Goal: Information Seeking & Learning: Learn about a topic

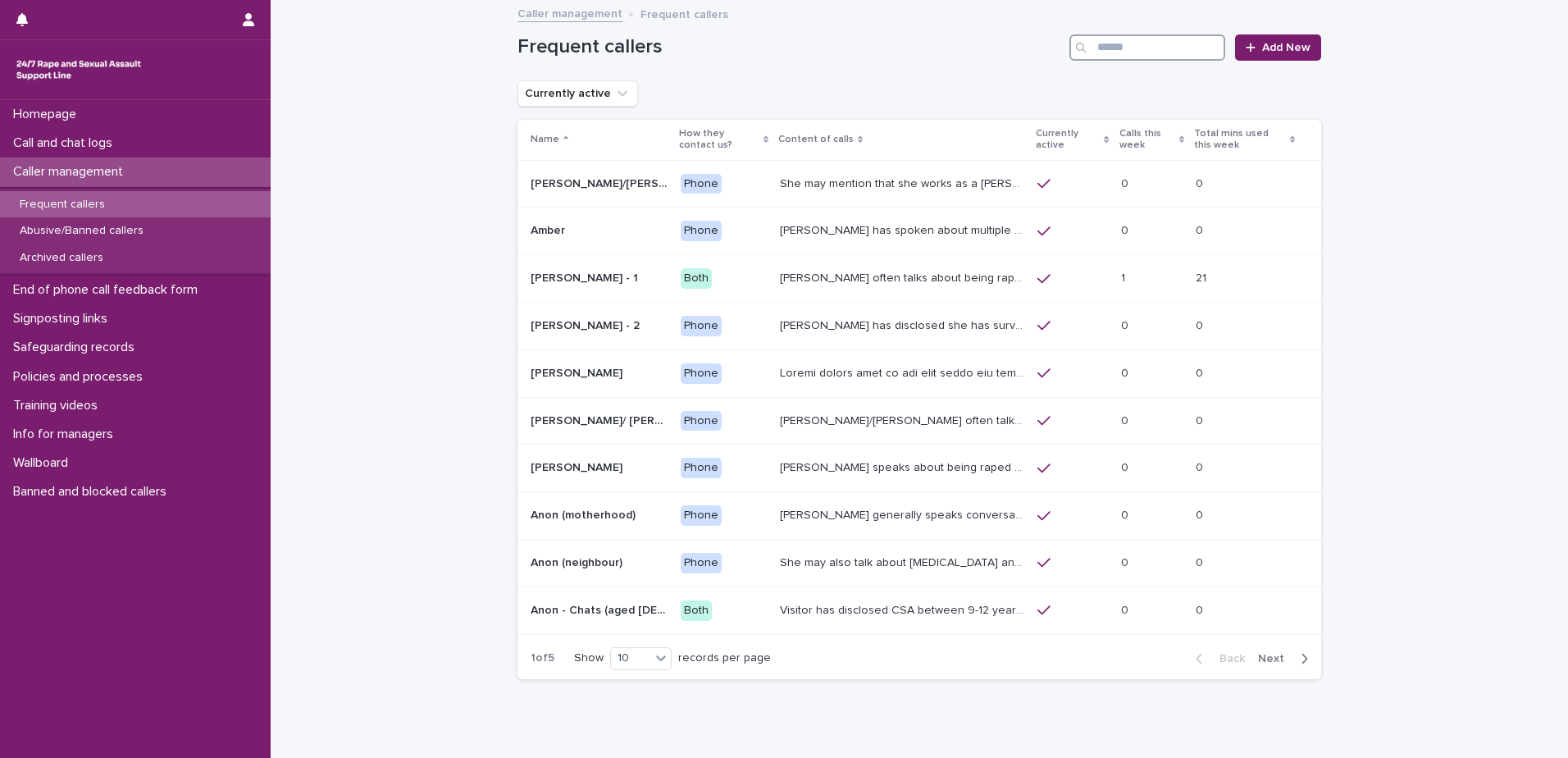
click at [1111, 49] on input "Search" at bounding box center [1147, 47] width 156 height 26
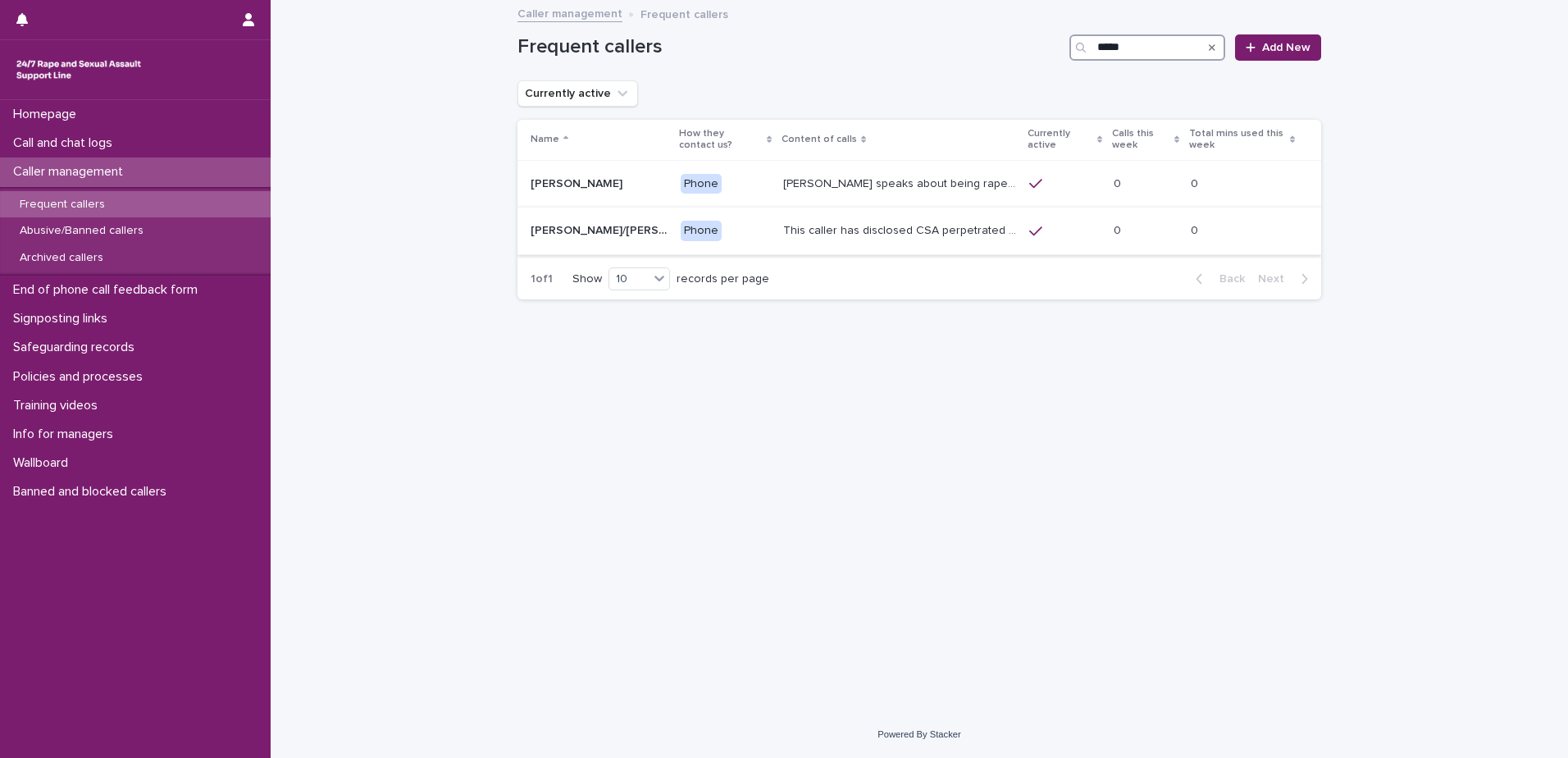
type input "*****"
click at [918, 233] on p "This caller has disclosed CSA perpetrated by father and sometimes will say thin…" at bounding box center [901, 229] width 236 height 17
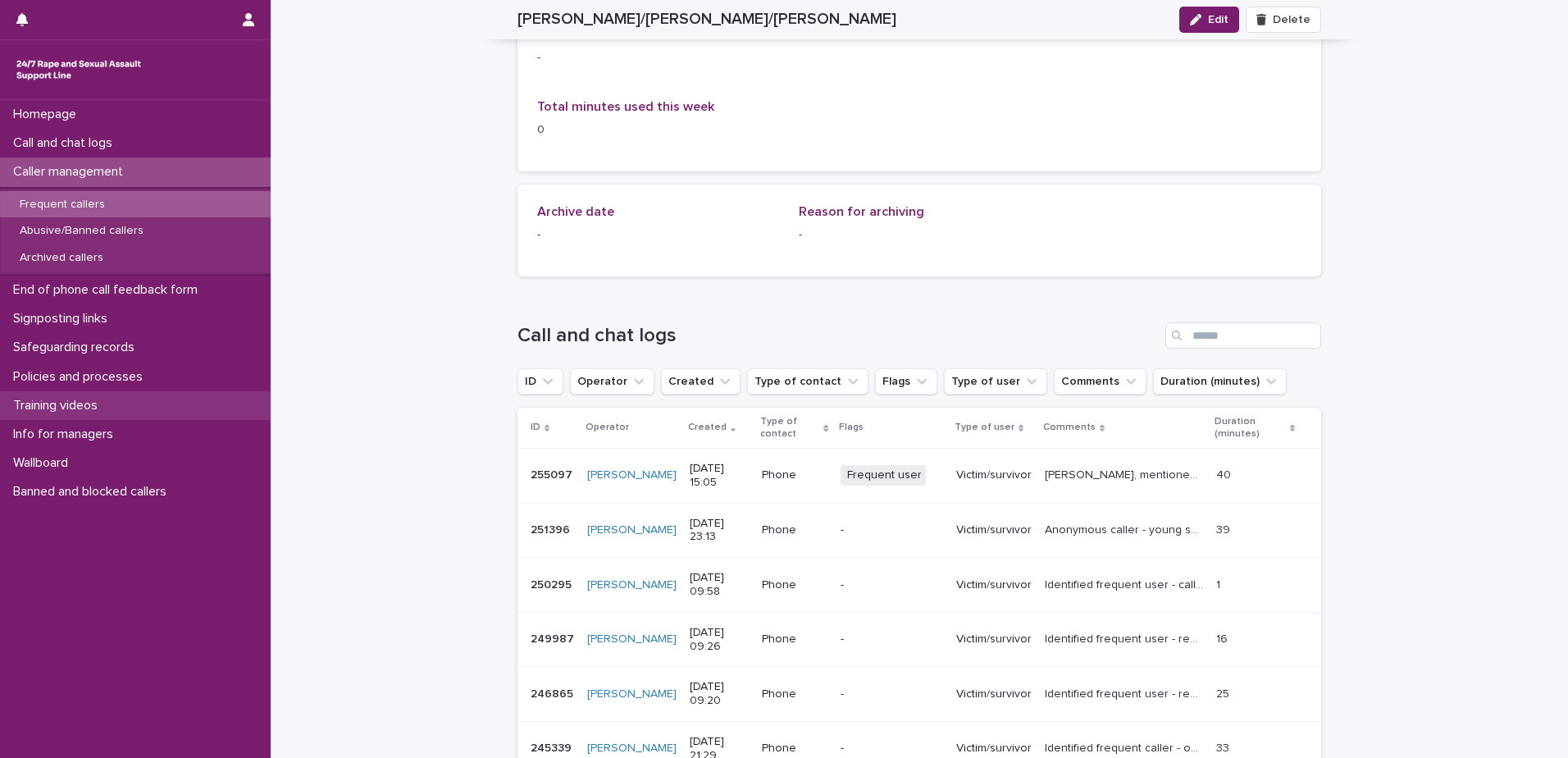
scroll to position [985, 0]
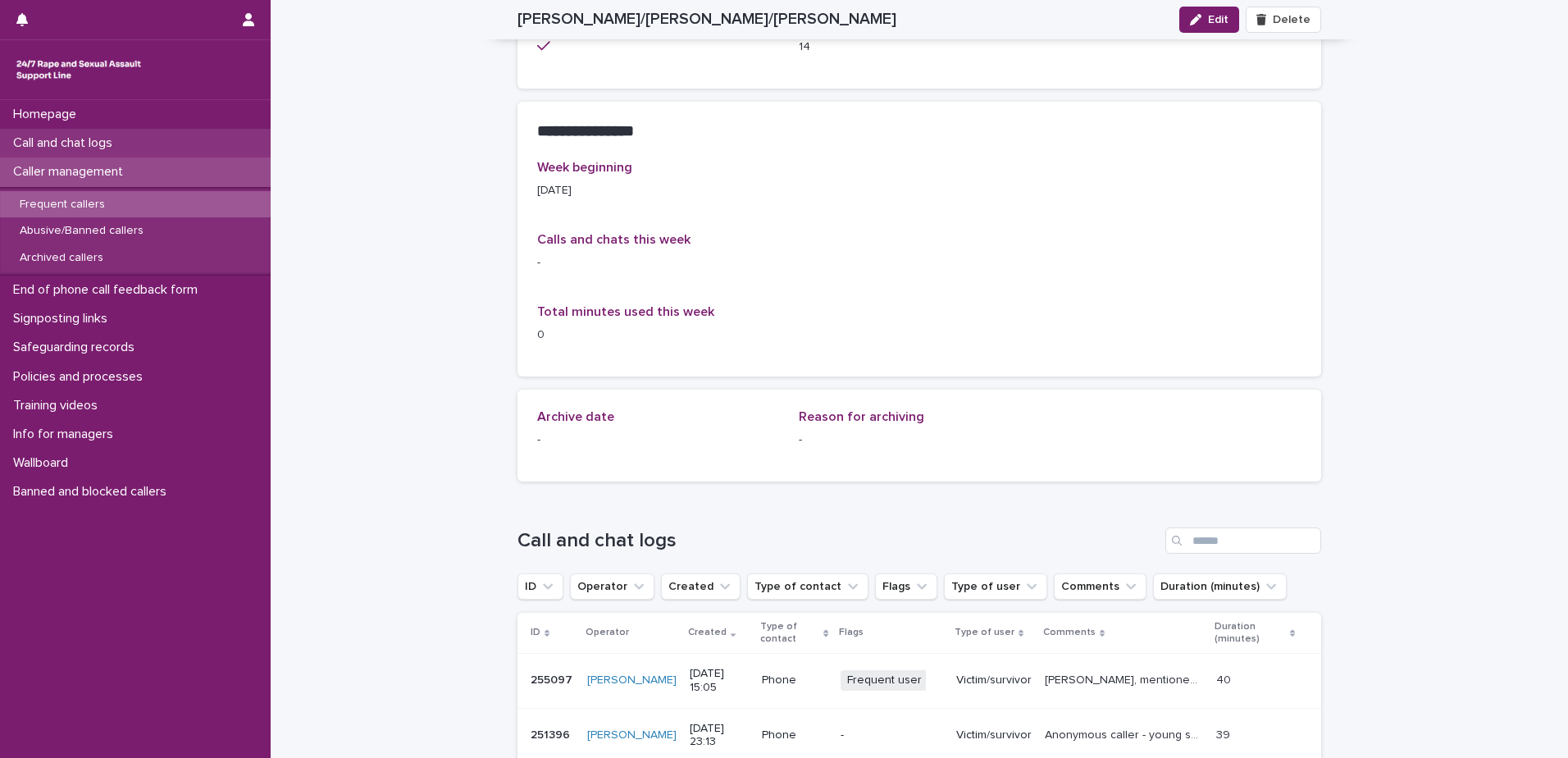
click at [91, 146] on p "Call and chat logs" at bounding box center [65, 143] width 119 height 15
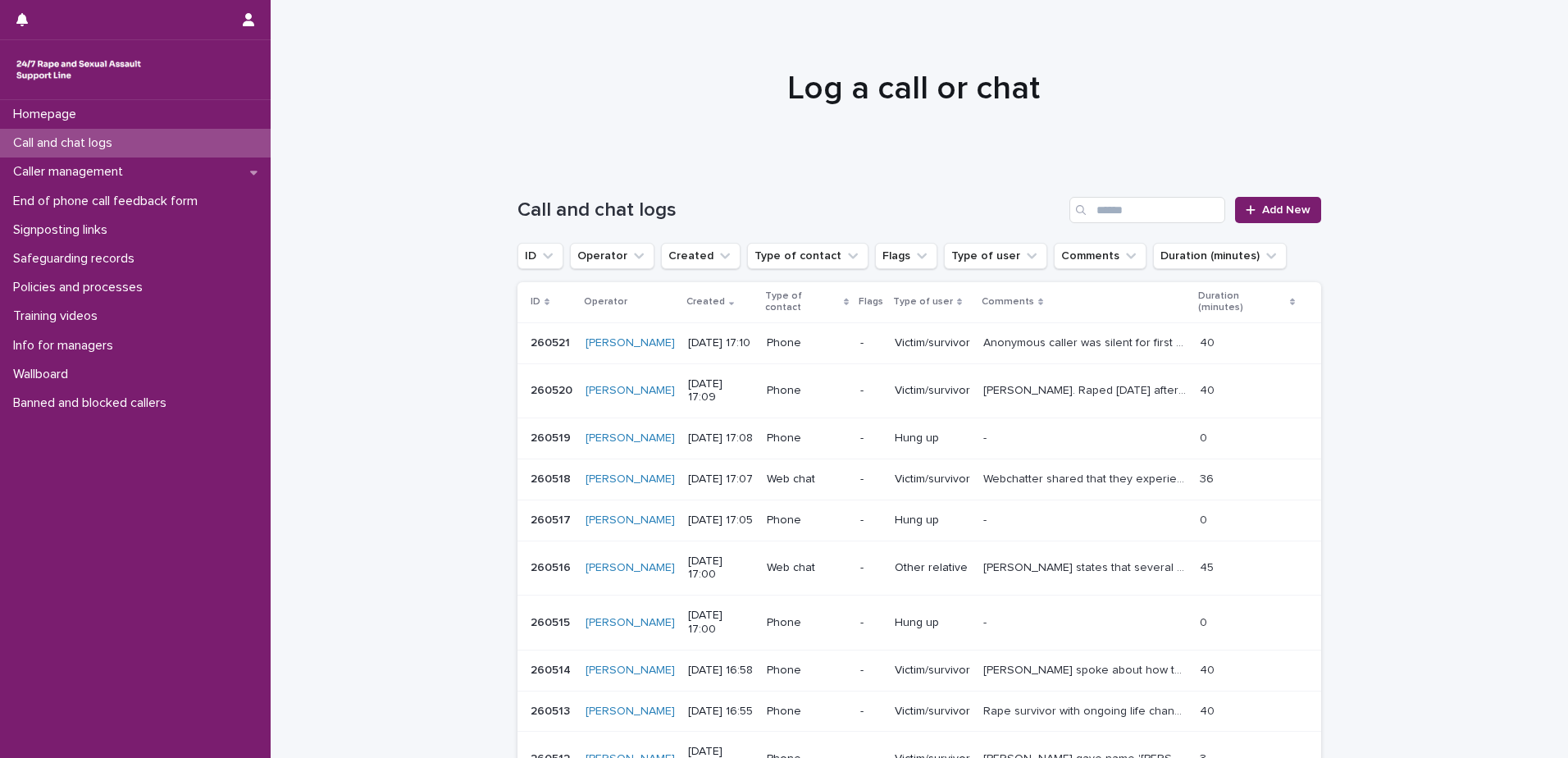
click at [1089, 204] on div "Search" at bounding box center [1082, 210] width 26 height 26
click at [1100, 213] on input "Search" at bounding box center [1147, 210] width 156 height 26
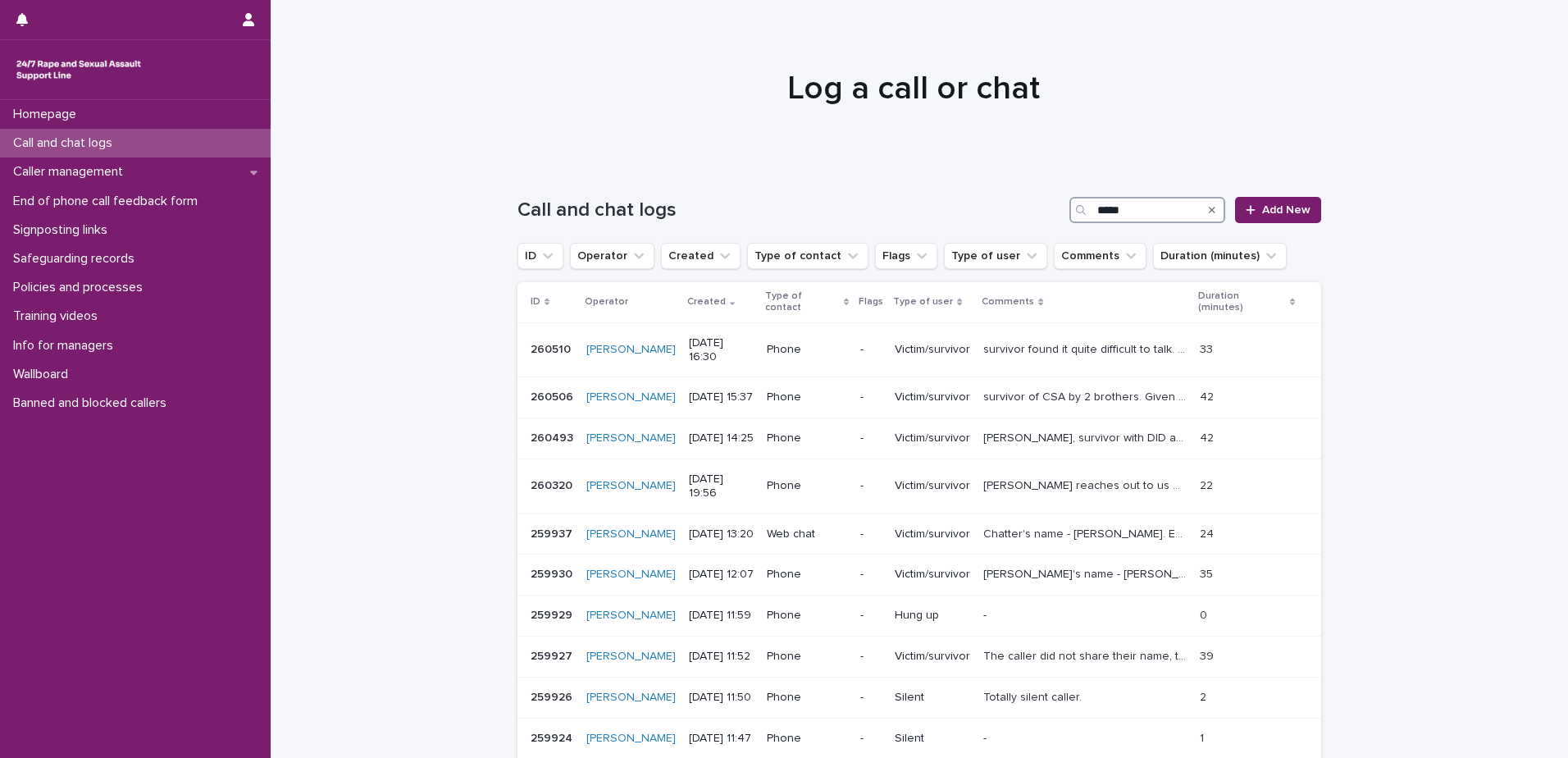
type input "*****"
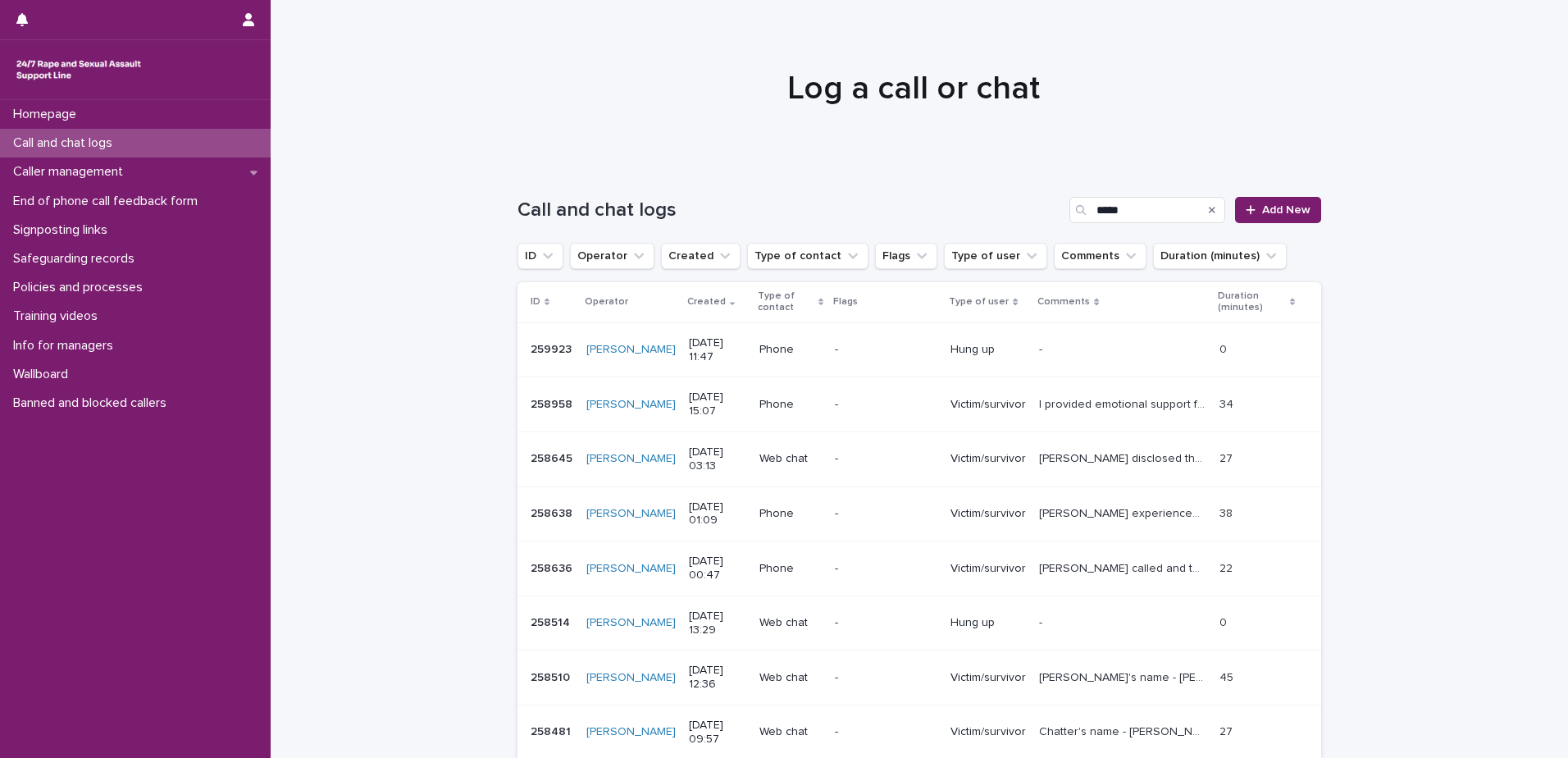
click at [1209, 207] on icon "Search" at bounding box center [1211, 210] width 6 height 10
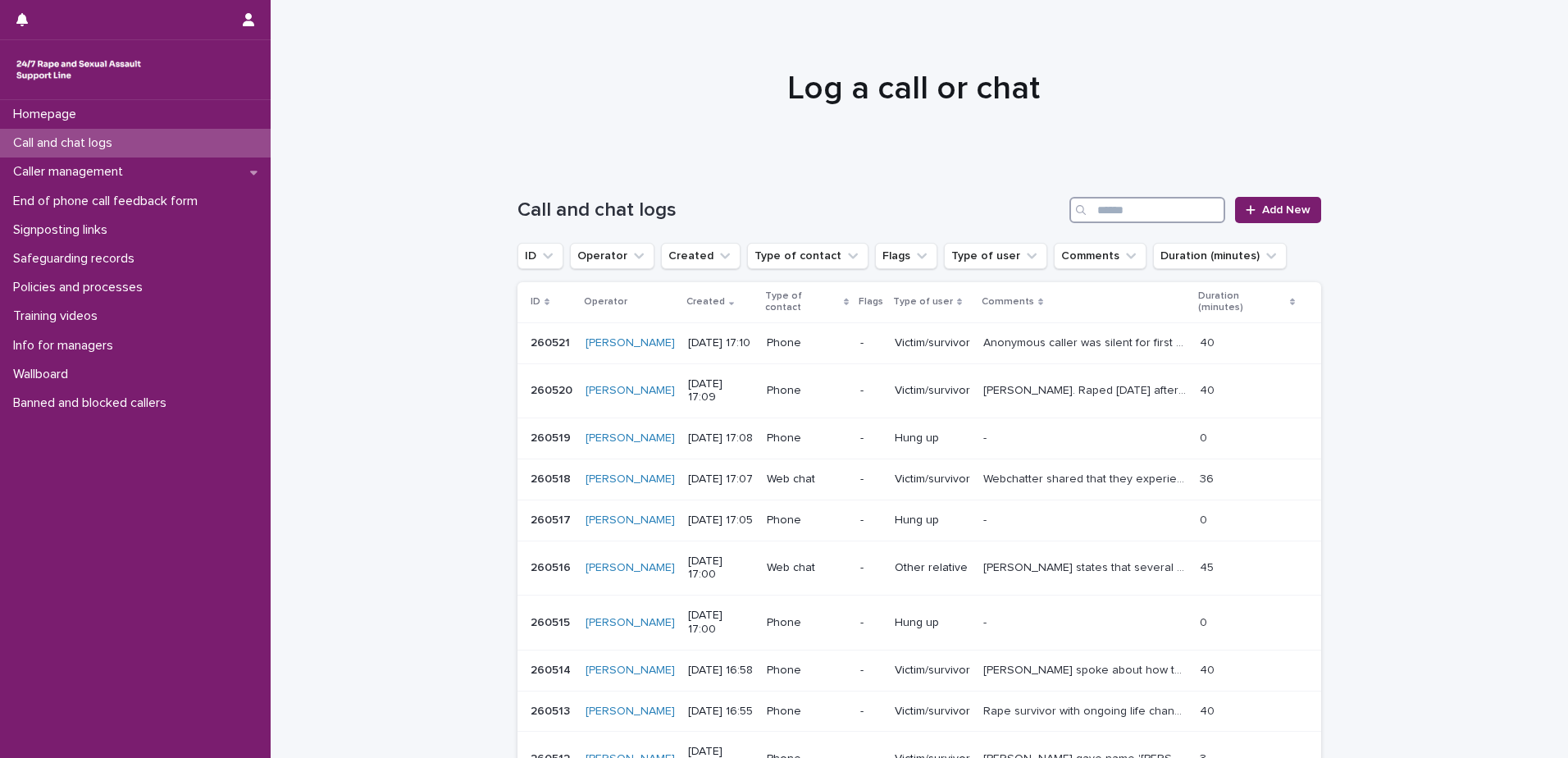
click at [1097, 213] on input "Search" at bounding box center [1147, 210] width 156 height 26
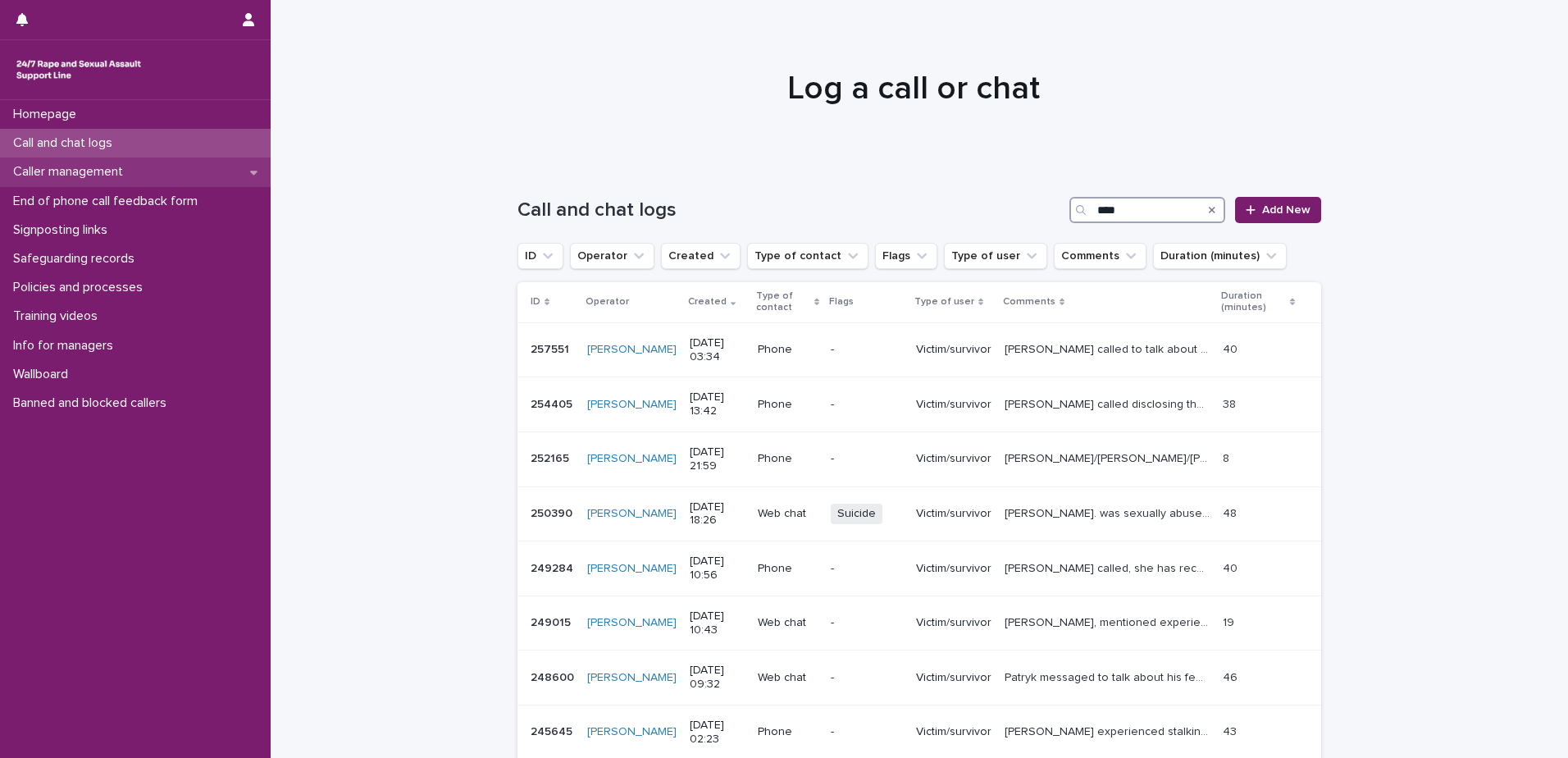
type input "****"
click at [120, 171] on p "Caller management" at bounding box center [71, 171] width 129 height 15
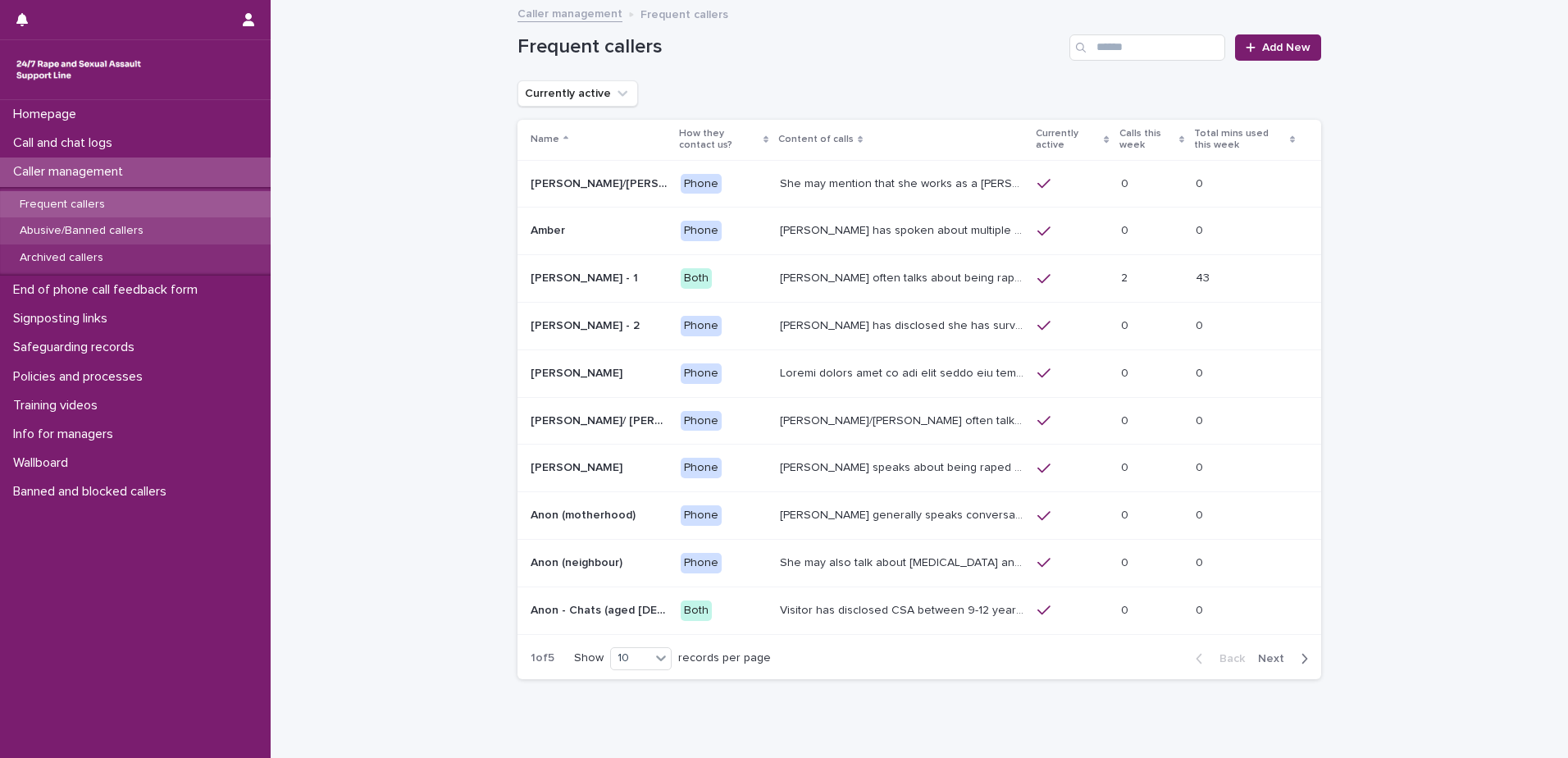
click at [106, 233] on p "Abusive/Banned callers" at bounding box center [81, 231] width 150 height 14
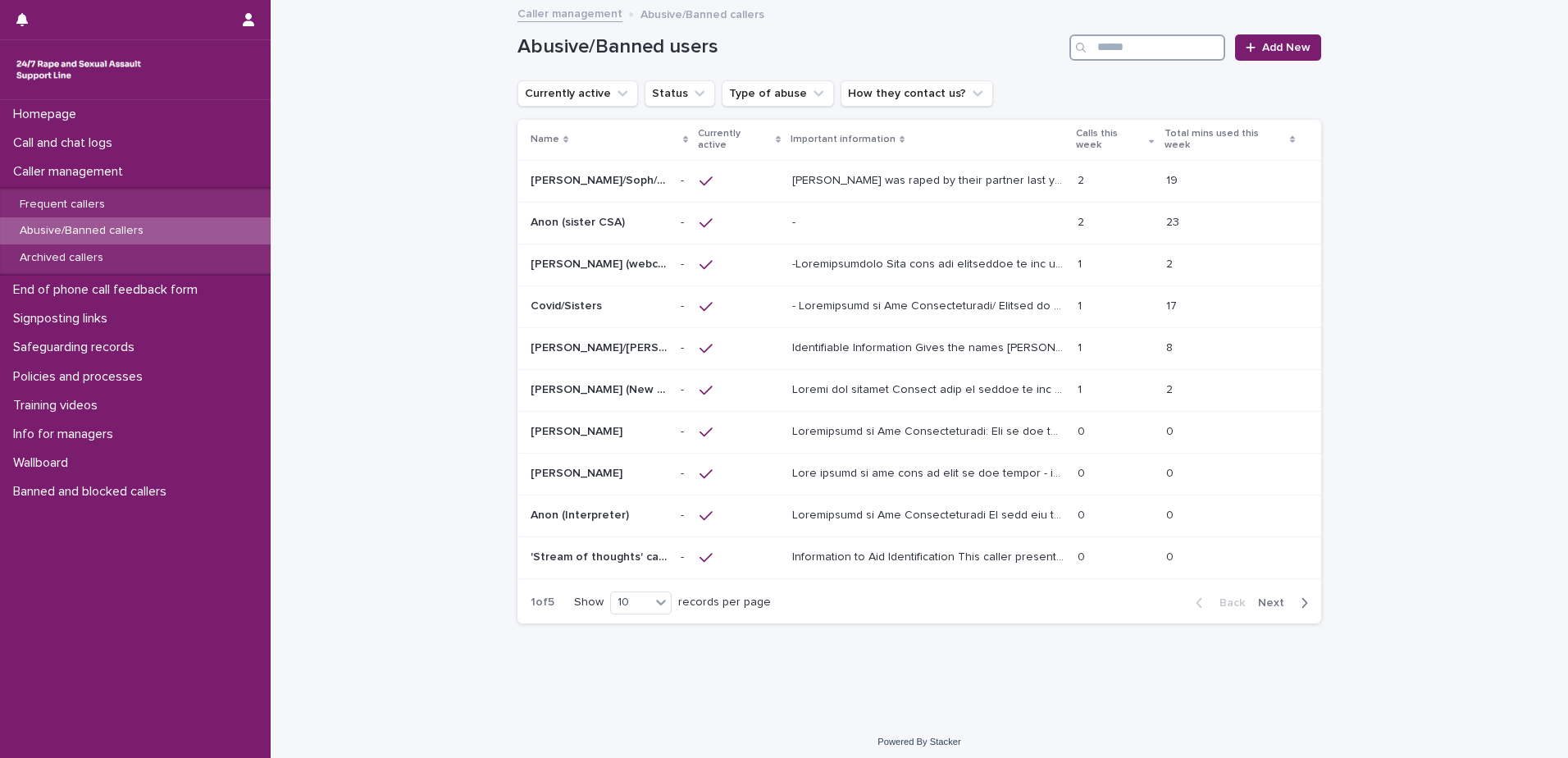
click at [1101, 50] on input "Search" at bounding box center [1147, 47] width 156 height 26
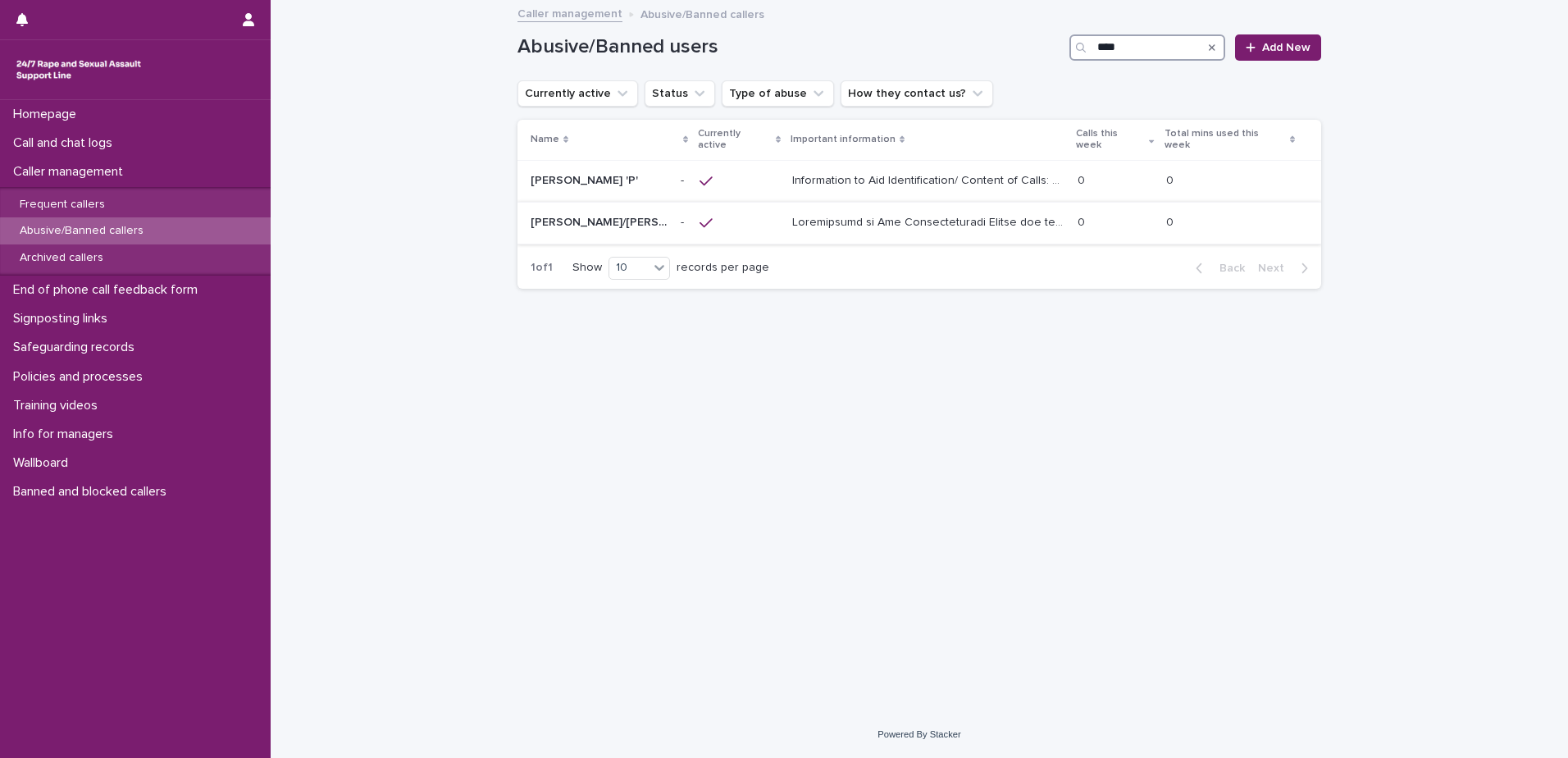
type input "****"
click at [971, 212] on p at bounding box center [930, 221] width 276 height 17
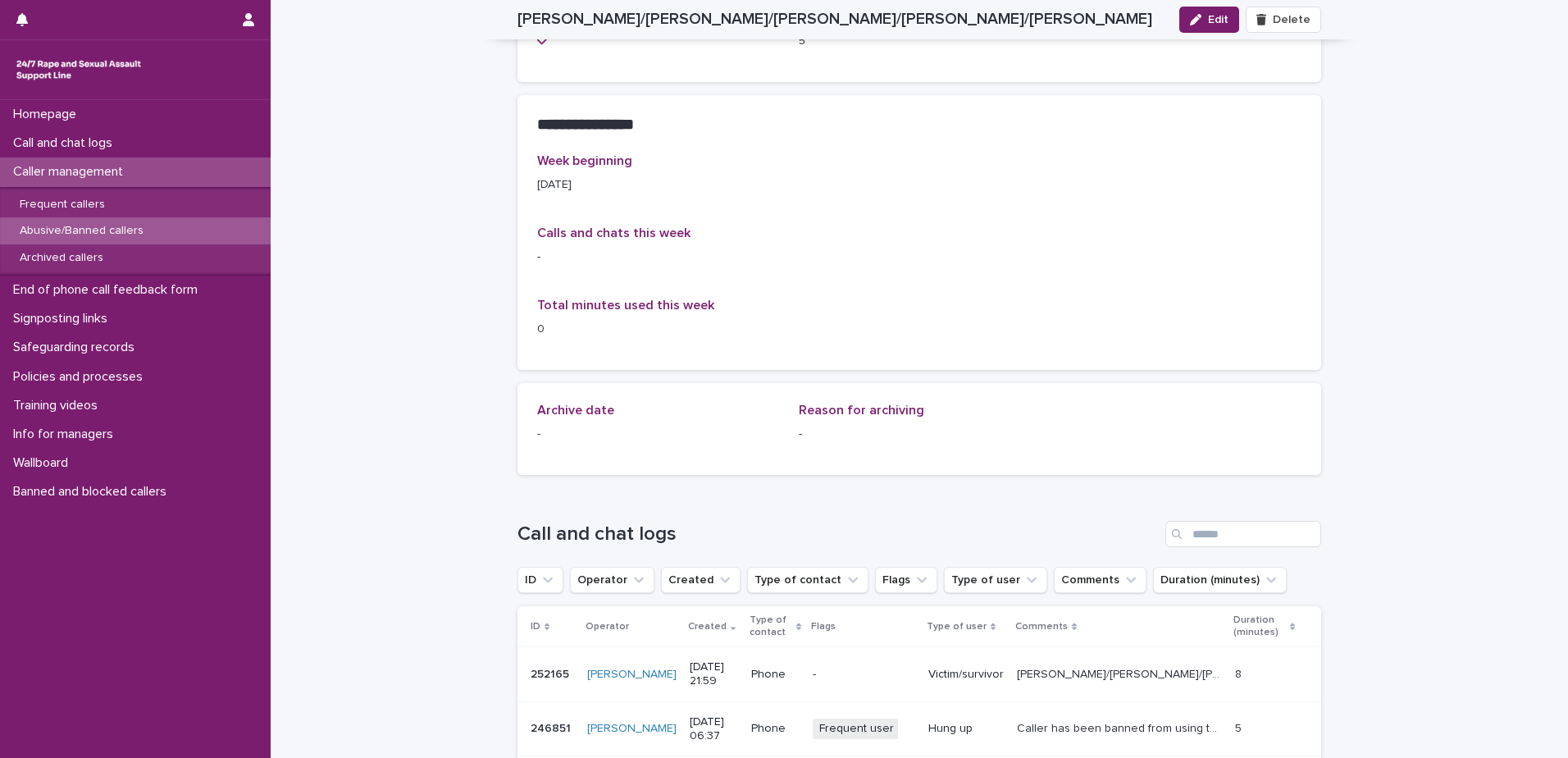
scroll to position [1641, 0]
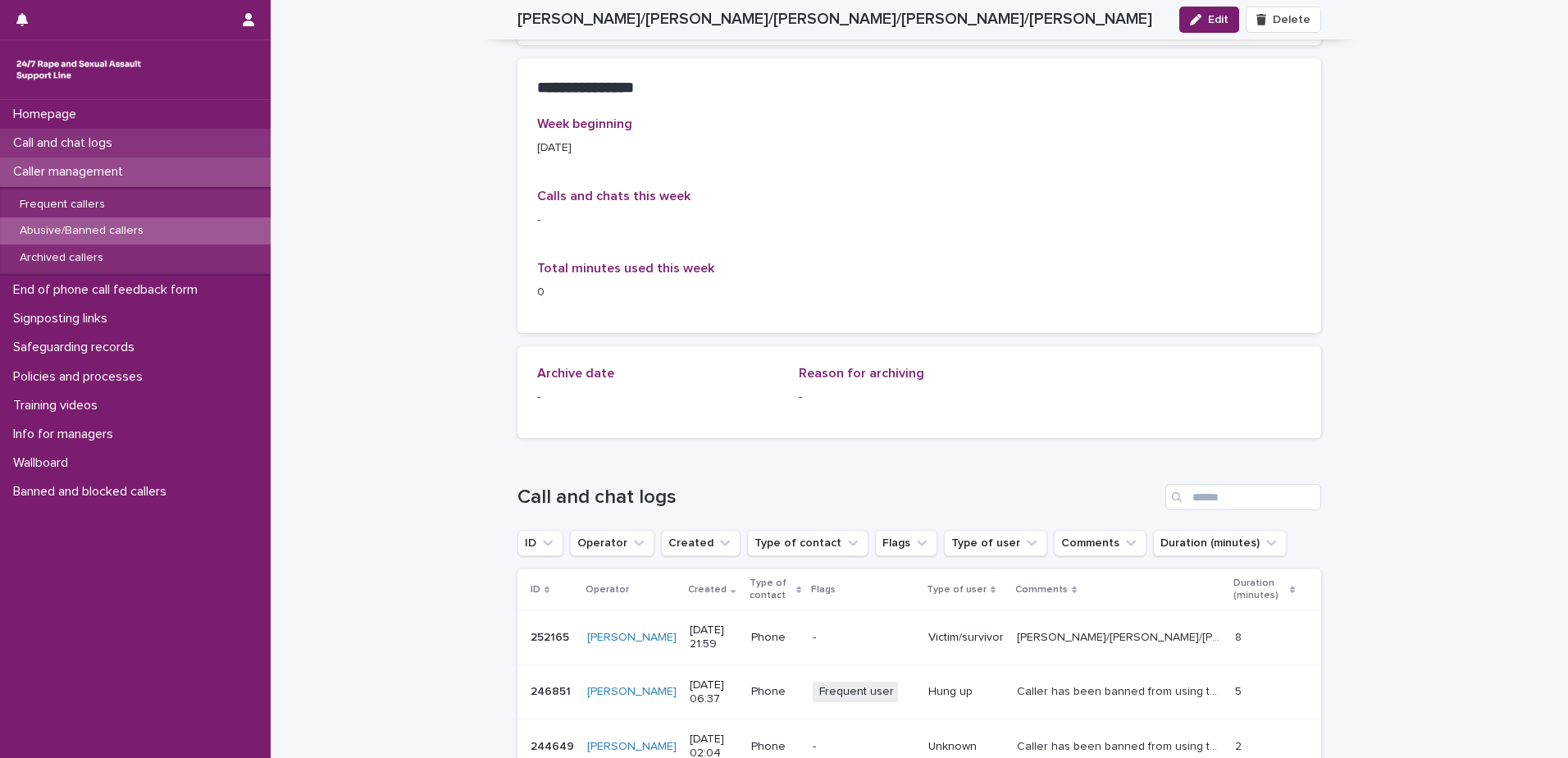
click at [104, 146] on p "Call and chat logs" at bounding box center [65, 143] width 119 height 15
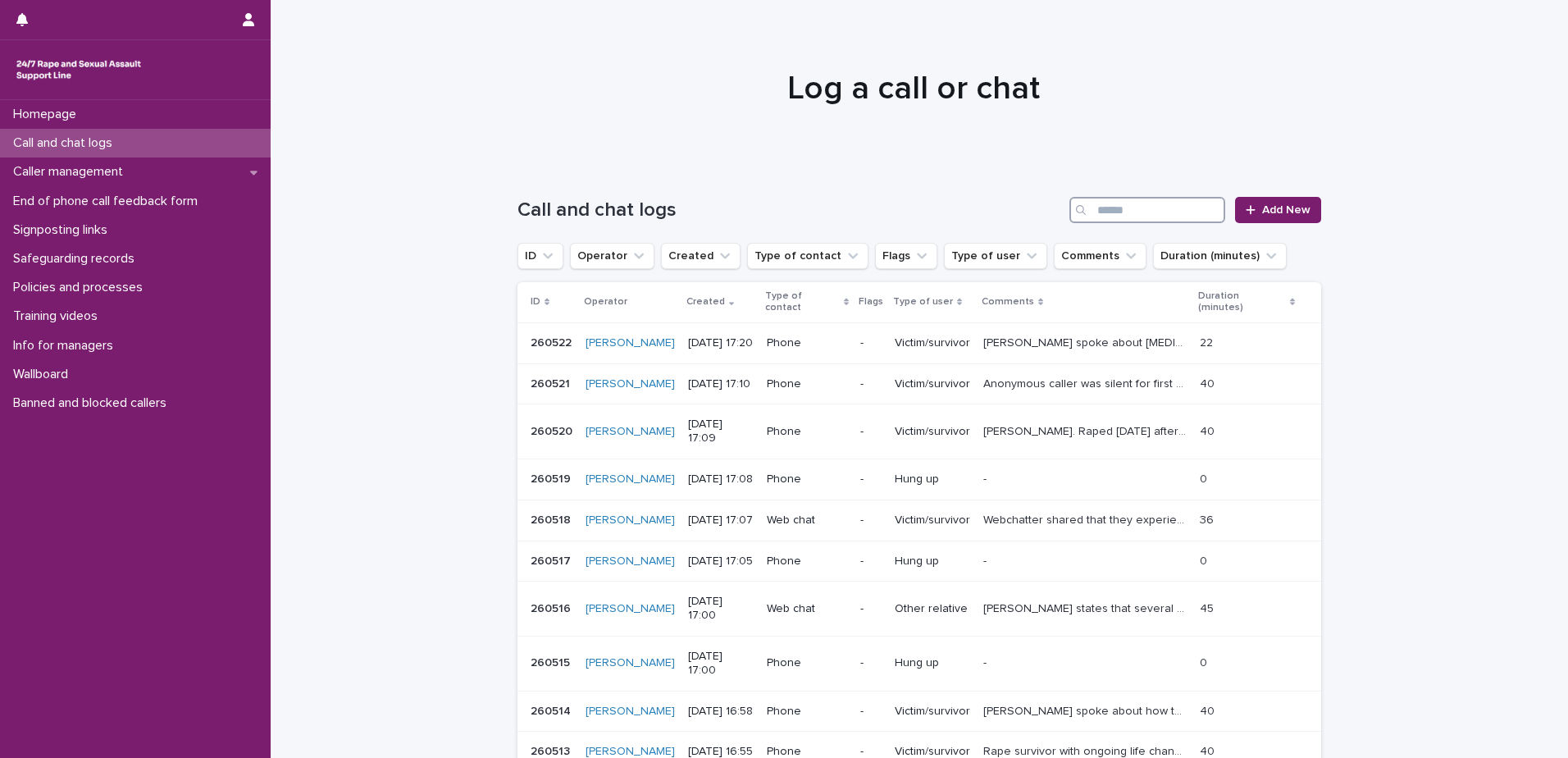
click at [1124, 207] on input "Search" at bounding box center [1147, 210] width 156 height 26
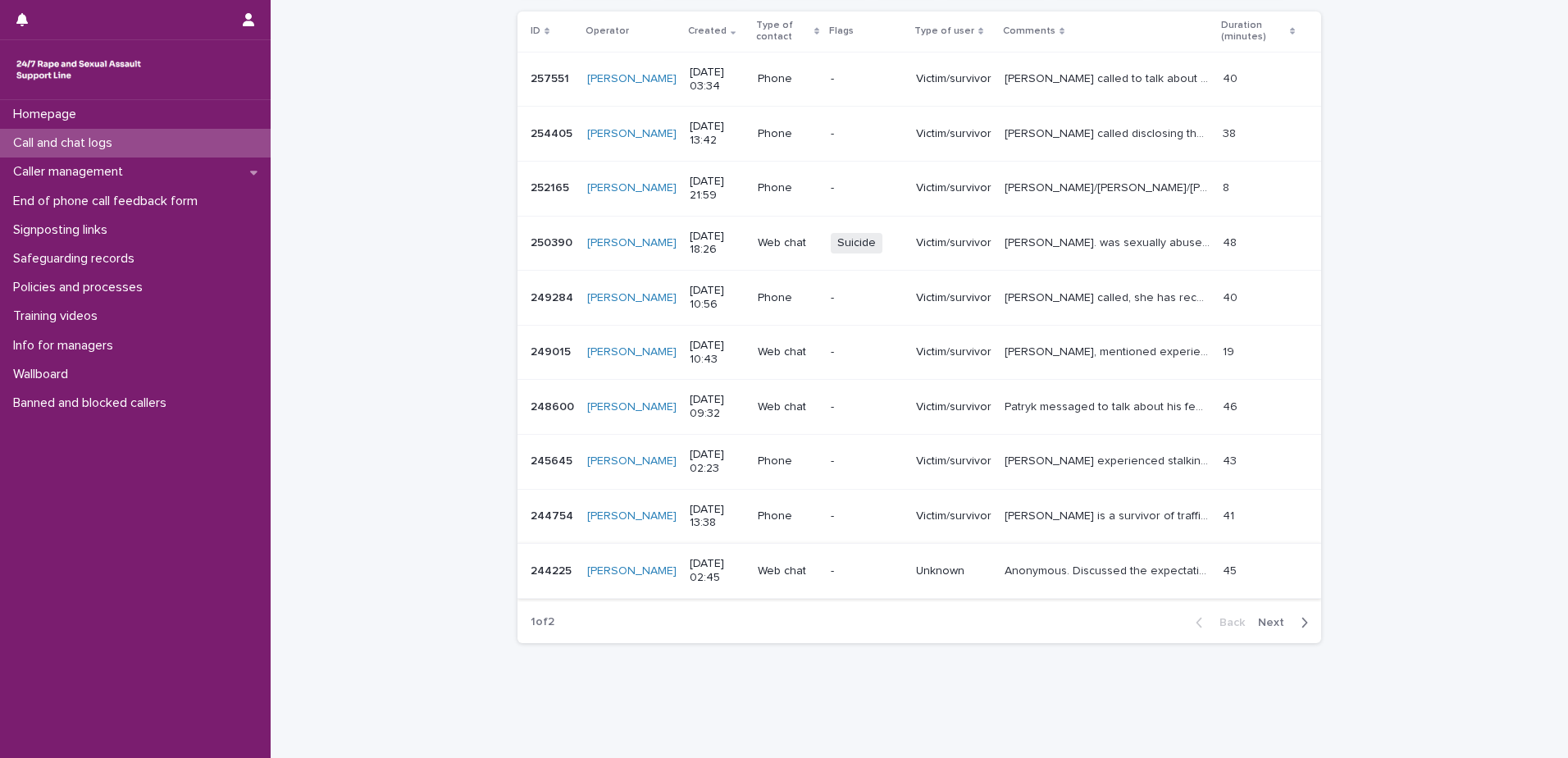
scroll to position [284, 0]
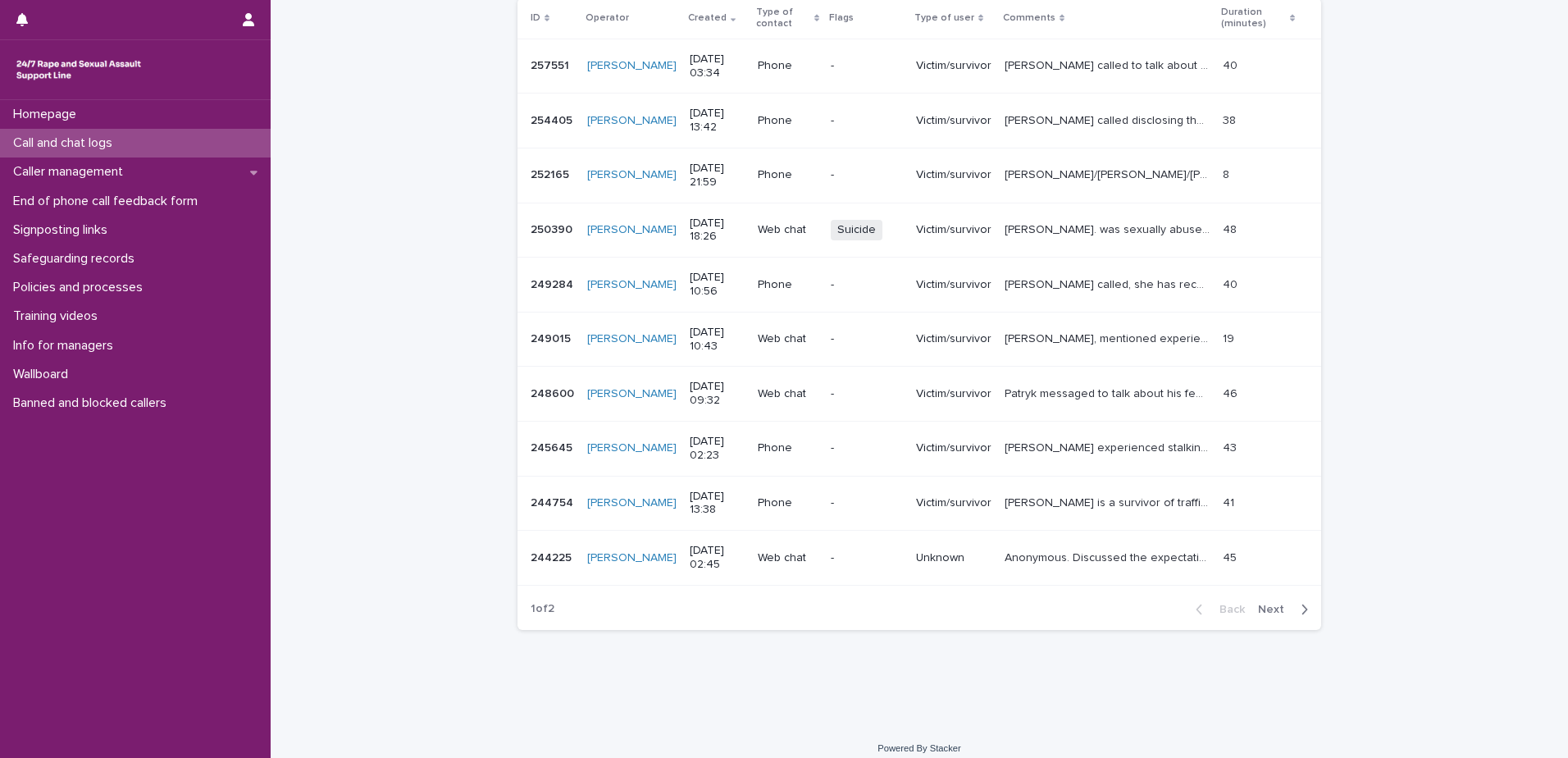
type input "****"
click at [1262, 604] on span "Next" at bounding box center [1276, 609] width 36 height 12
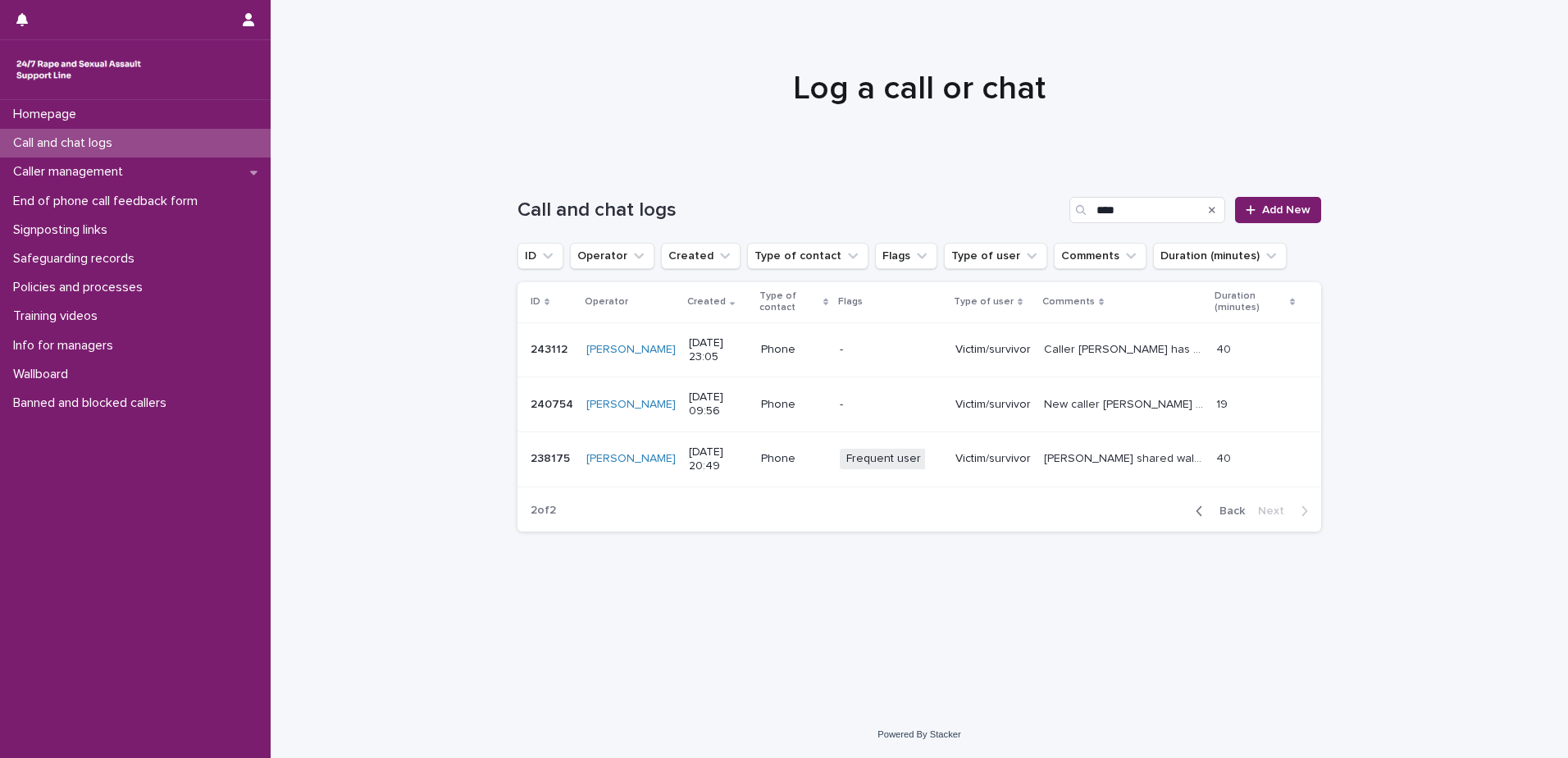
click at [1232, 511] on span "Back" at bounding box center [1227, 511] width 36 height 12
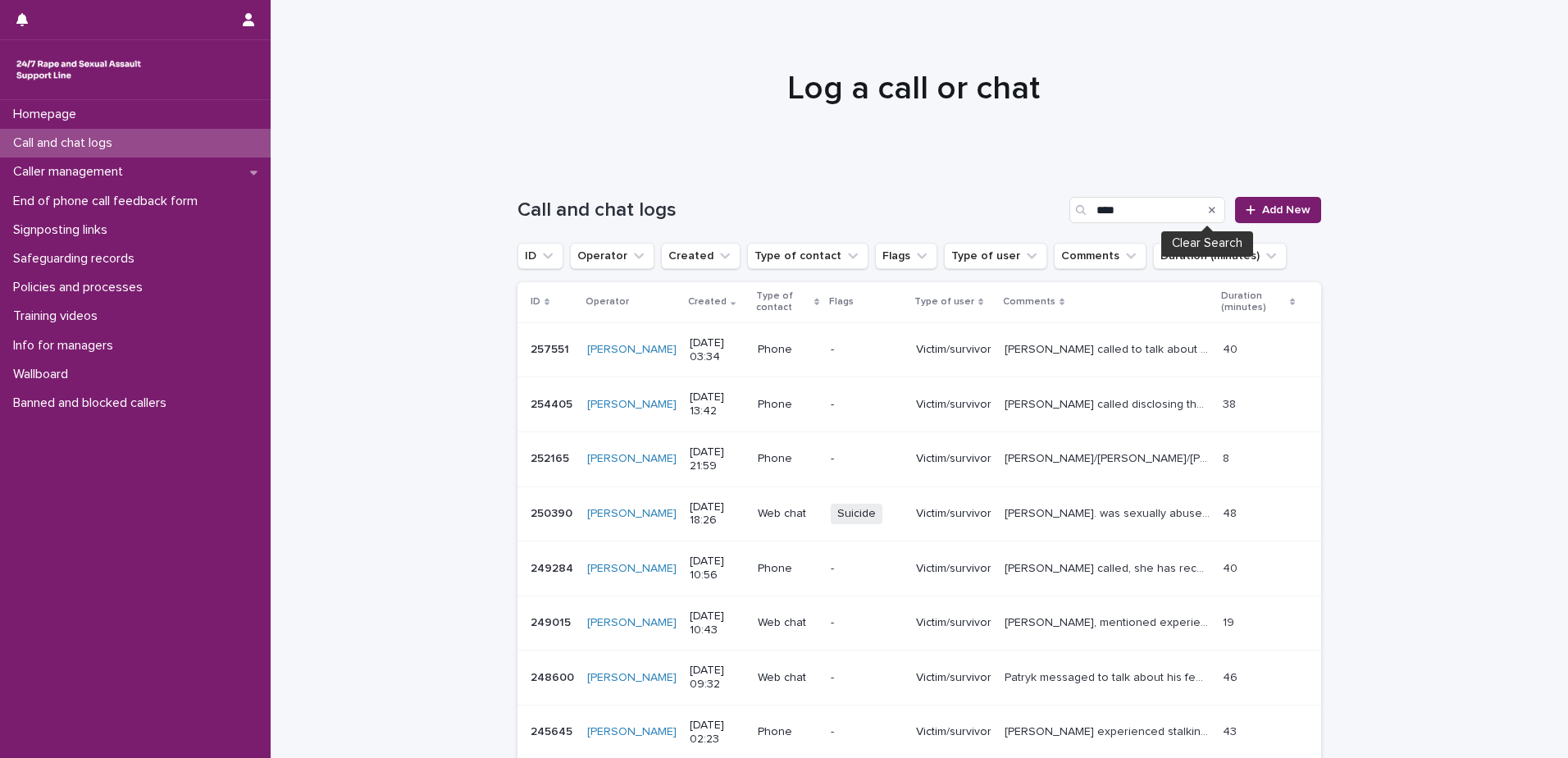
click at [1208, 215] on button "Search" at bounding box center [1211, 210] width 6 height 26
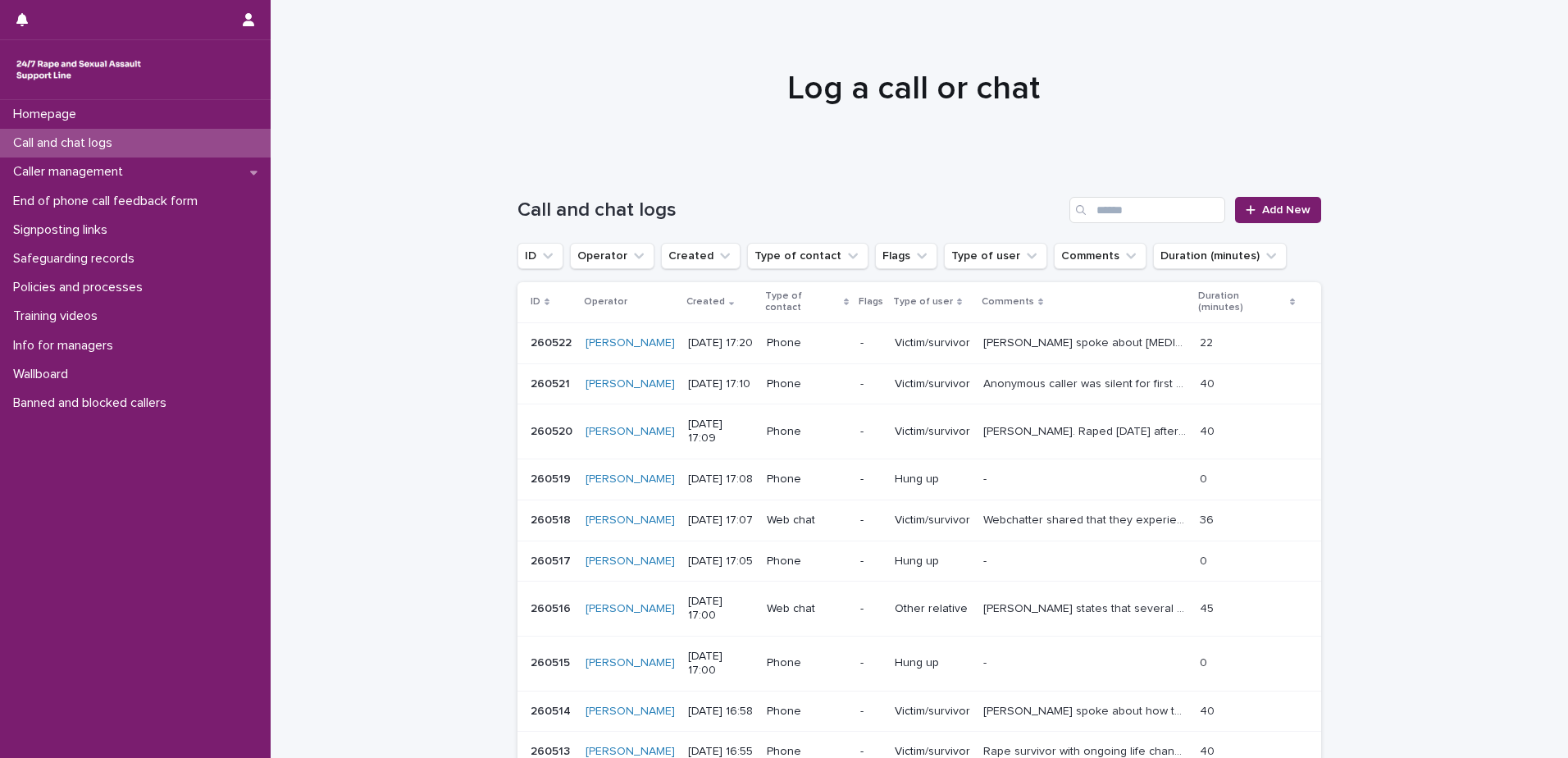
click at [99, 144] on p "Call and chat logs" at bounding box center [65, 143] width 119 height 15
click at [109, 169] on p "Caller management" at bounding box center [71, 171] width 129 height 15
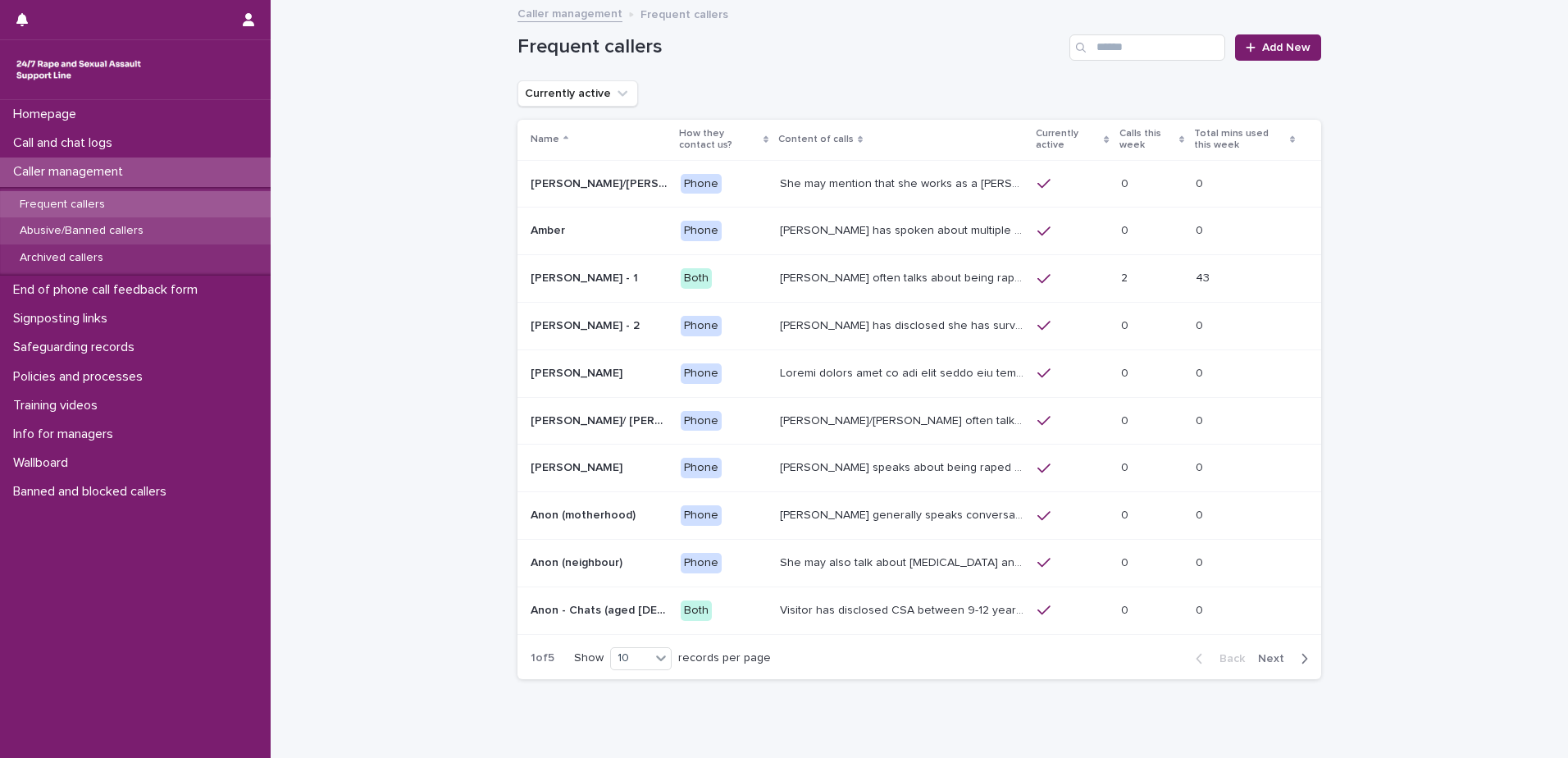
click at [136, 232] on p "Abusive/Banned callers" at bounding box center [81, 231] width 150 height 14
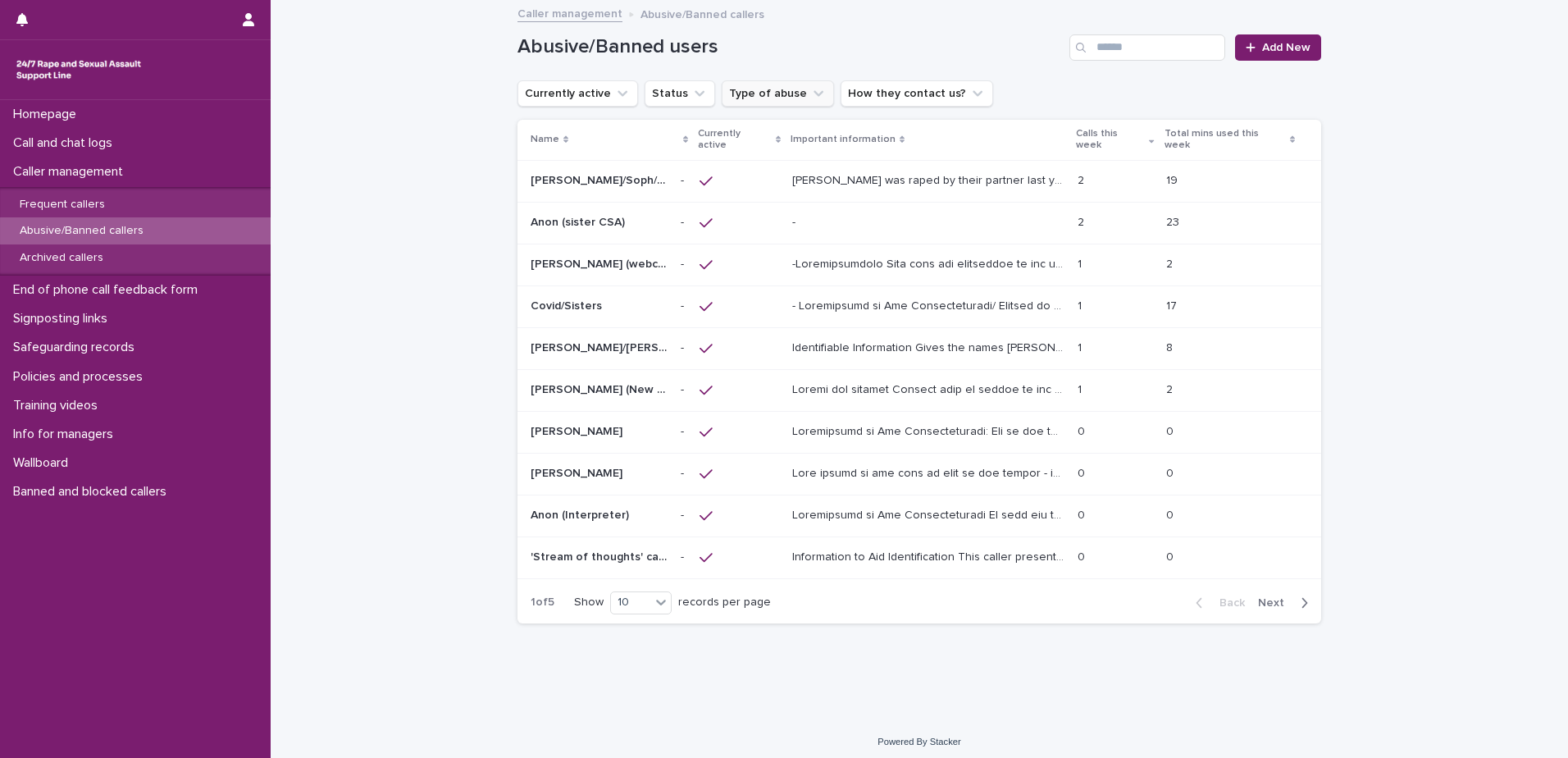
click at [810, 92] on icon "Type of abuse" at bounding box center [818, 94] width 16 height 16
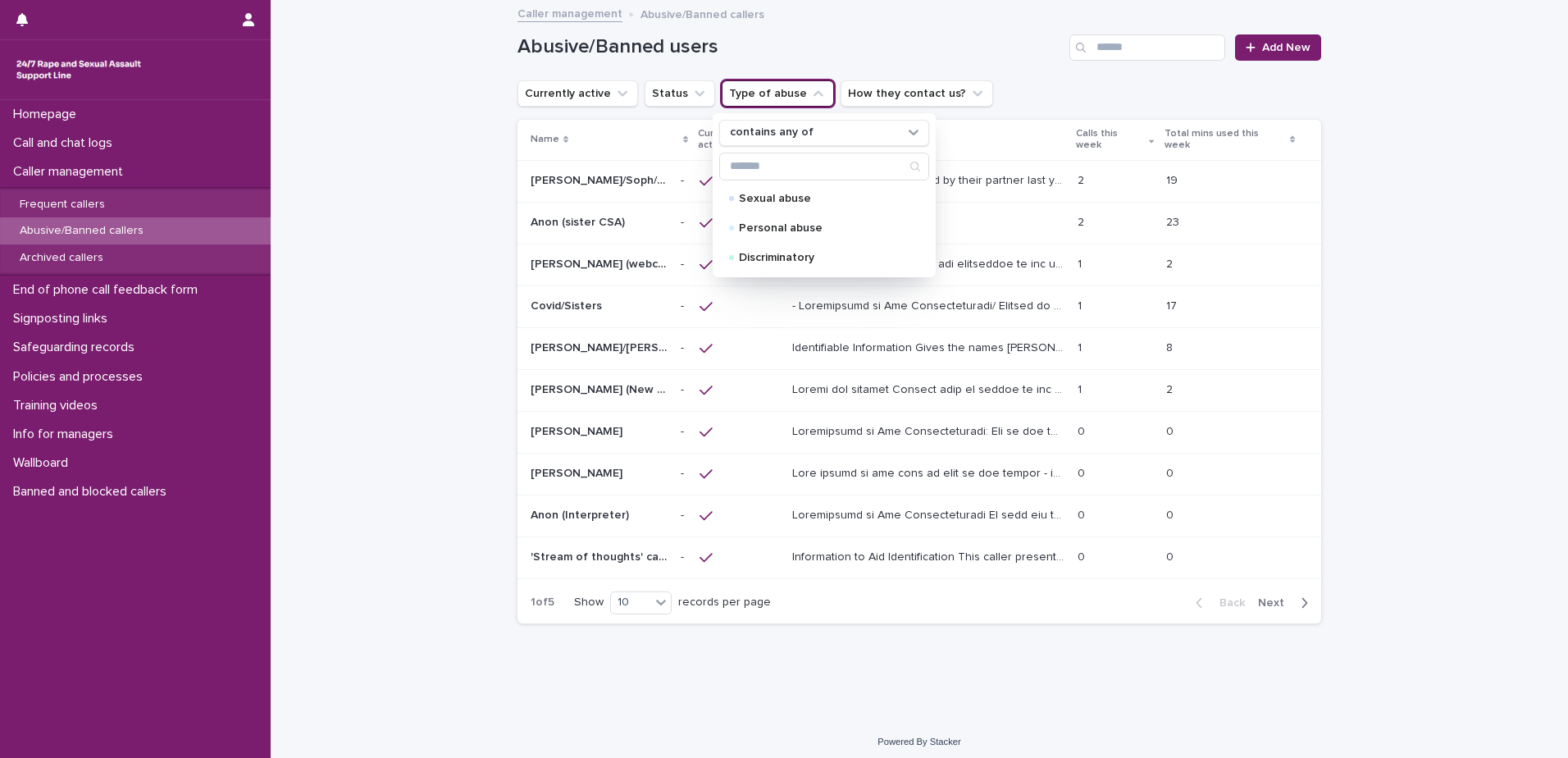
click at [843, 43] on h1 "Abusive/Banned users" at bounding box center [790, 47] width 545 height 24
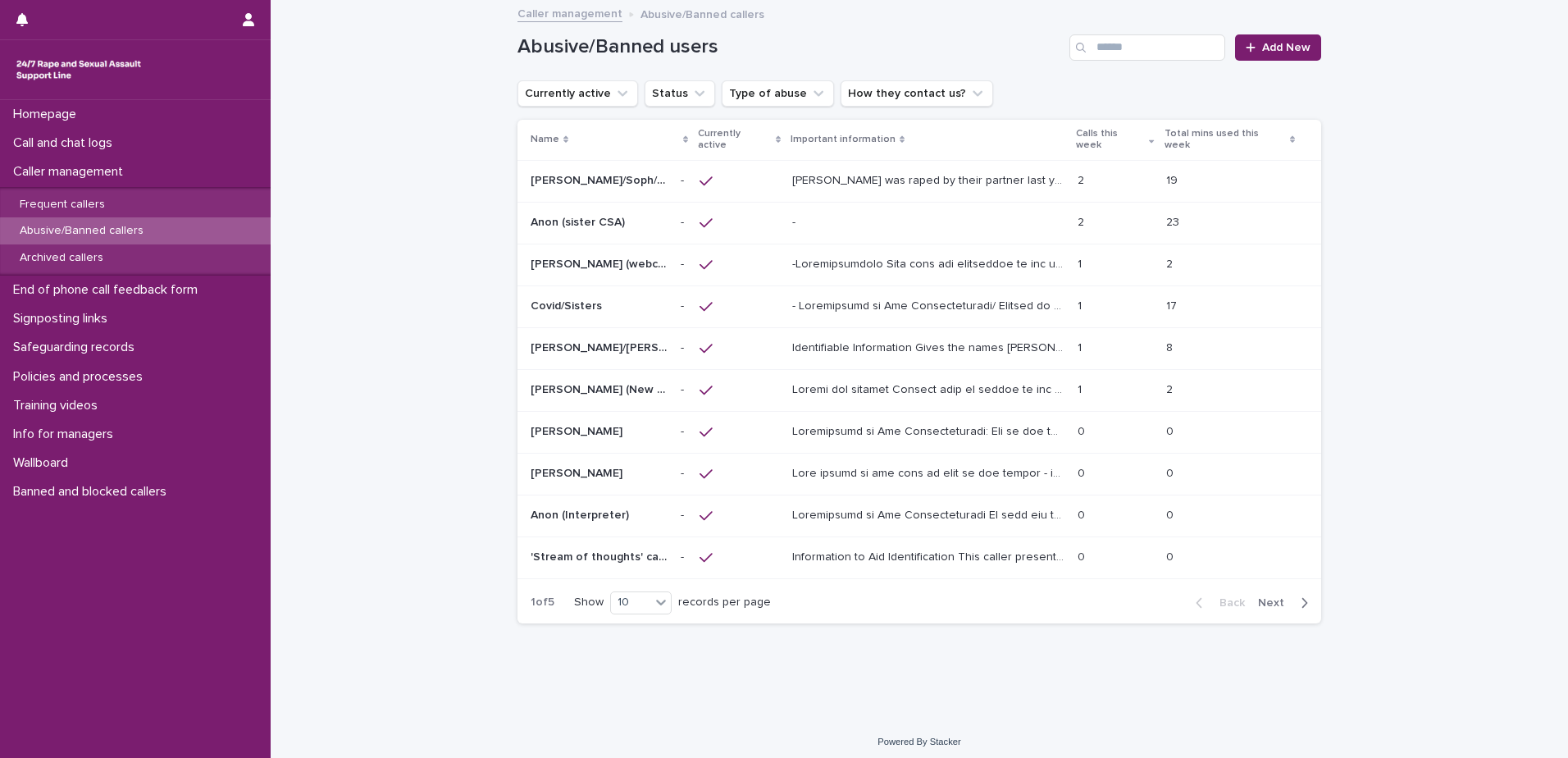
click at [1279, 597] on span "Next" at bounding box center [1276, 603] width 36 height 12
click at [111, 229] on p "Abusive/Banned callers" at bounding box center [81, 231] width 150 height 14
click at [1116, 43] on input "Search" at bounding box center [1147, 47] width 156 height 26
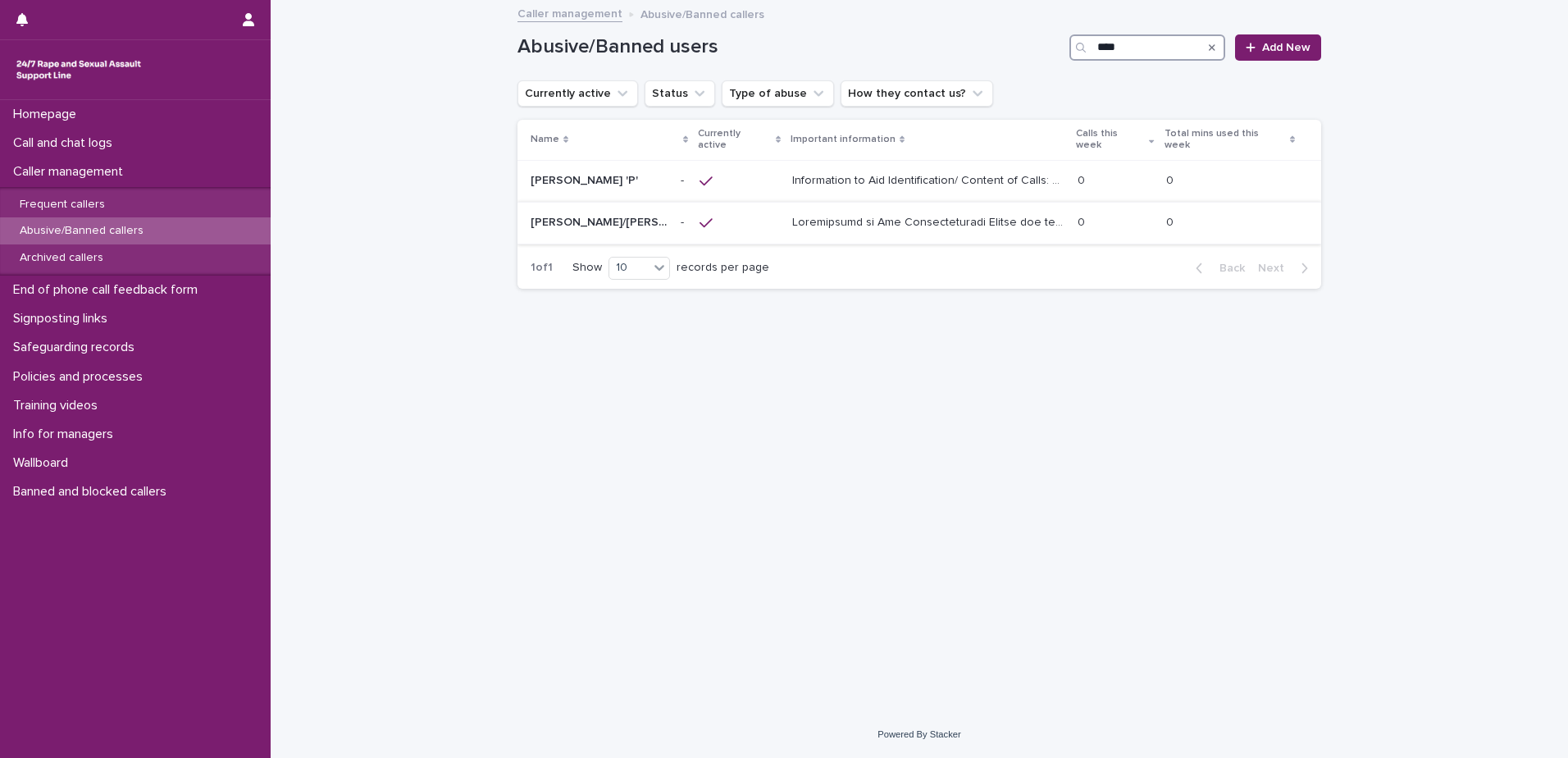
type input "****"
click at [933, 212] on p at bounding box center [930, 221] width 276 height 17
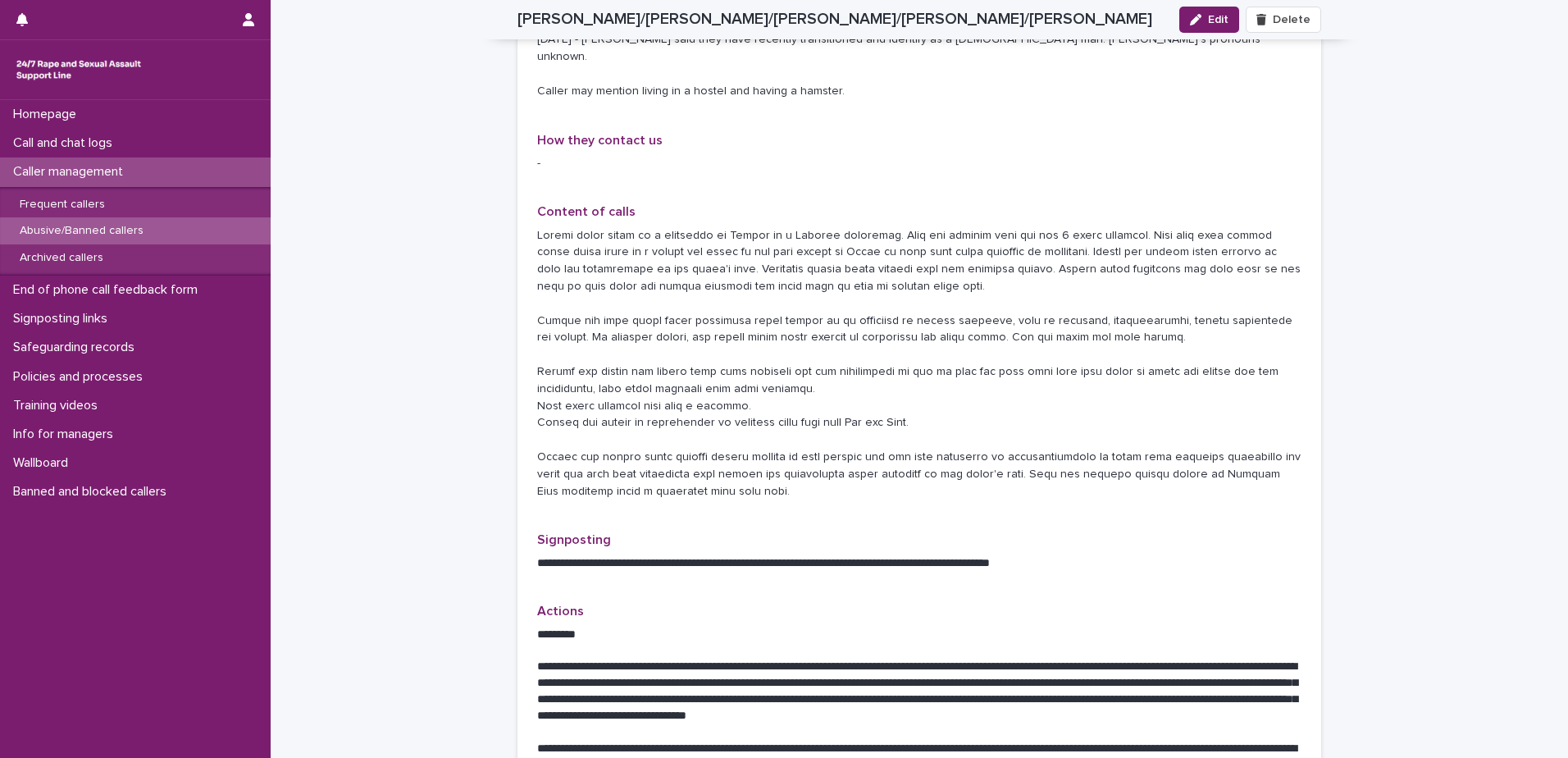
scroll to position [523, 0]
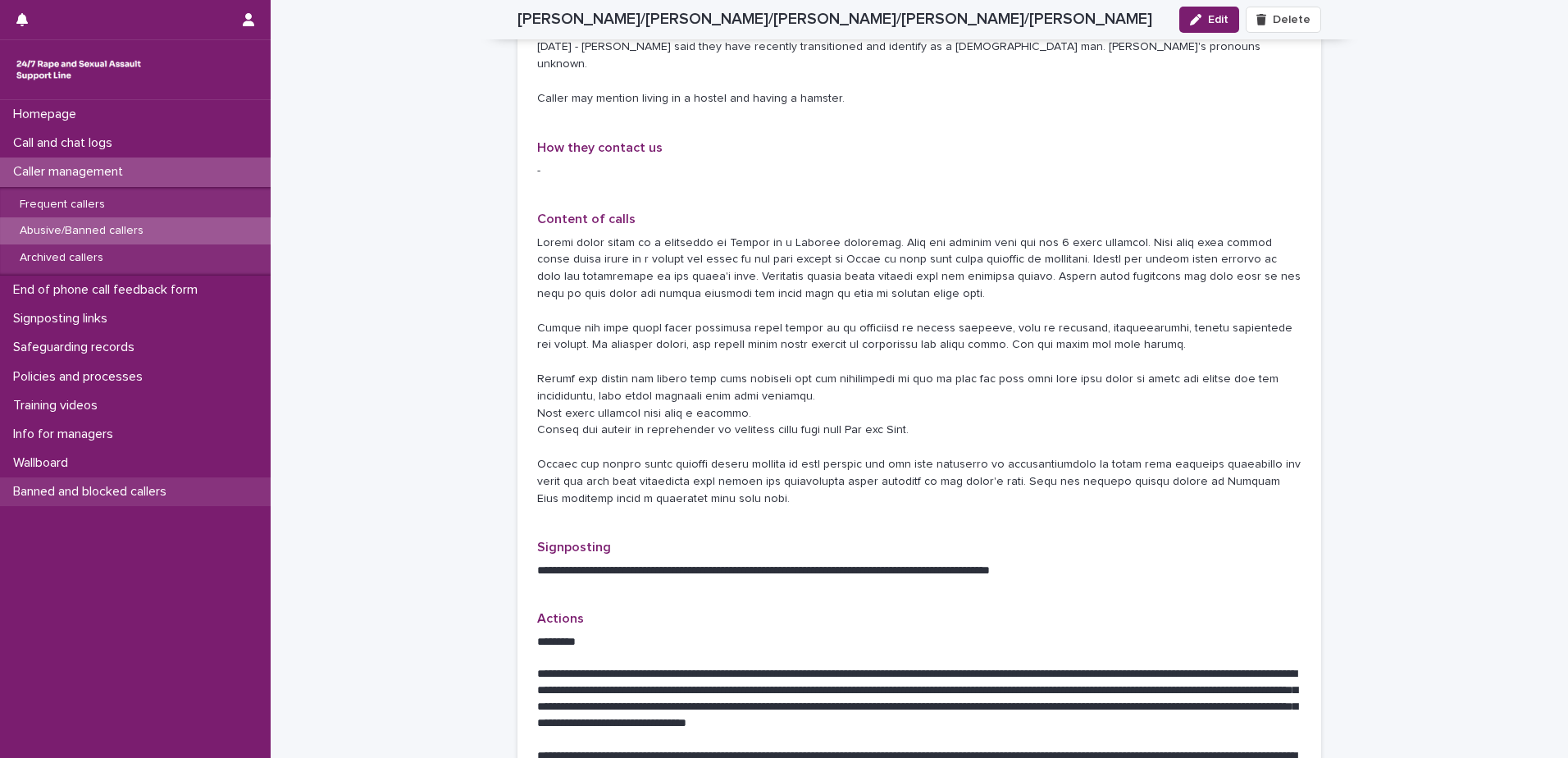
click at [119, 493] on p "Banned and blocked callers" at bounding box center [93, 491] width 173 height 15
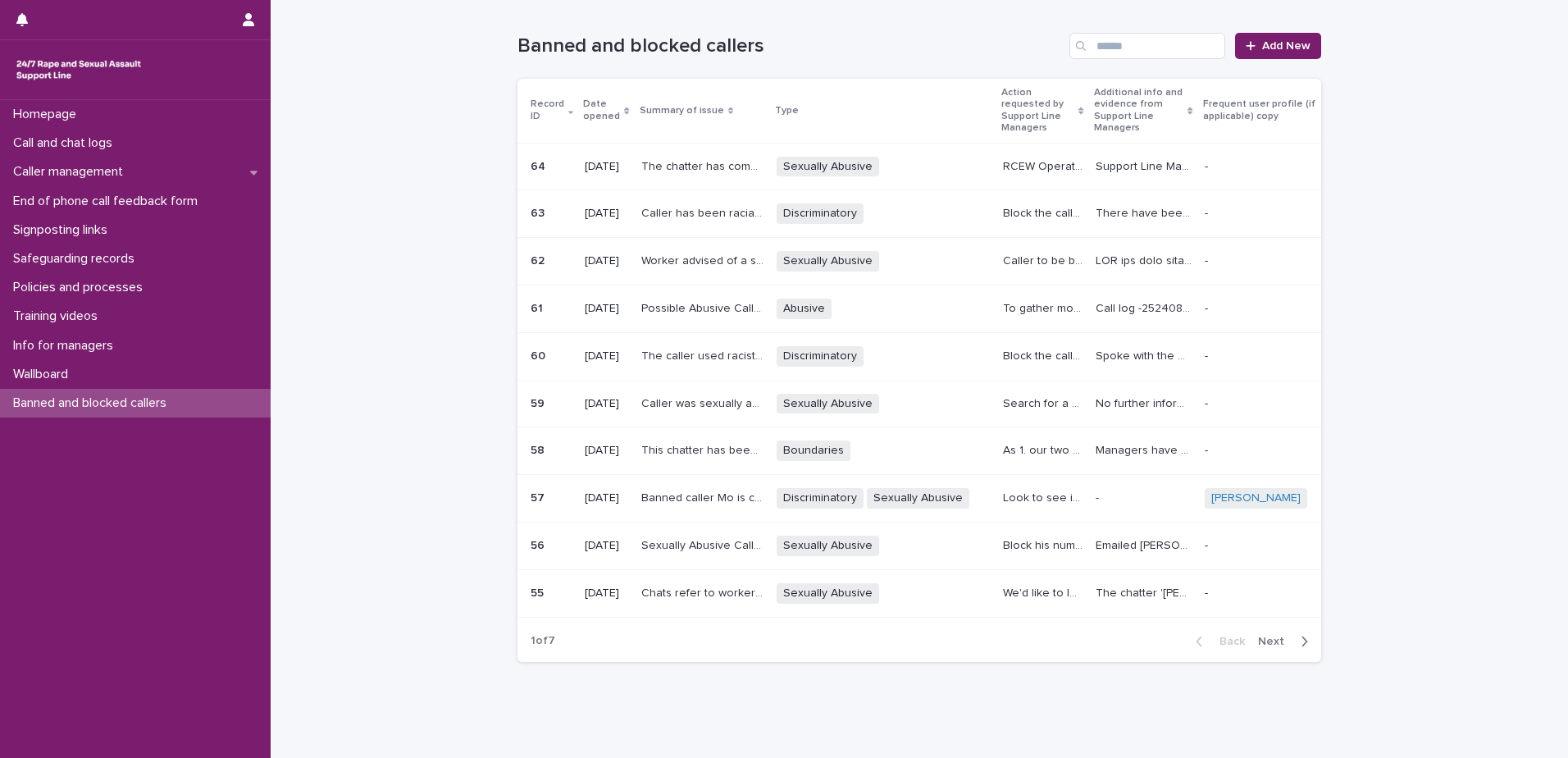
click at [1270, 647] on span "Next" at bounding box center [1276, 641] width 36 height 12
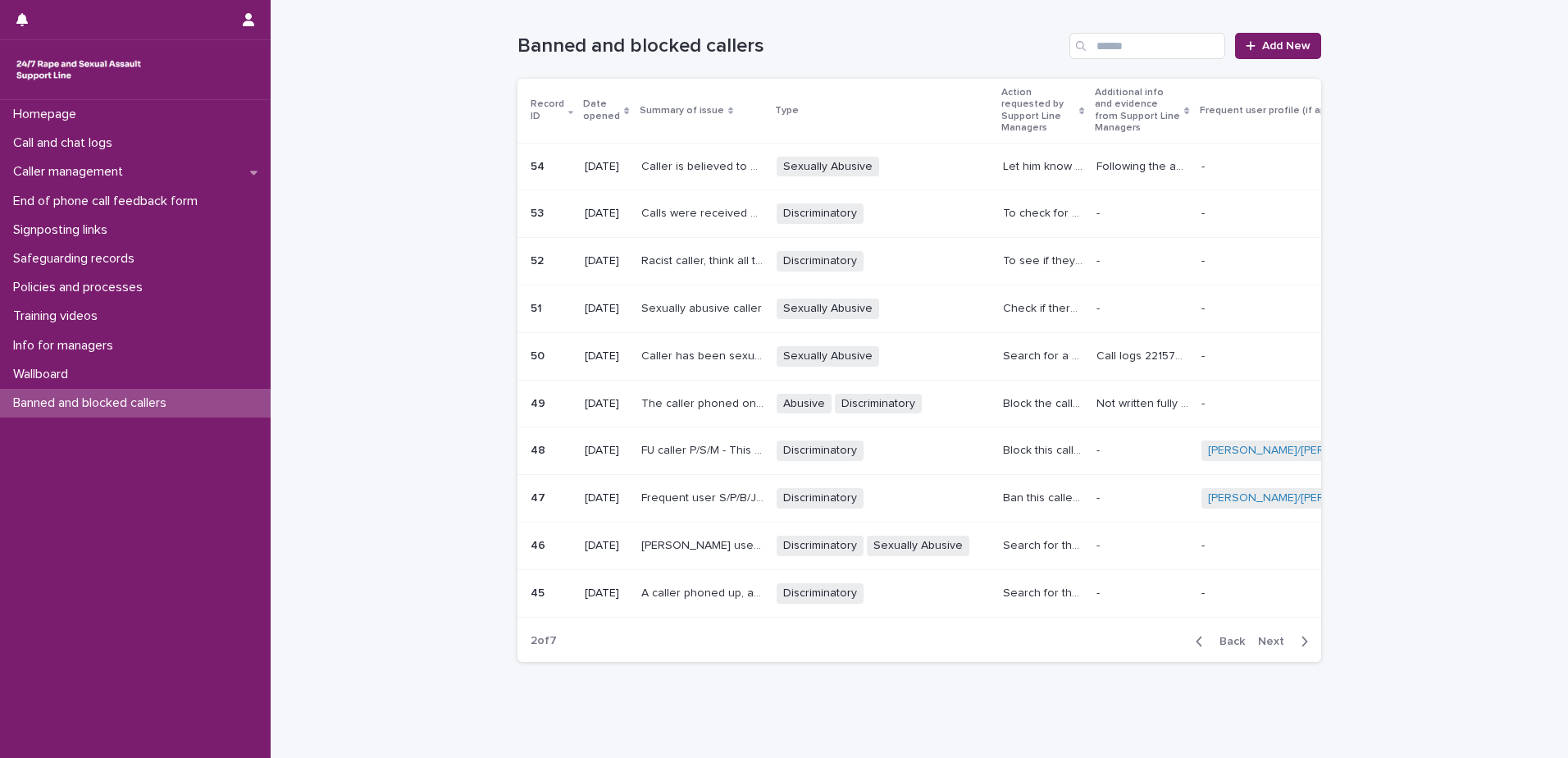
click at [1268, 647] on span "Next" at bounding box center [1276, 641] width 36 height 12
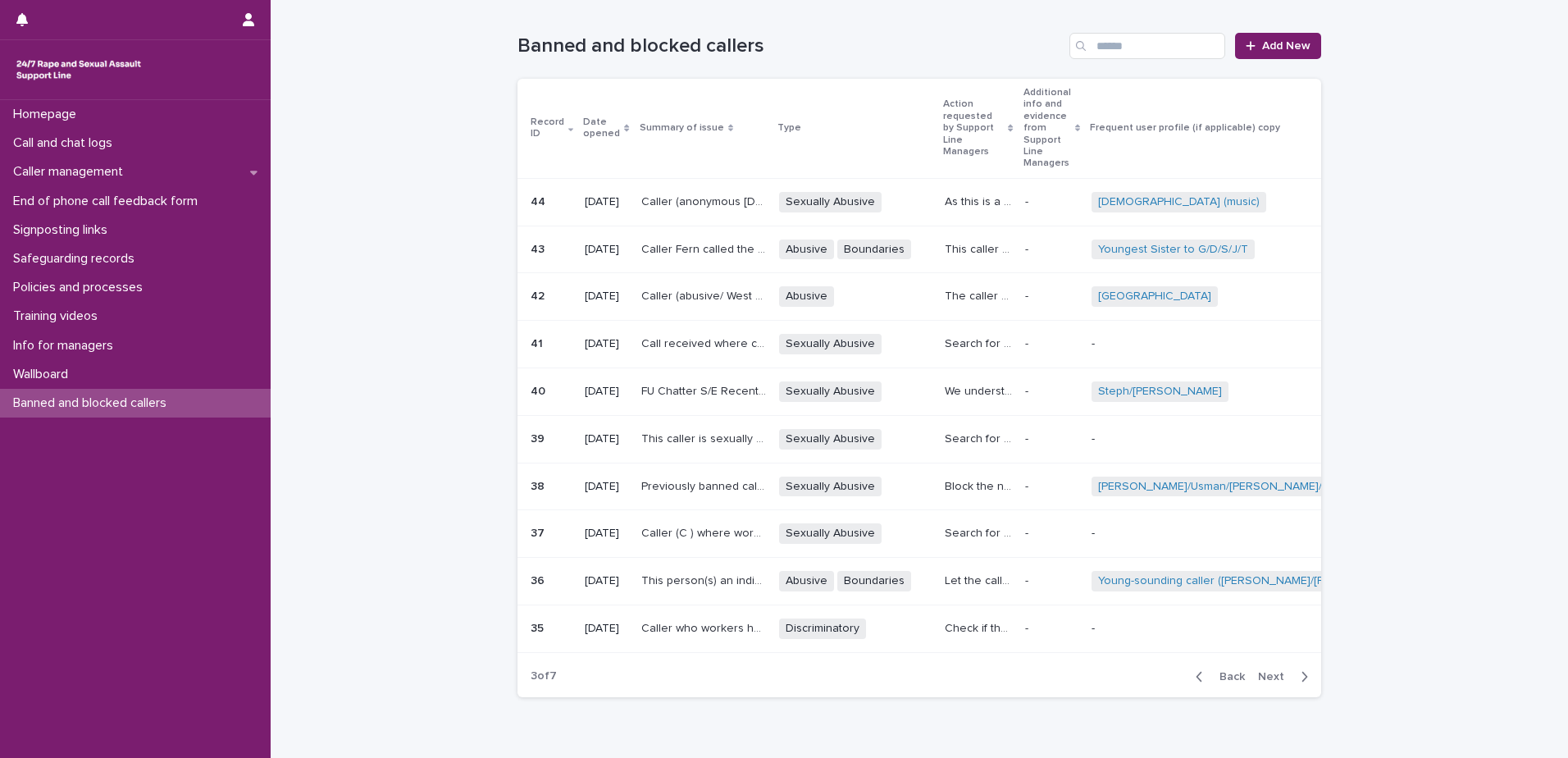
click at [1230, 682] on span "Back" at bounding box center [1227, 677] width 36 height 12
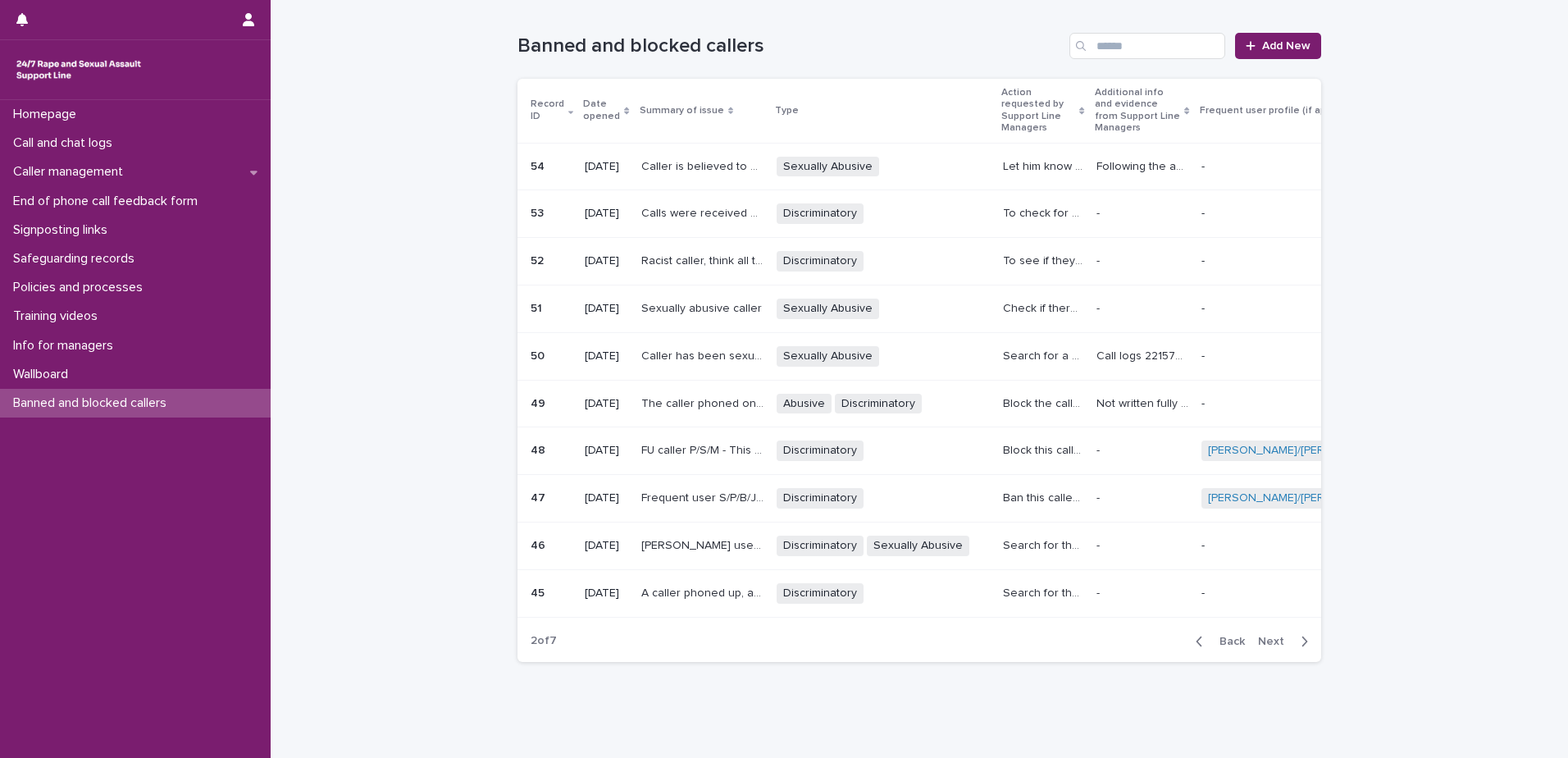
click at [1270, 647] on span "Next" at bounding box center [1276, 641] width 36 height 12
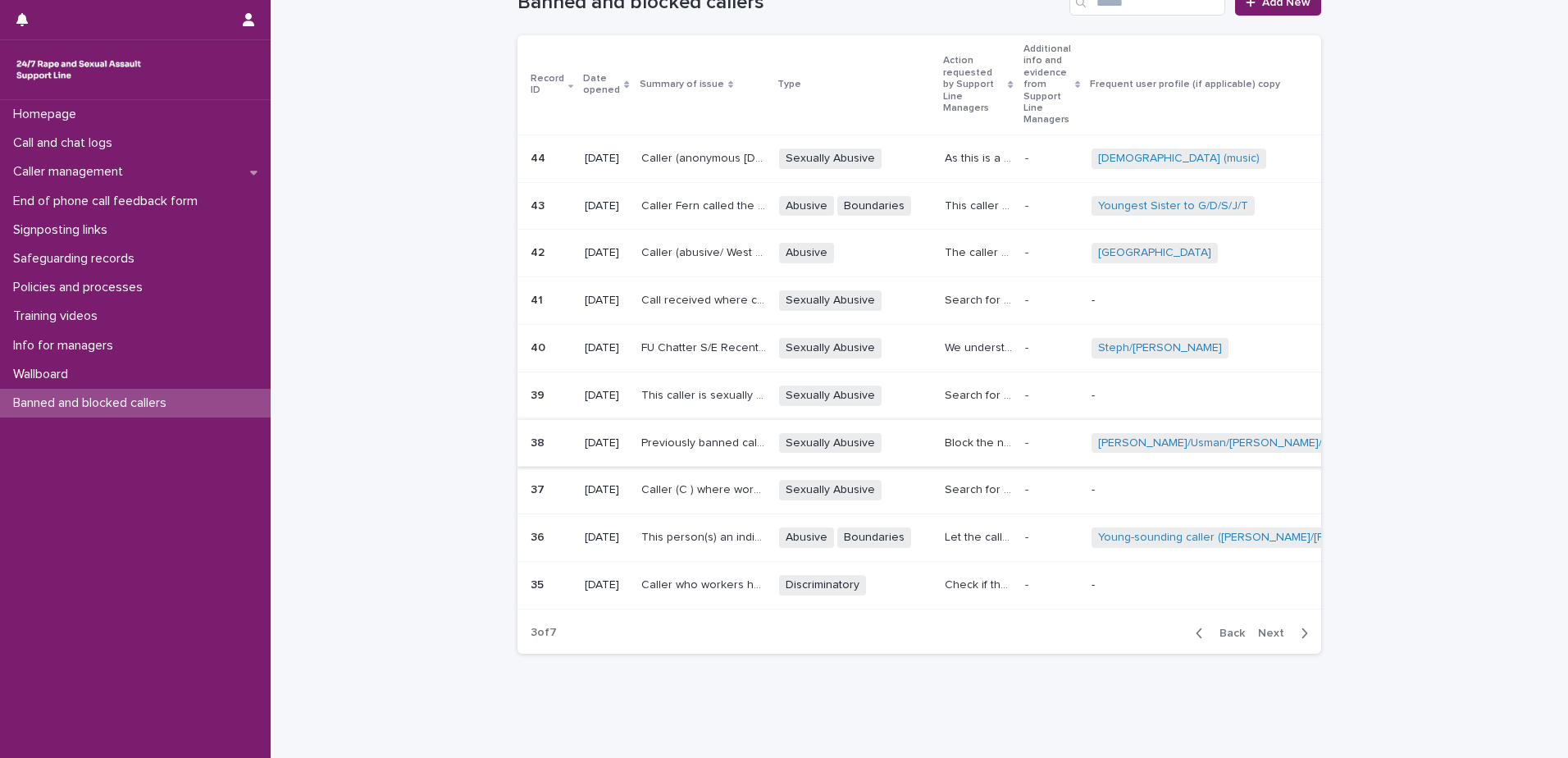
scroll to position [82, 0]
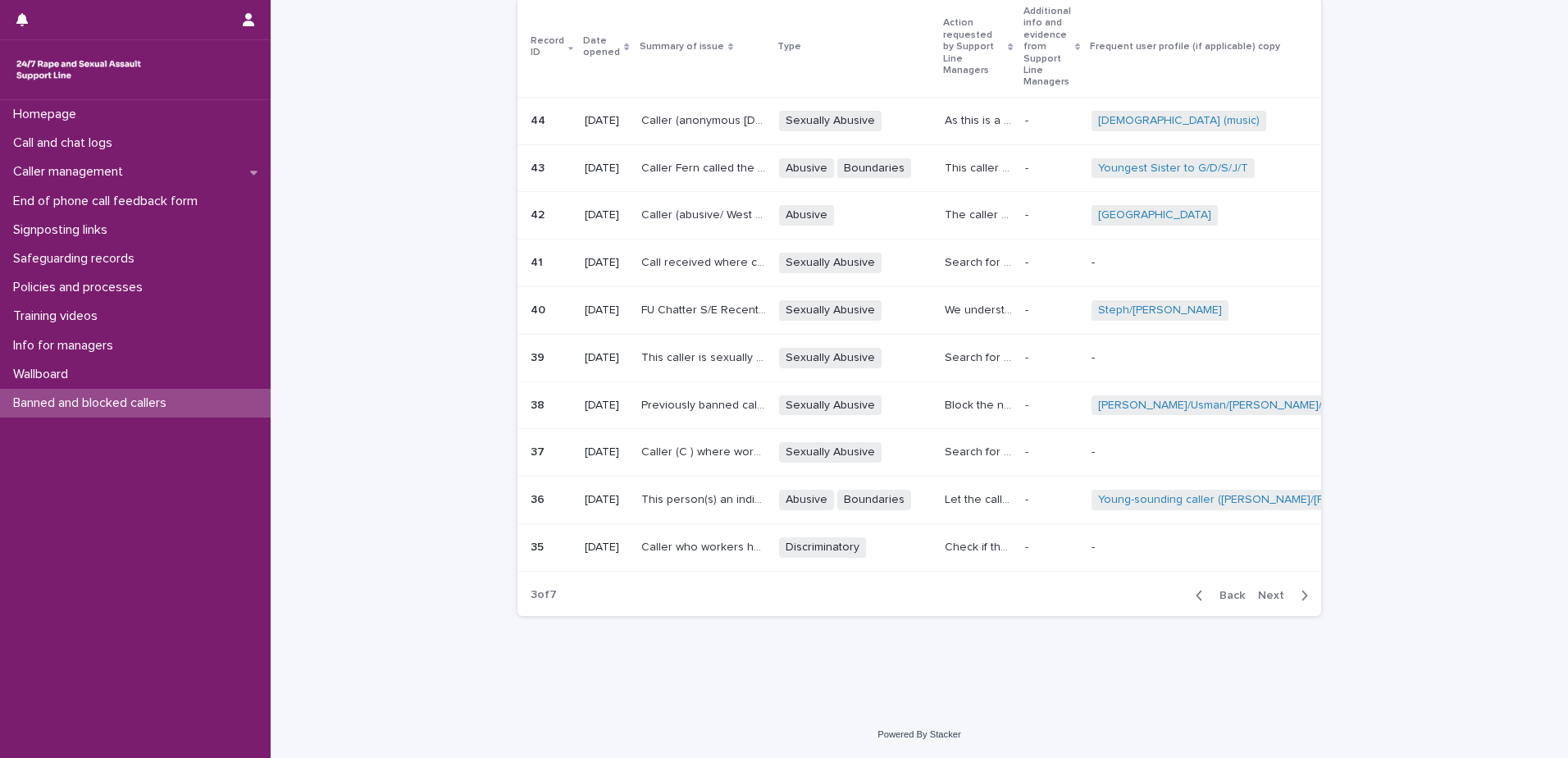
click at [1229, 602] on span "Back" at bounding box center [1227, 596] width 36 height 12
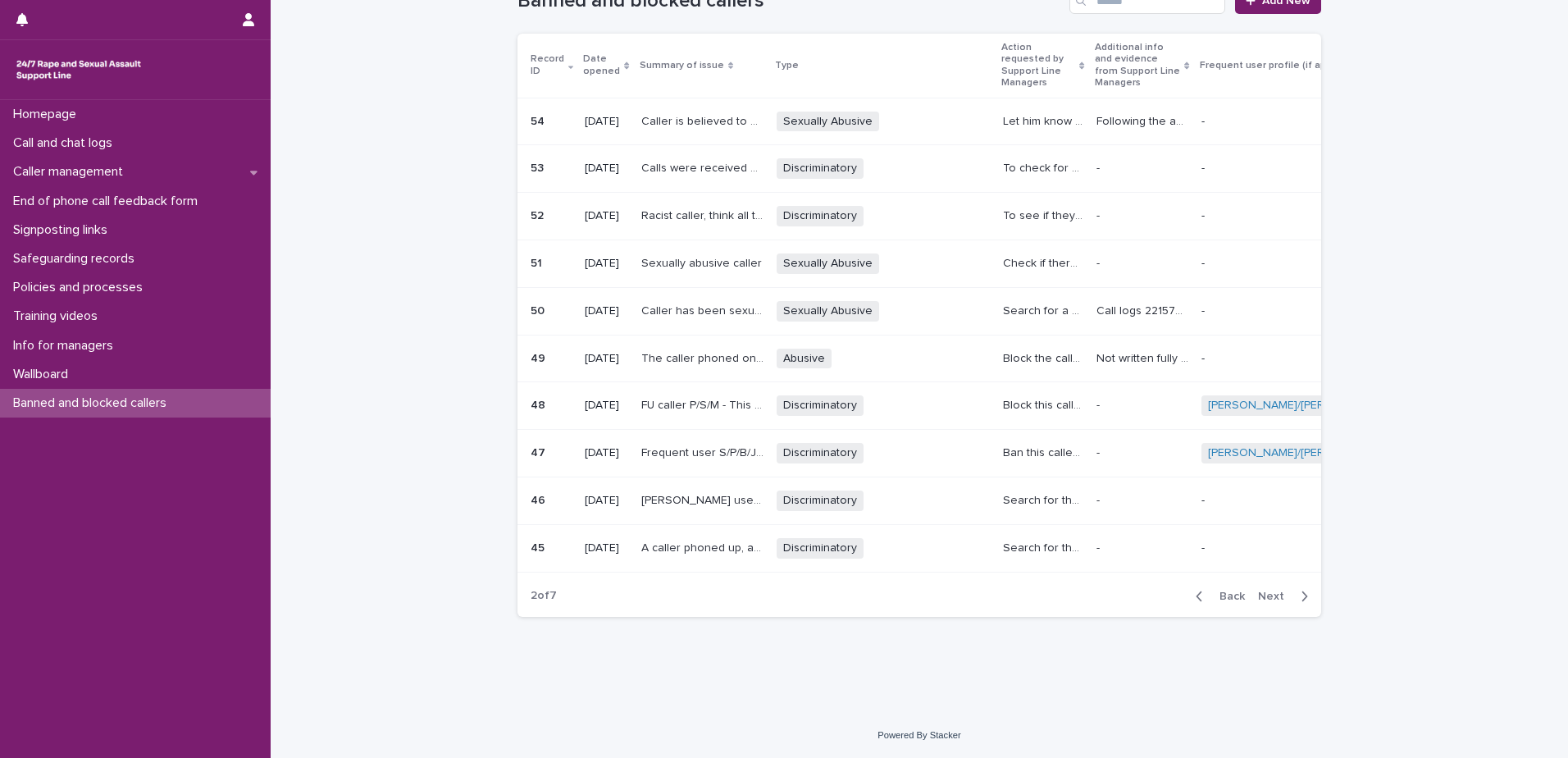
scroll to position [76, 0]
click at [1231, 599] on span "Back" at bounding box center [1227, 596] width 36 height 12
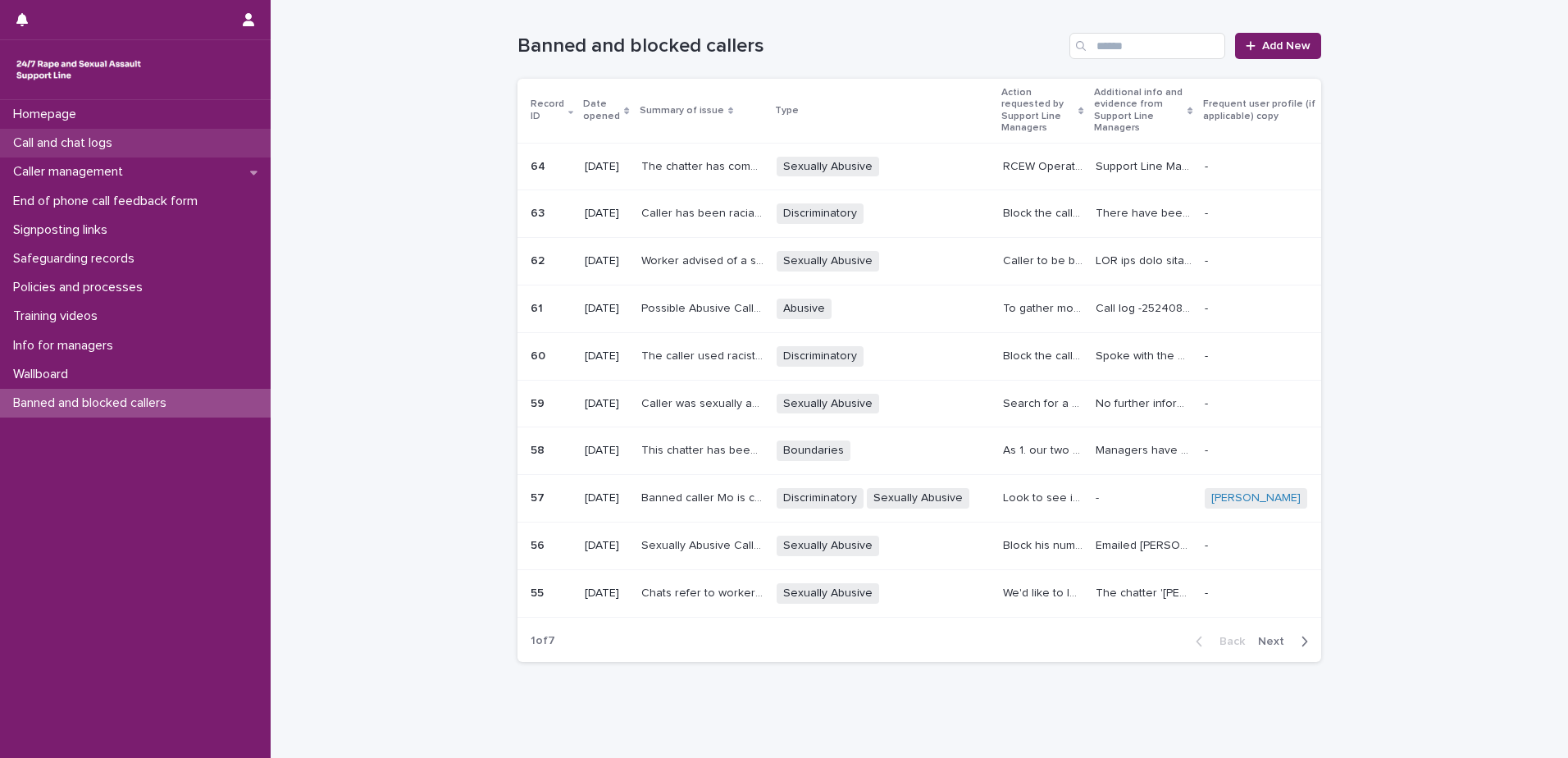
click at [92, 144] on p "Call and chat logs" at bounding box center [65, 143] width 119 height 15
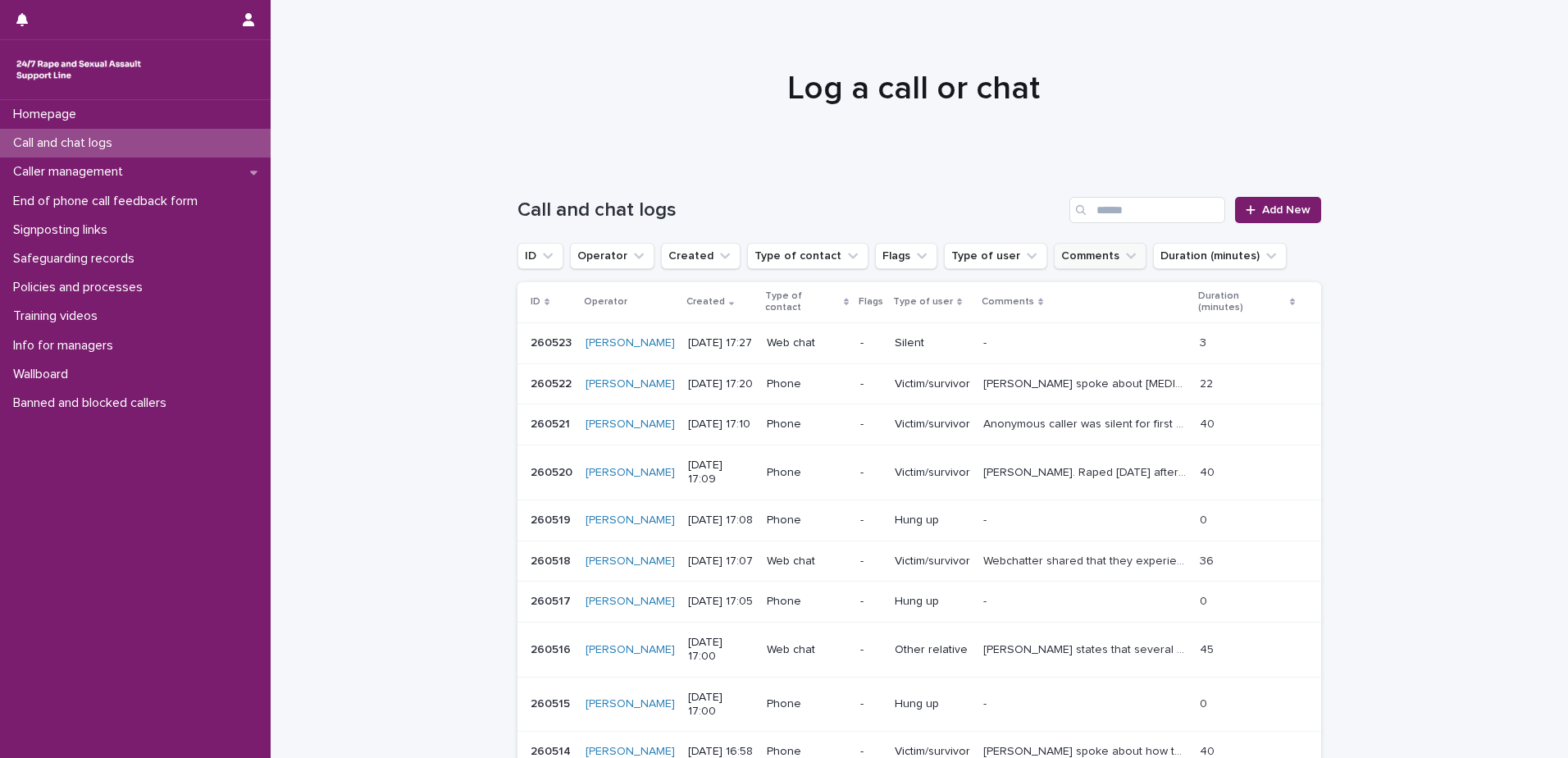
click at [1126, 257] on icon "Comments" at bounding box center [1131, 256] width 10 height 5
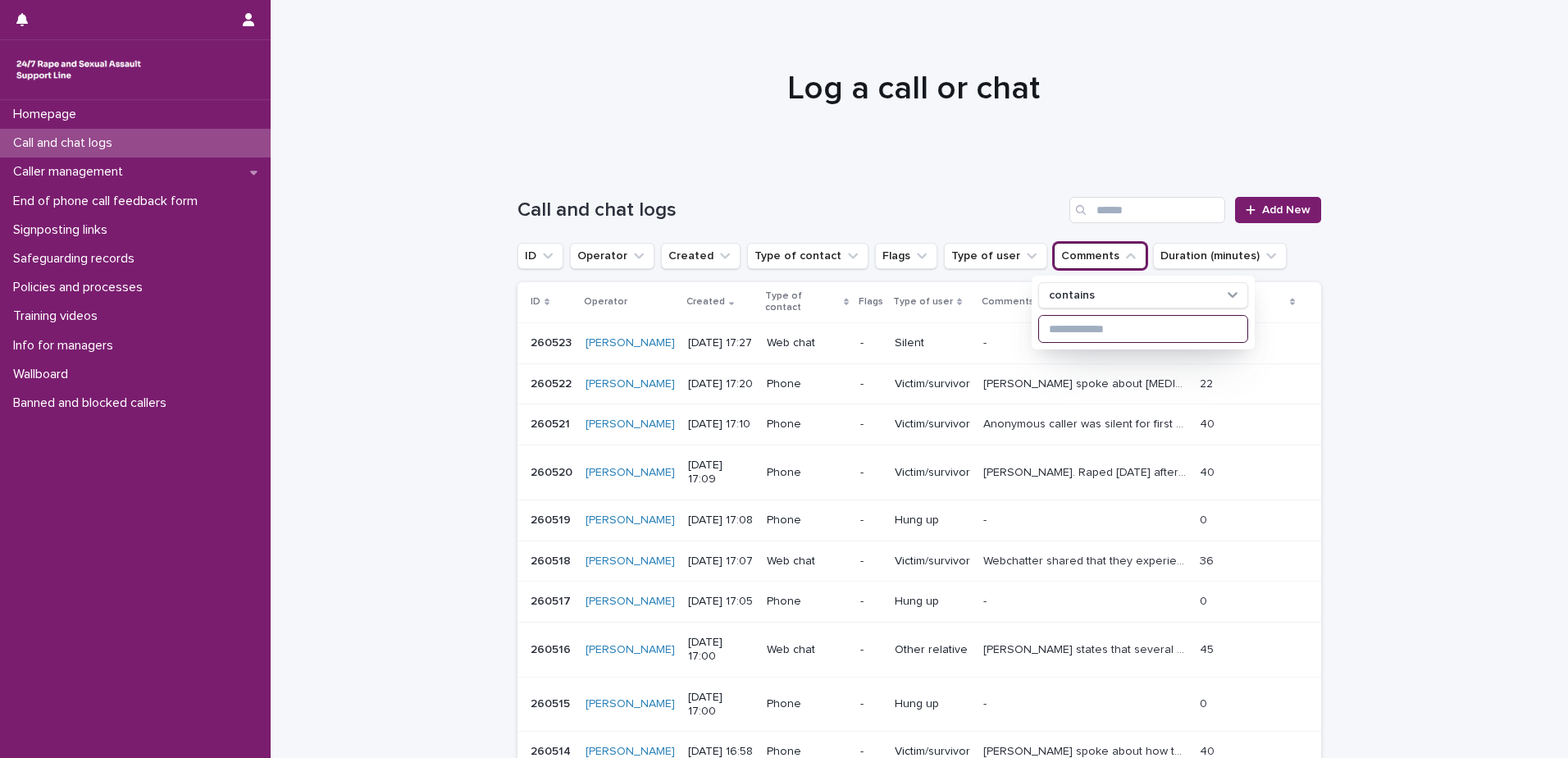
click at [1081, 324] on input at bounding box center [1142, 329] width 208 height 26
click at [988, 176] on div "Call and chat logs Add New" at bounding box center [919, 204] width 803 height 79
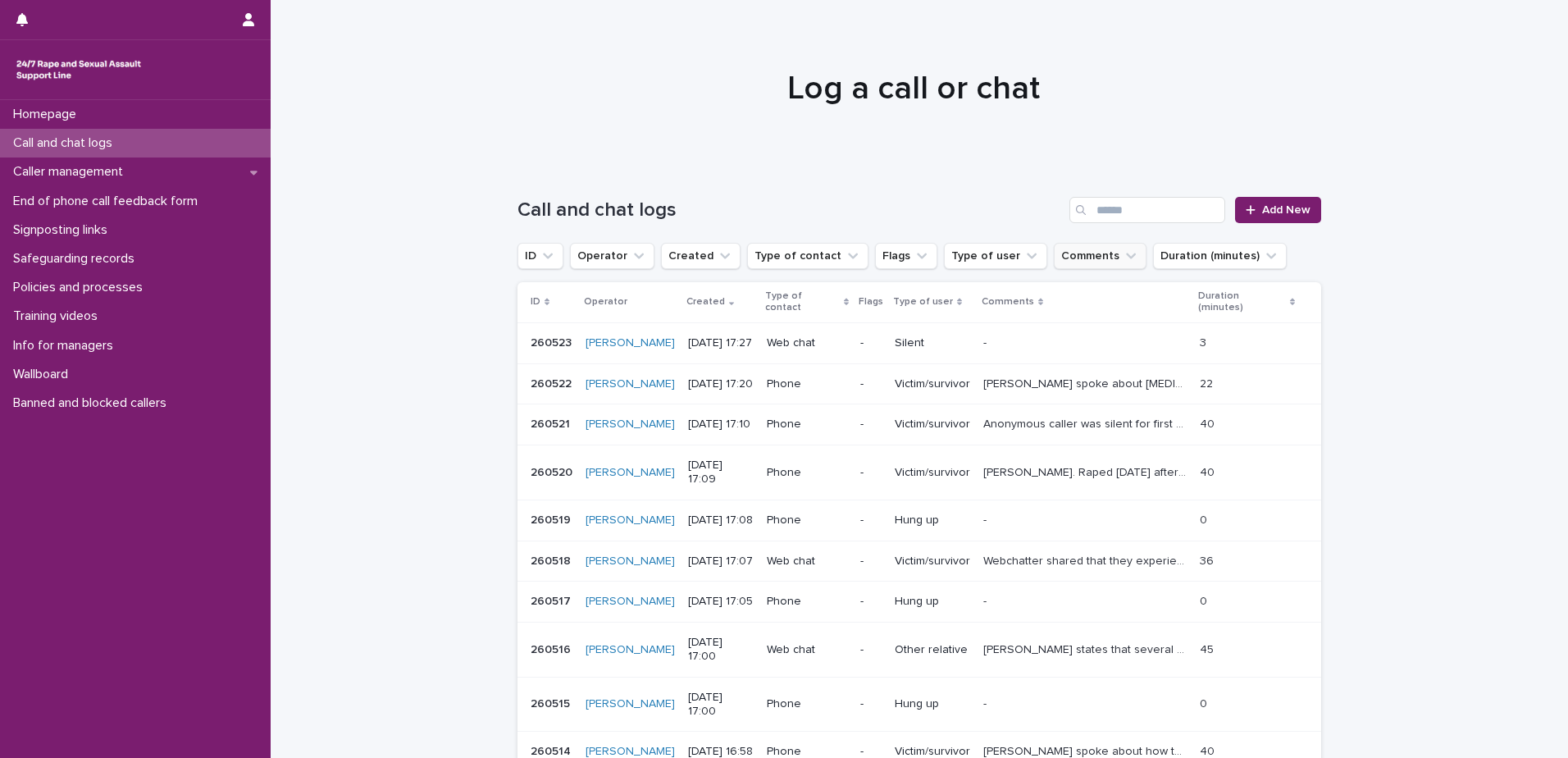
click at [1123, 252] on icon "Comments" at bounding box center [1131, 255] width 16 height 16
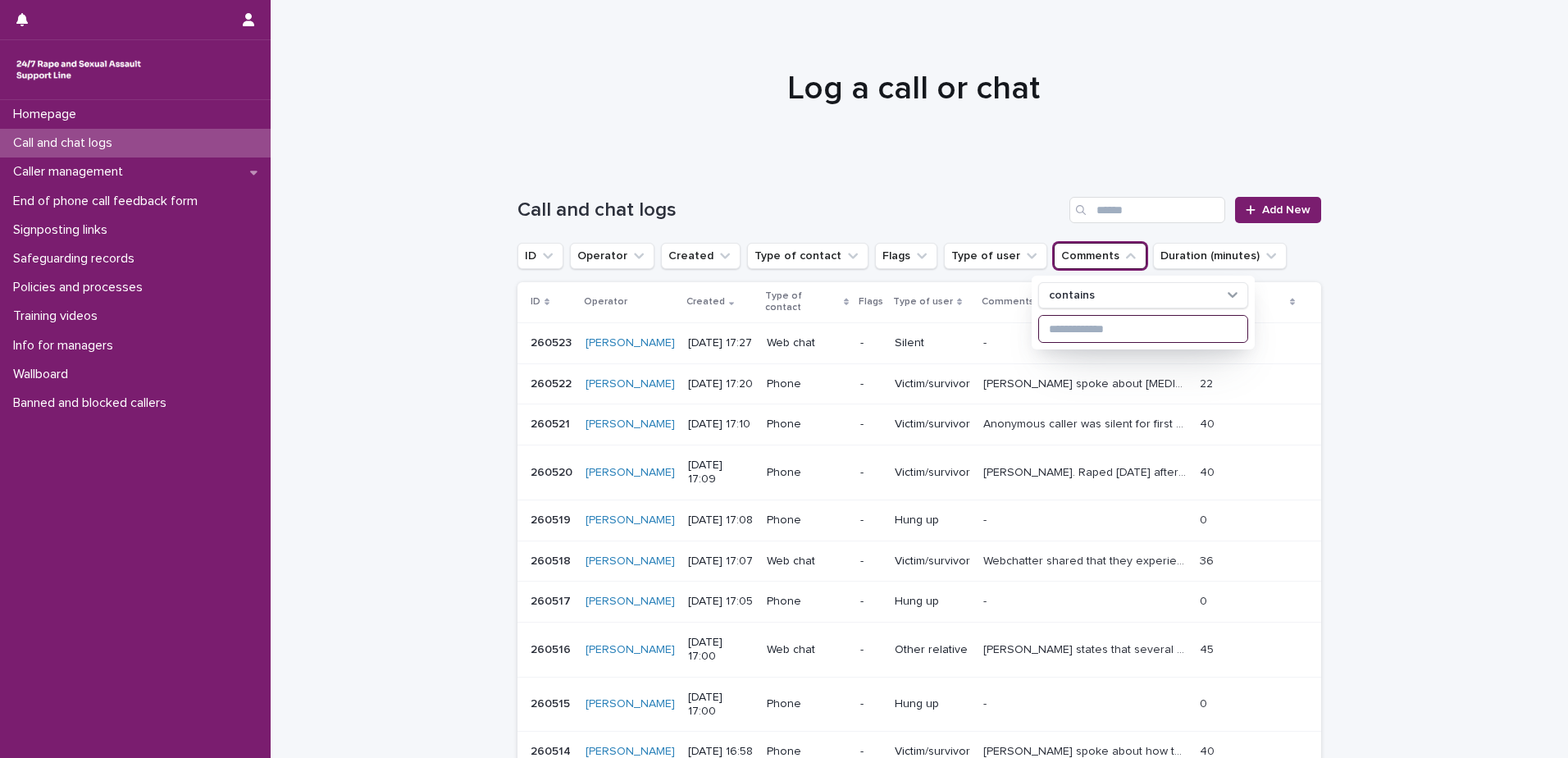
click at [1082, 327] on input at bounding box center [1142, 329] width 208 height 26
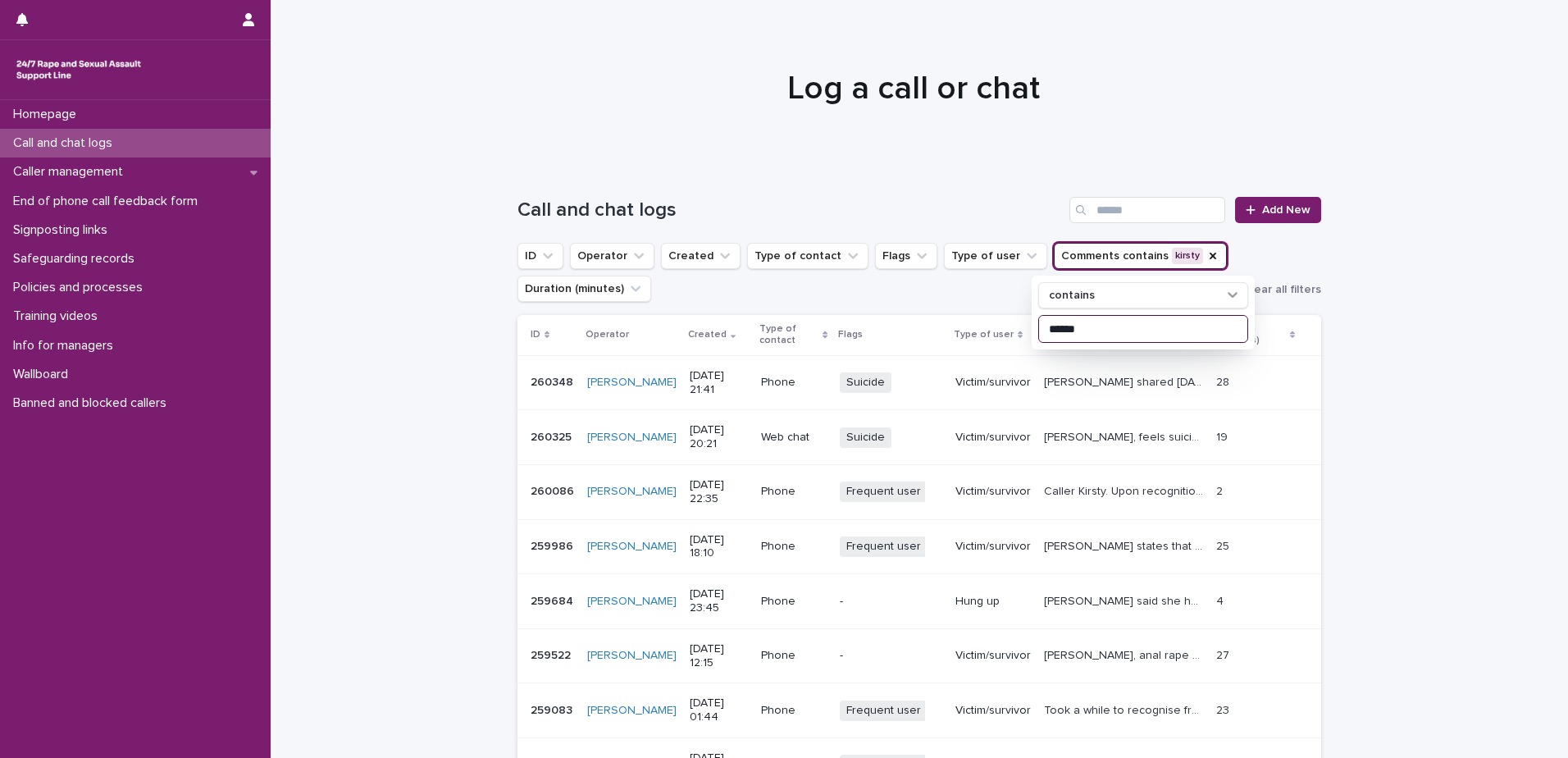
type input "******"
click at [1405, 417] on div "Loading... Saving… Loading... Saving… Call and chat logs Add New ID Operator Cr…" at bounding box center [919, 603] width 1298 height 878
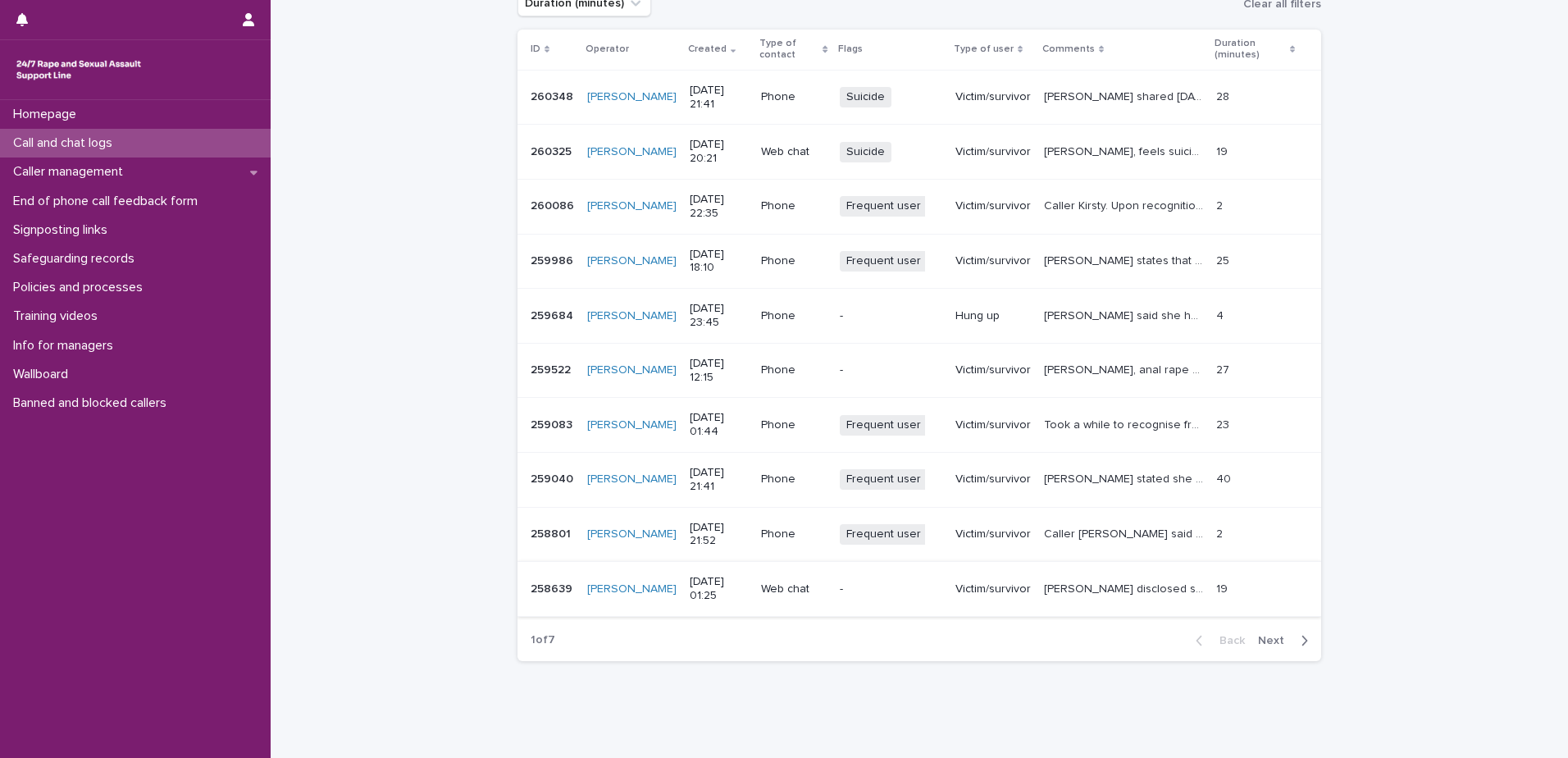
scroll to position [329, 0]
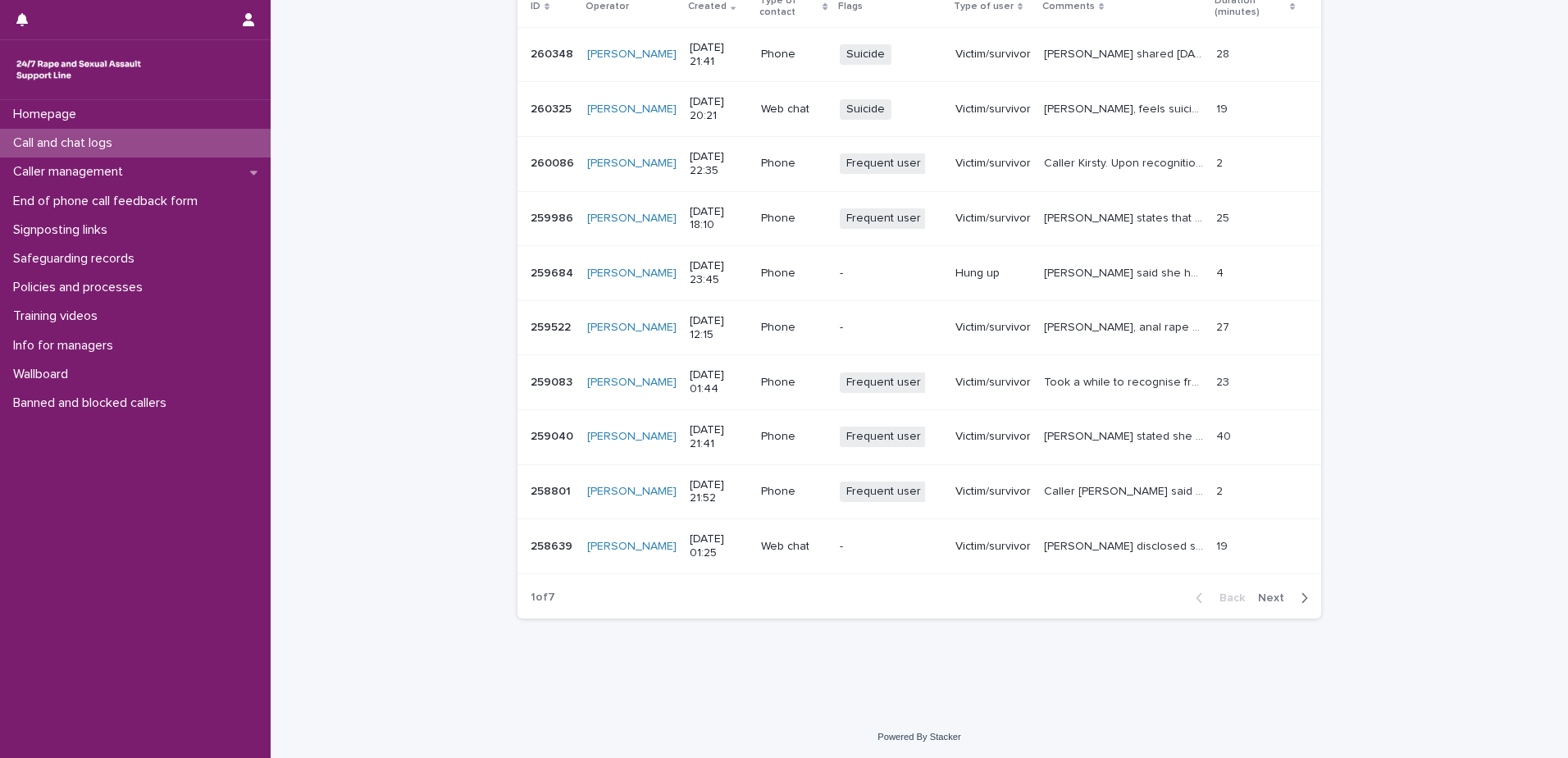
click at [1269, 602] on span "Next" at bounding box center [1276, 597] width 36 height 12
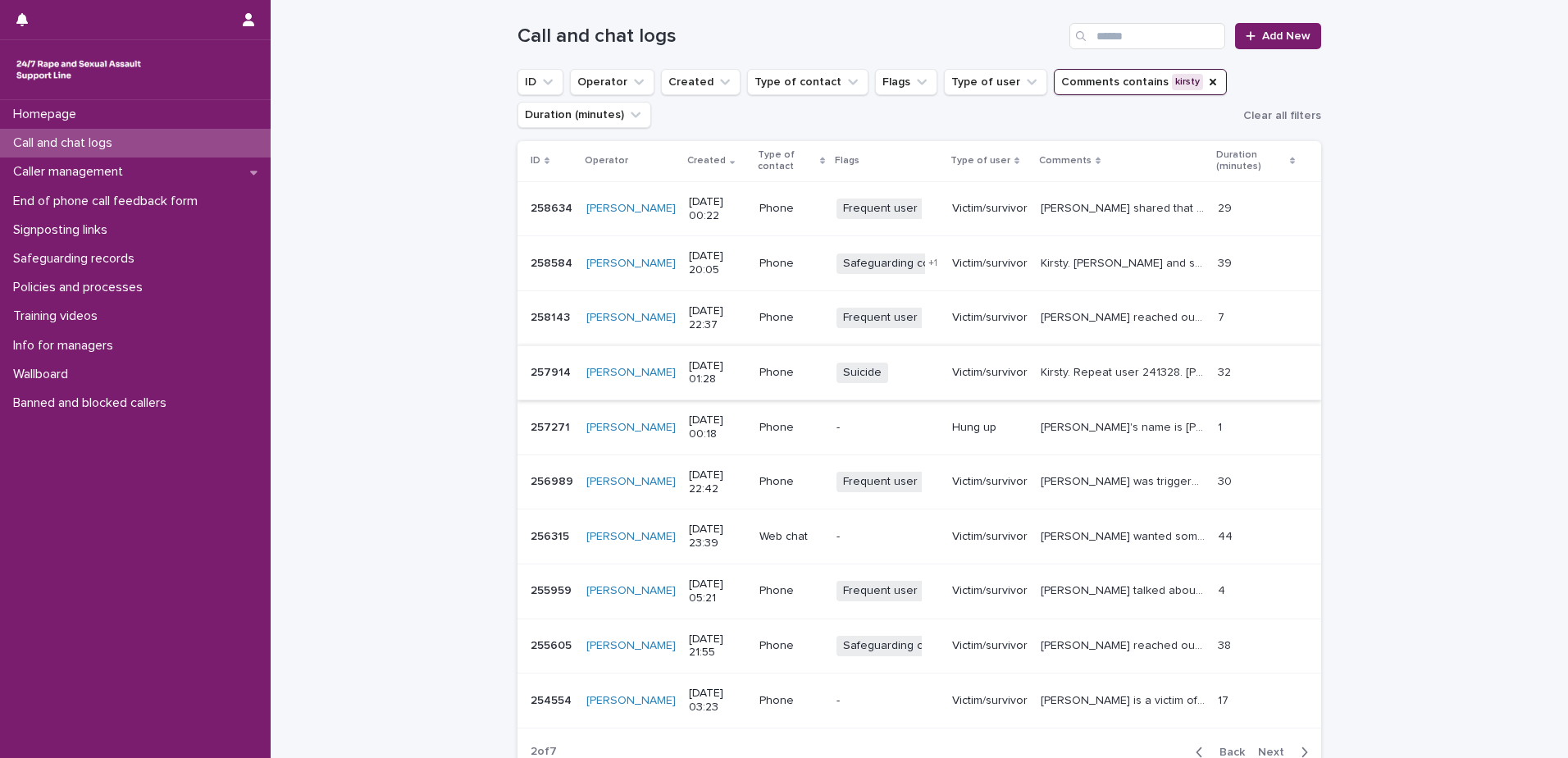
scroll to position [164, 0]
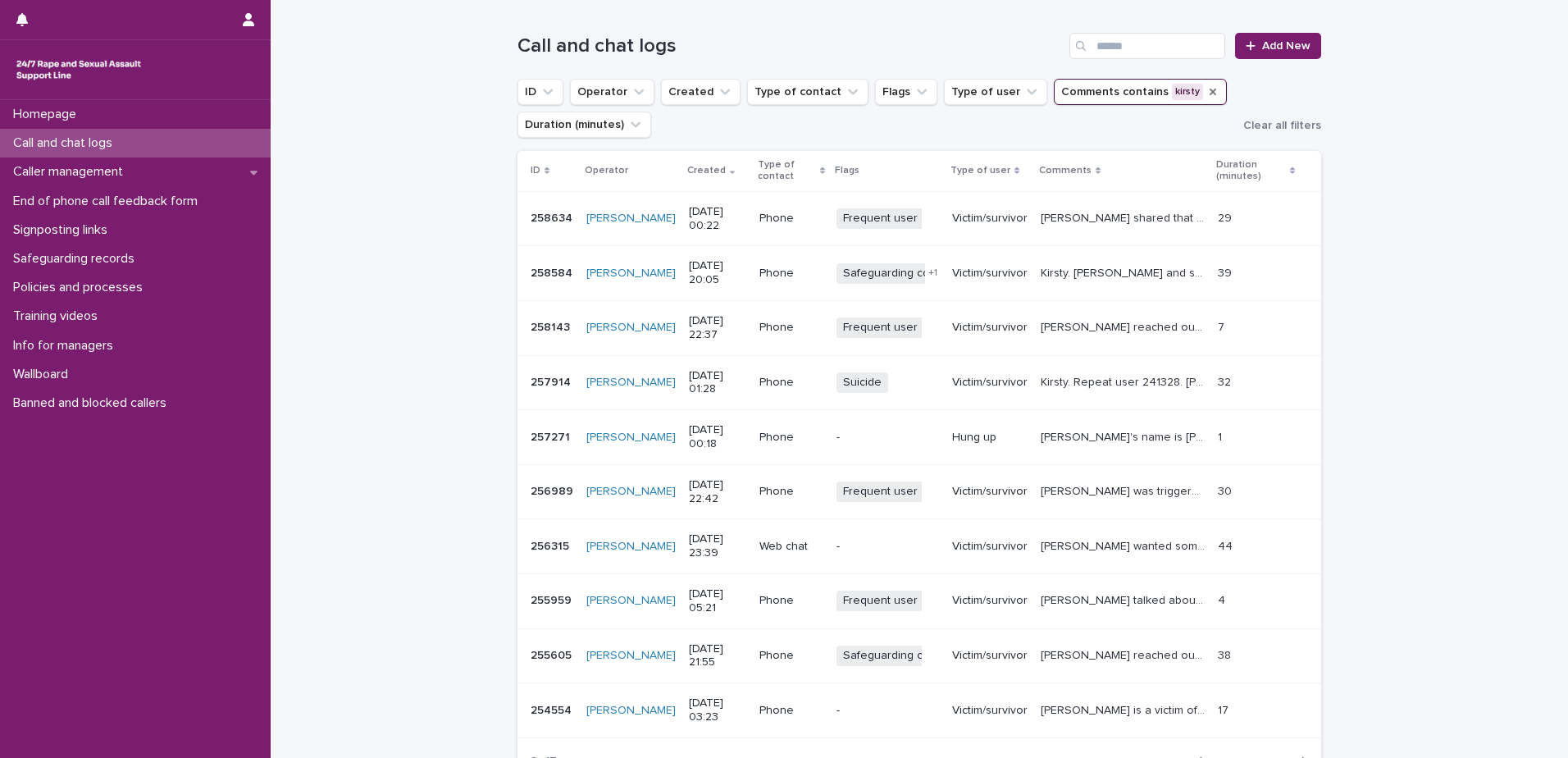
click at [1207, 94] on icon "Comments" at bounding box center [1213, 92] width 13 height 13
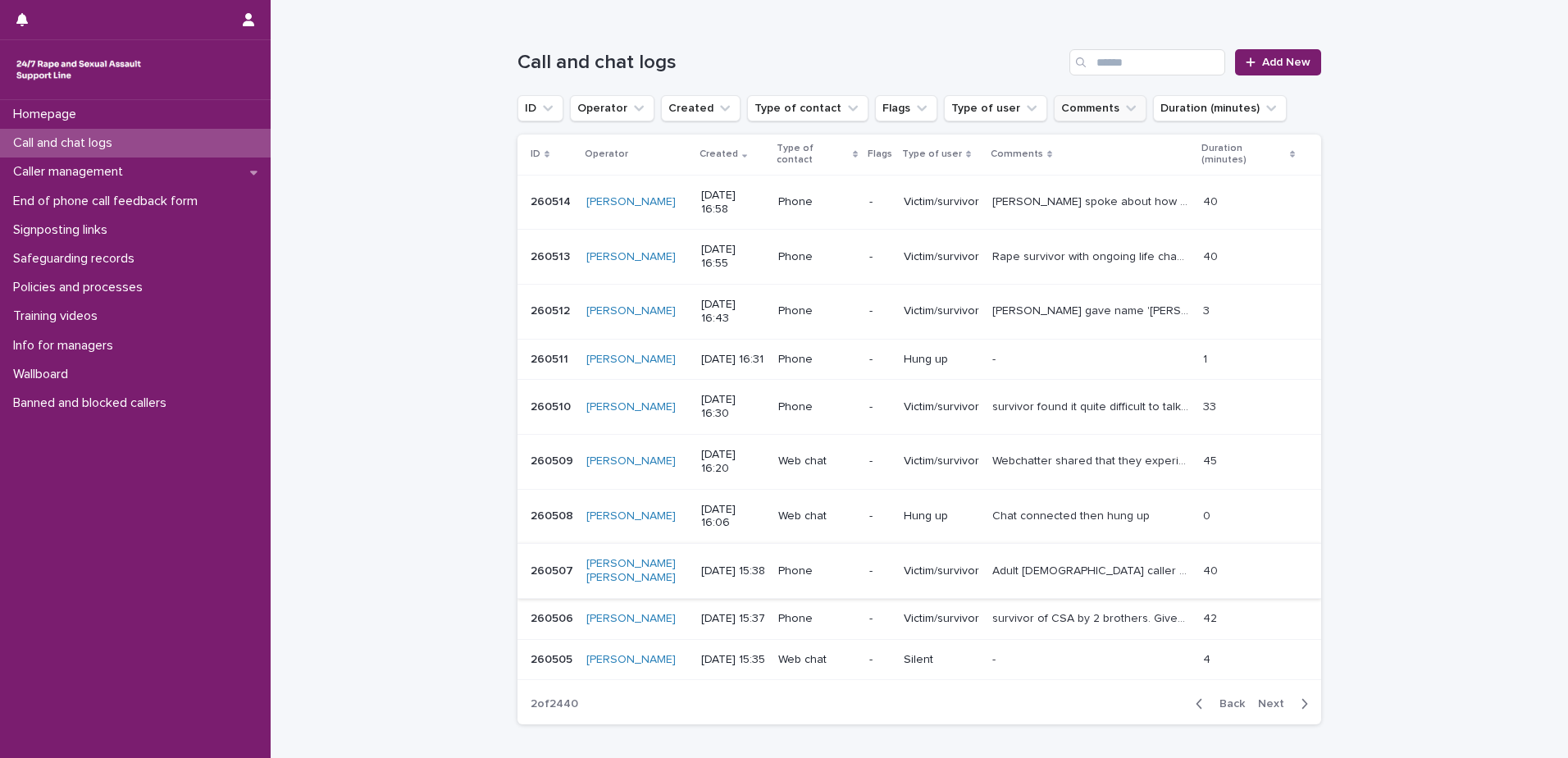
scroll to position [141, 0]
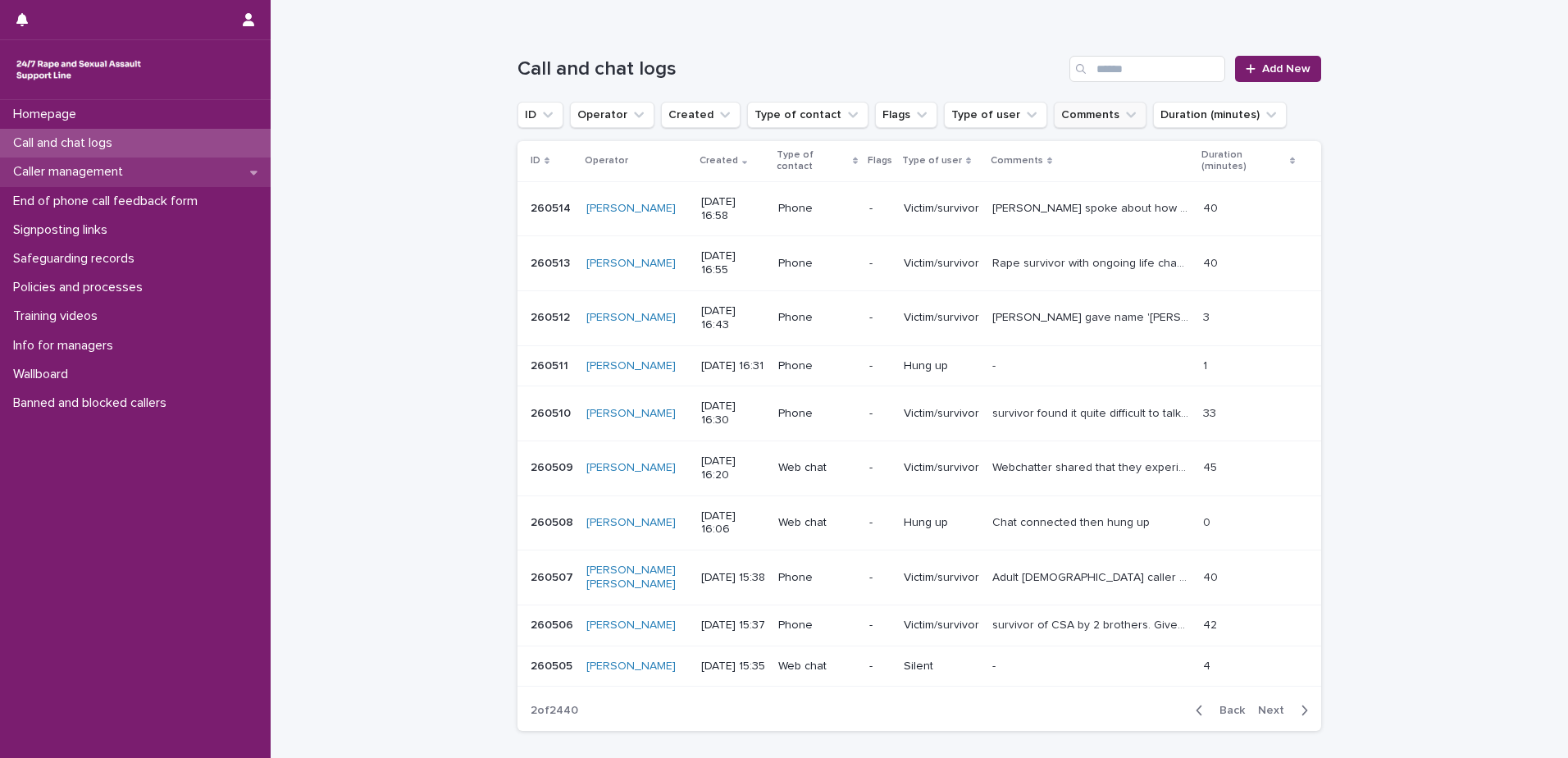
click at [88, 170] on p "Caller management" at bounding box center [71, 171] width 129 height 15
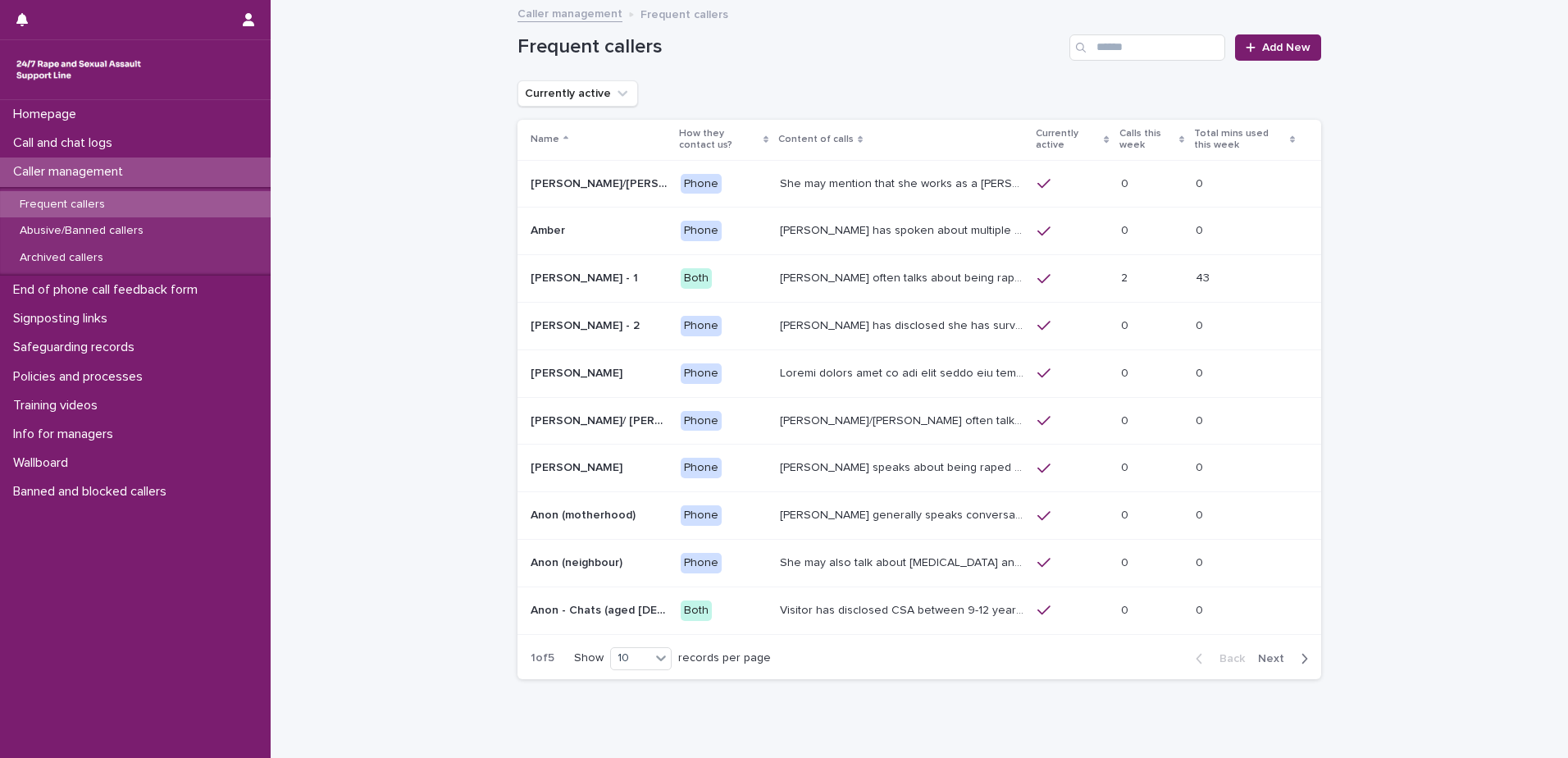
click at [857, 276] on p "[PERSON_NAME] often talks about being raped a night before or [DATE] or a month…" at bounding box center [903, 276] width 247 height 17
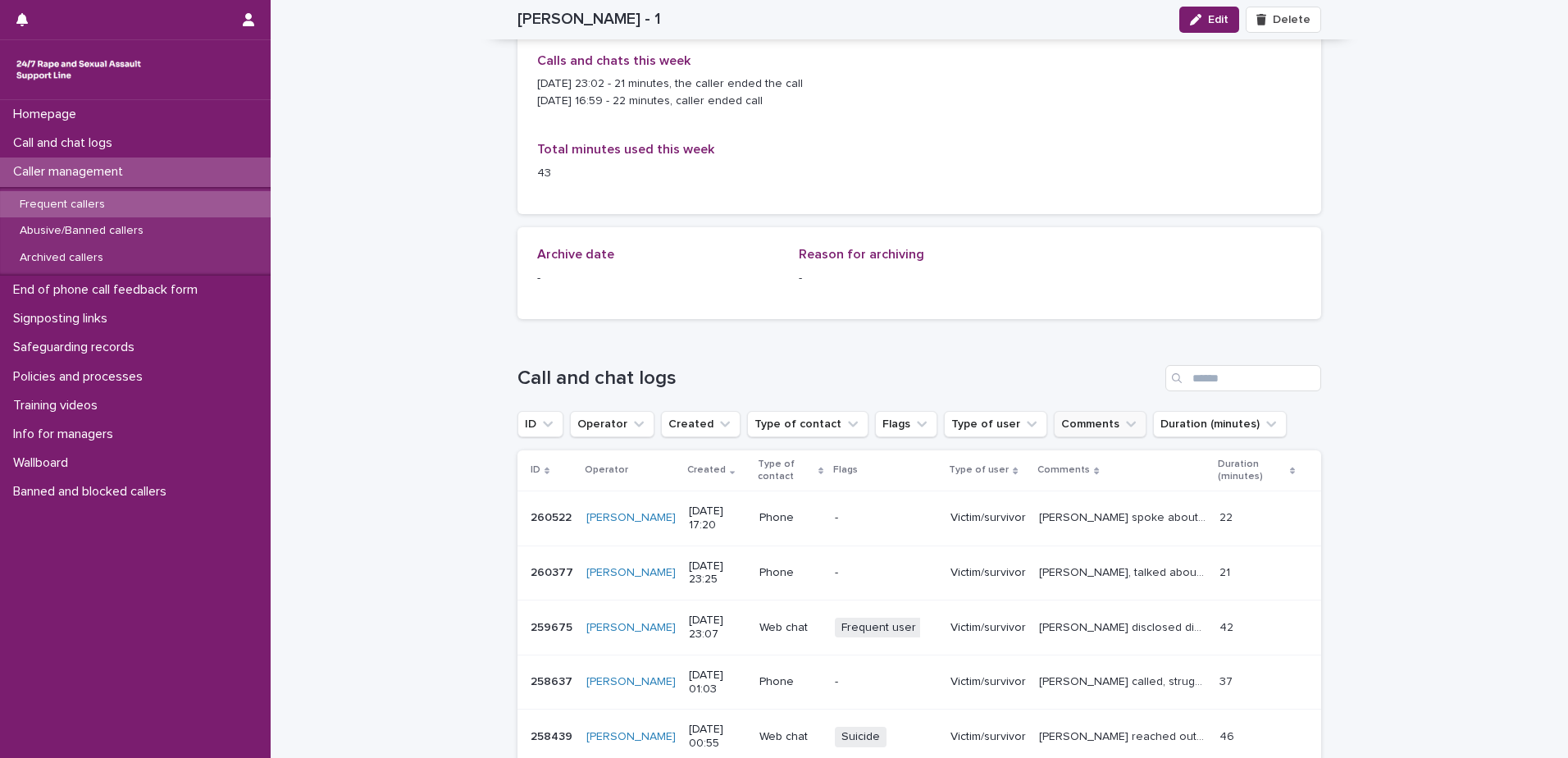
scroll to position [1067, 0]
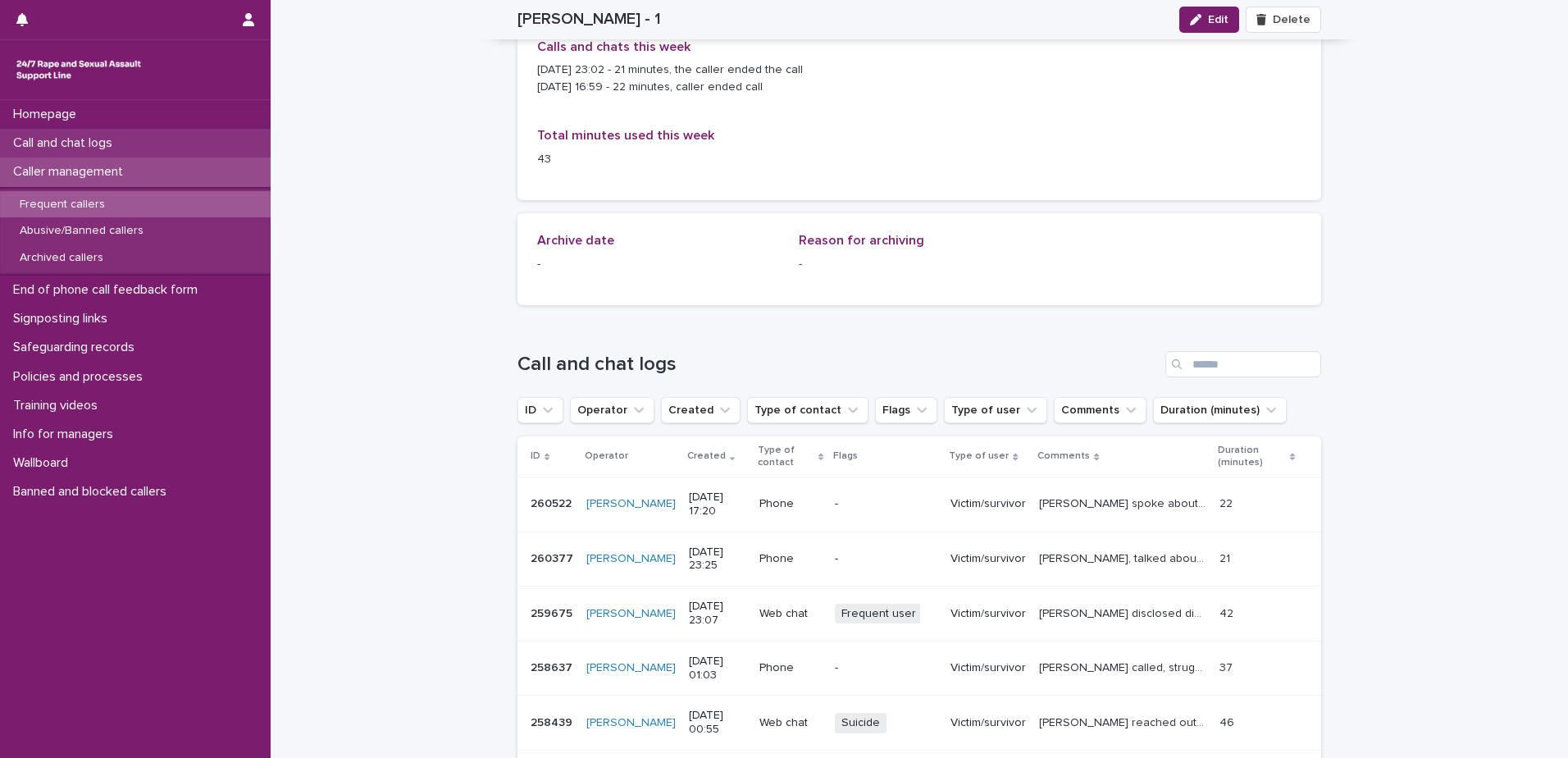
click at [81, 144] on p "Call and chat logs" at bounding box center [65, 143] width 119 height 15
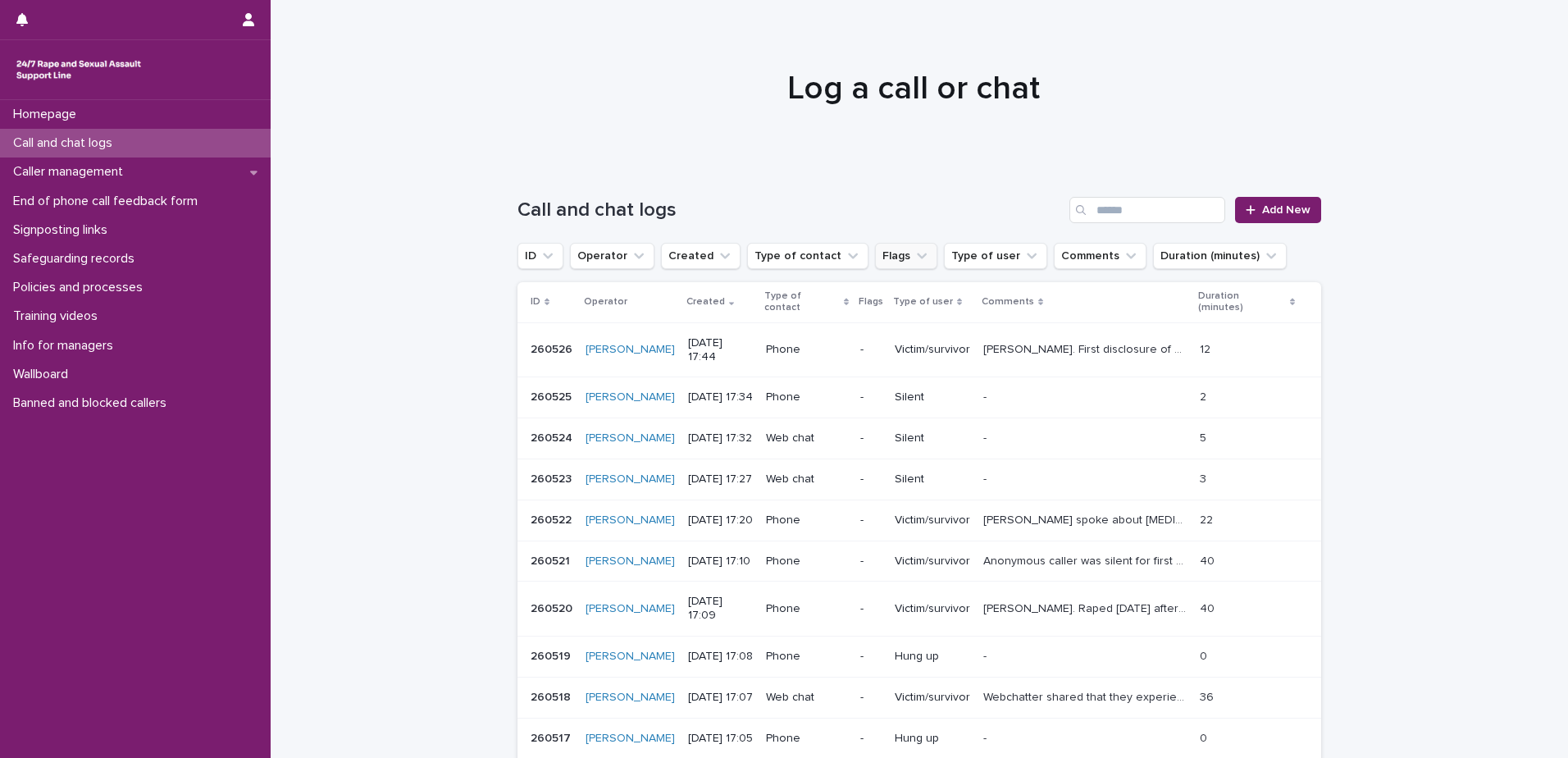
click at [899, 247] on button "Flags" at bounding box center [906, 255] width 62 height 26
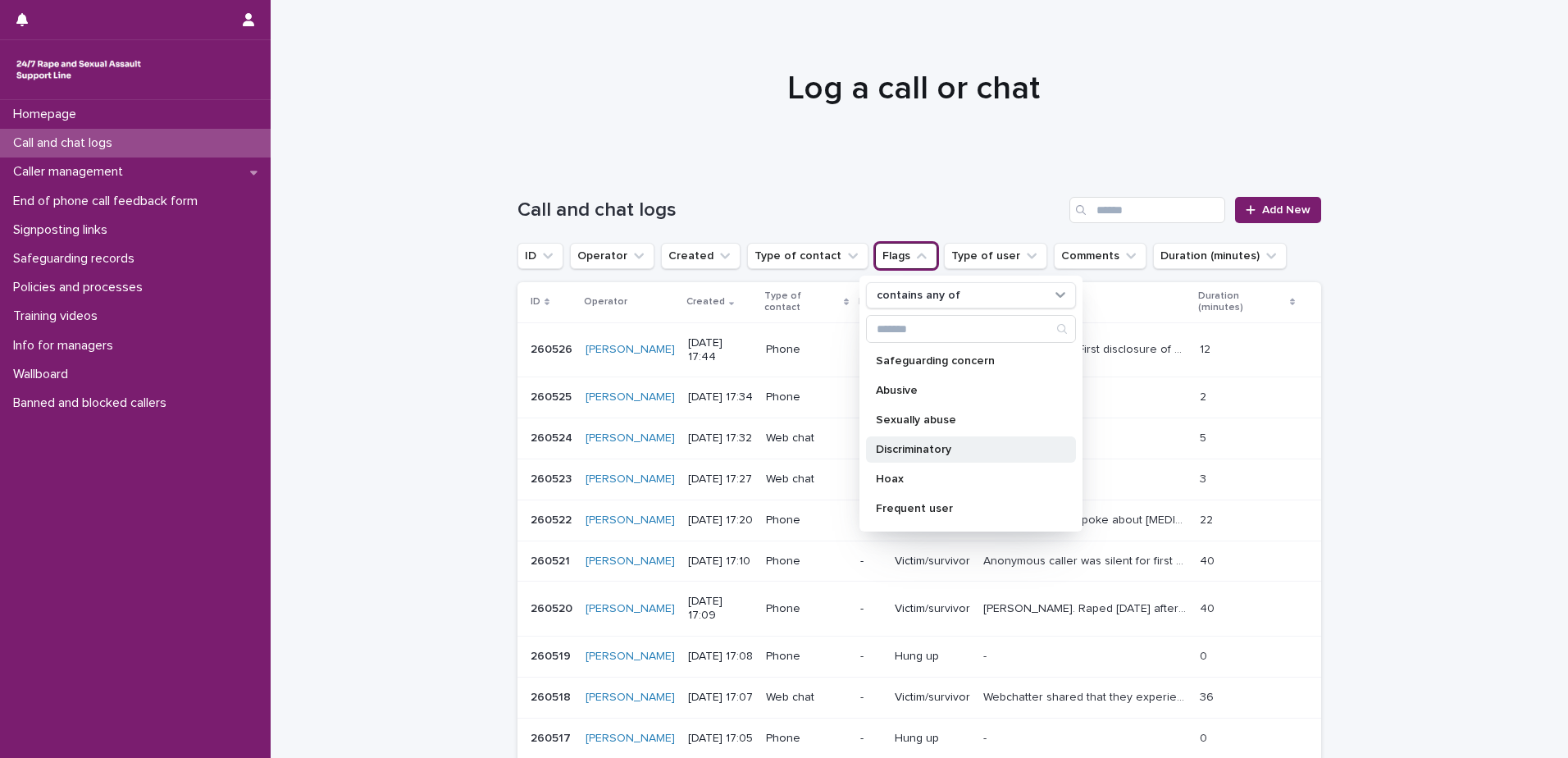
click at [926, 453] on p "Discriminatory" at bounding box center [962, 449] width 174 height 12
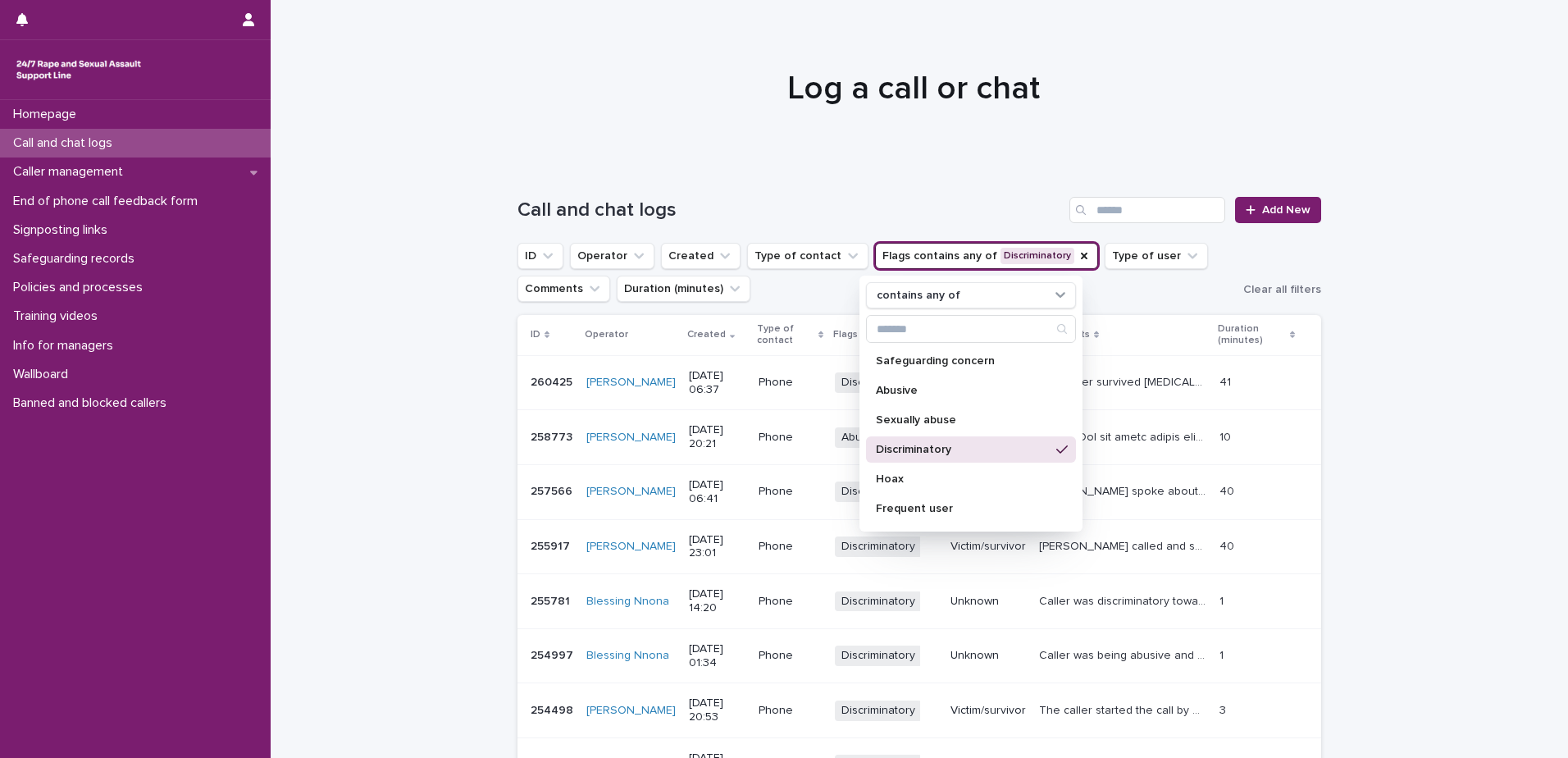
click at [1396, 404] on div "Loading... Saving… Loading... Saving… Call and chat logs Add New ID Operator Cr…" at bounding box center [919, 603] width 1298 height 878
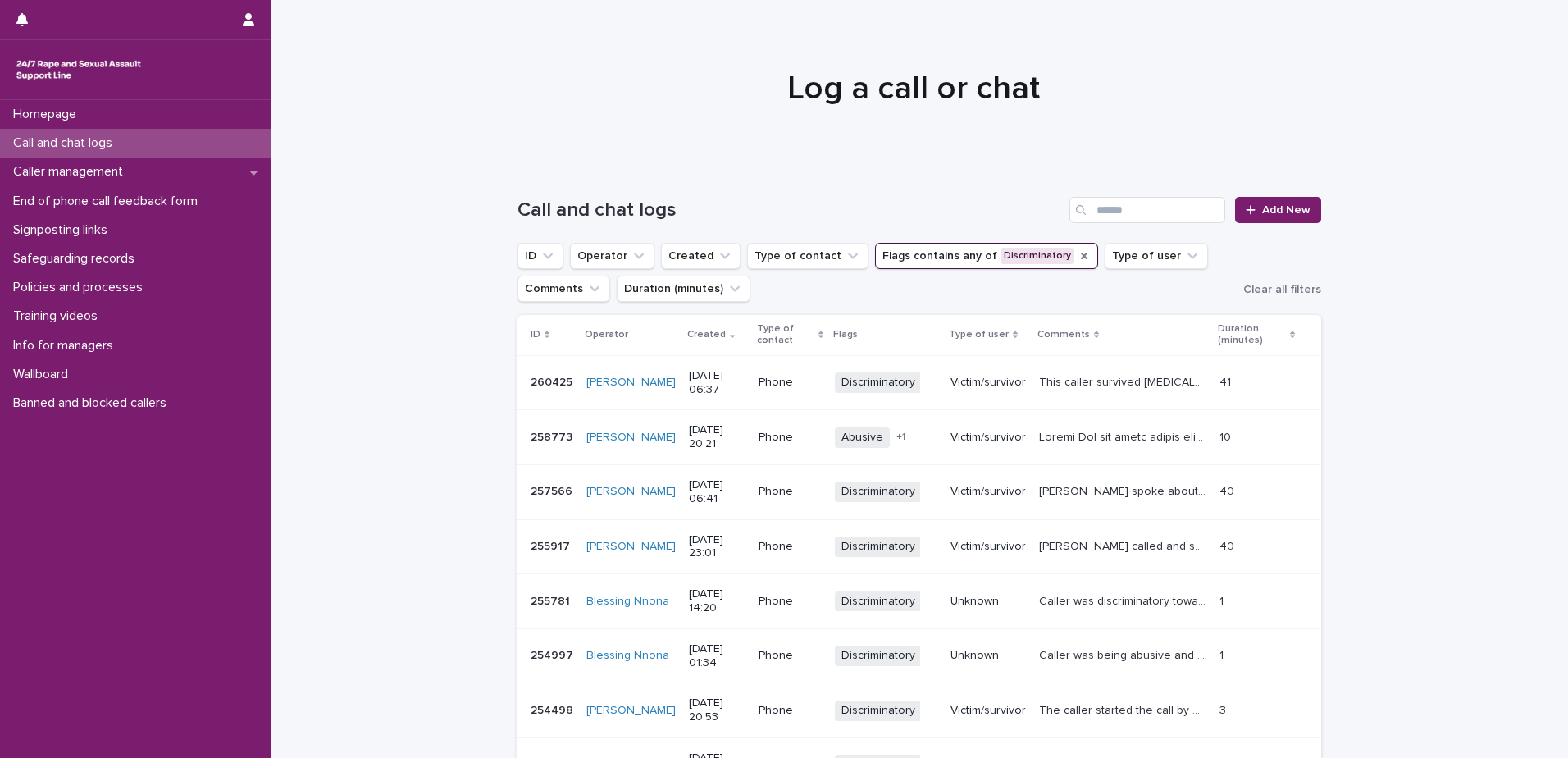
click at [1077, 257] on icon "Flags" at bounding box center [1083, 255] width 13 height 13
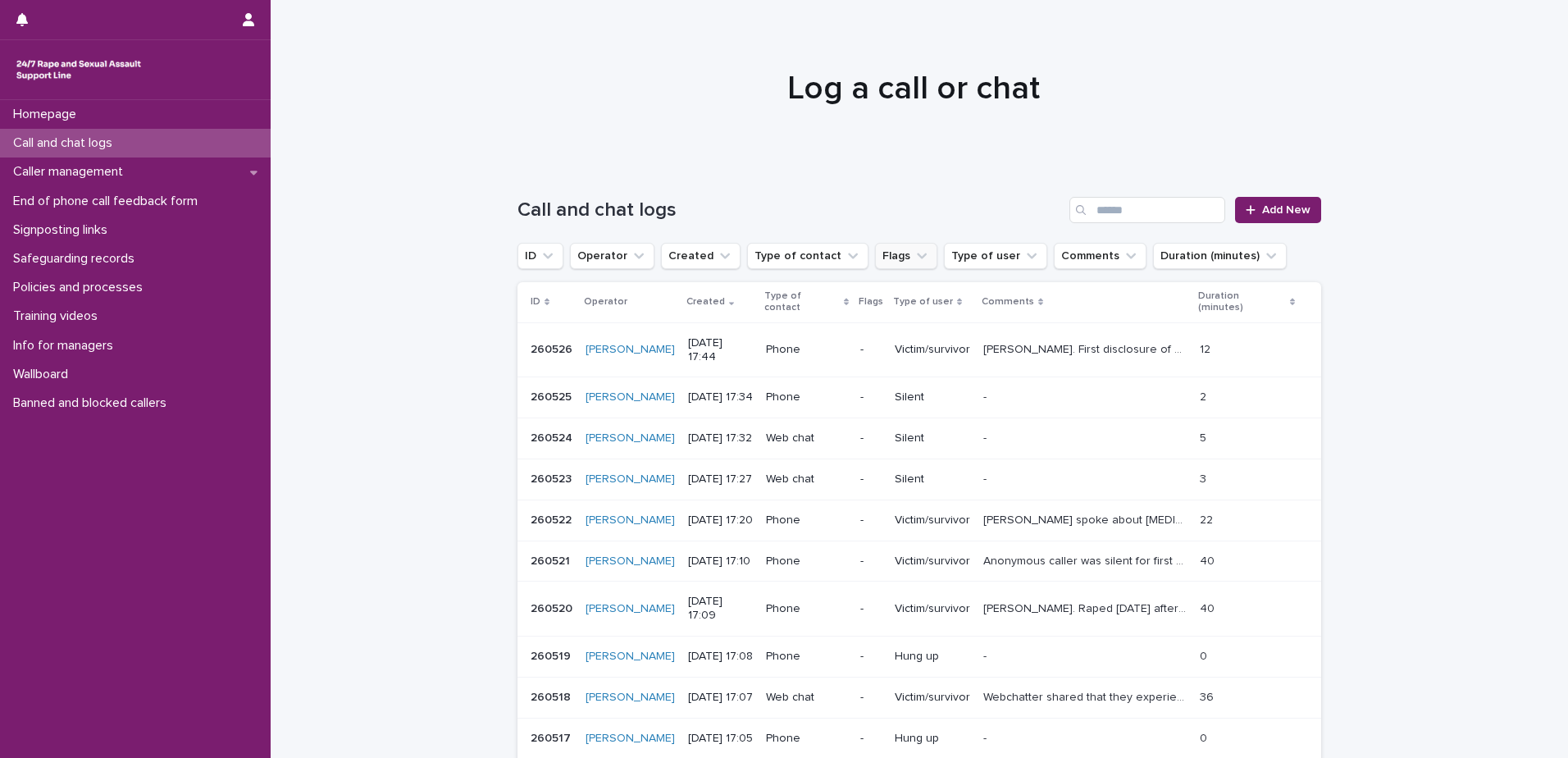
click at [914, 257] on icon "Flags" at bounding box center [922, 255] width 16 height 16
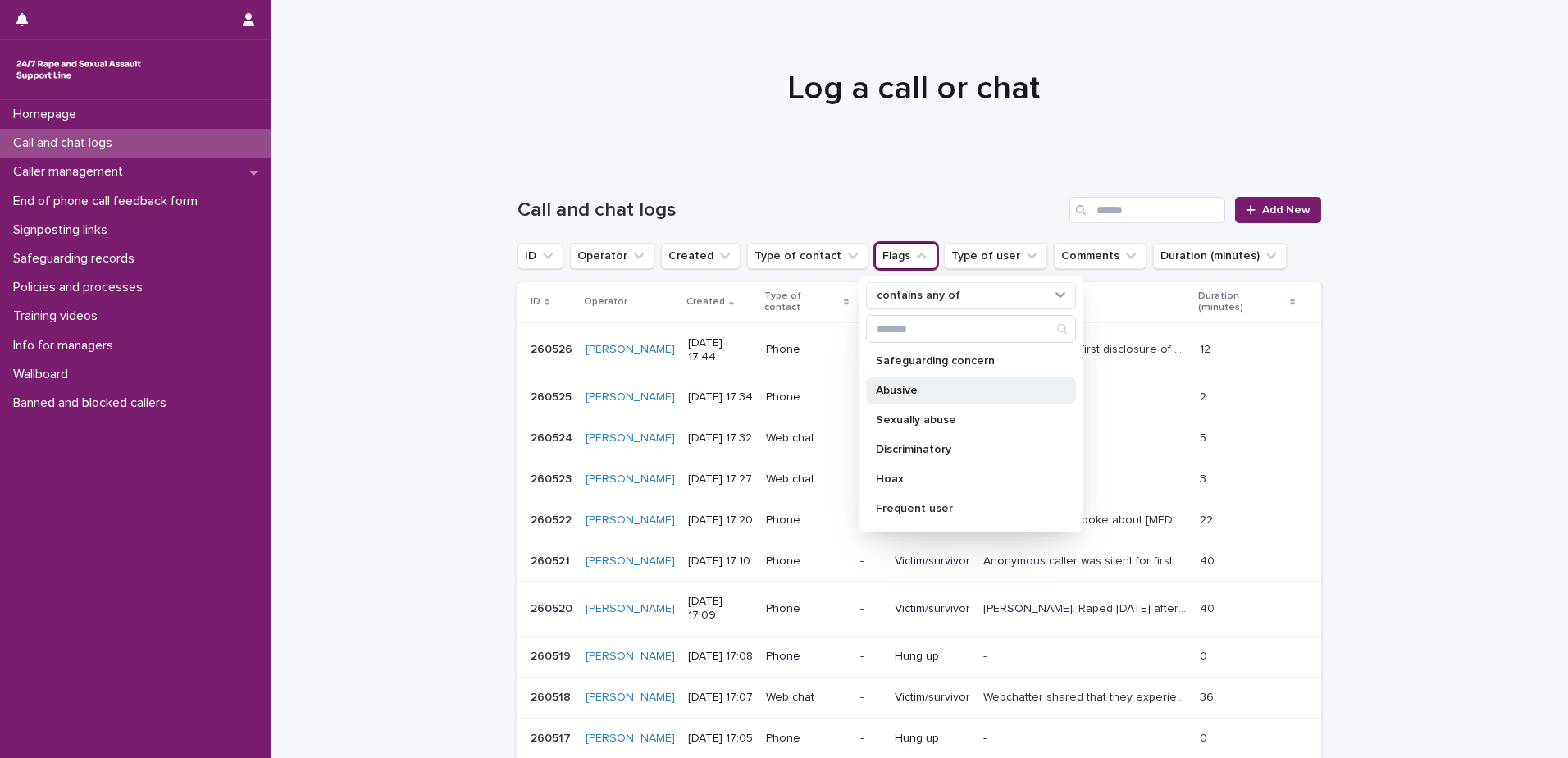
click at [893, 389] on p "Abusive" at bounding box center [962, 390] width 174 height 12
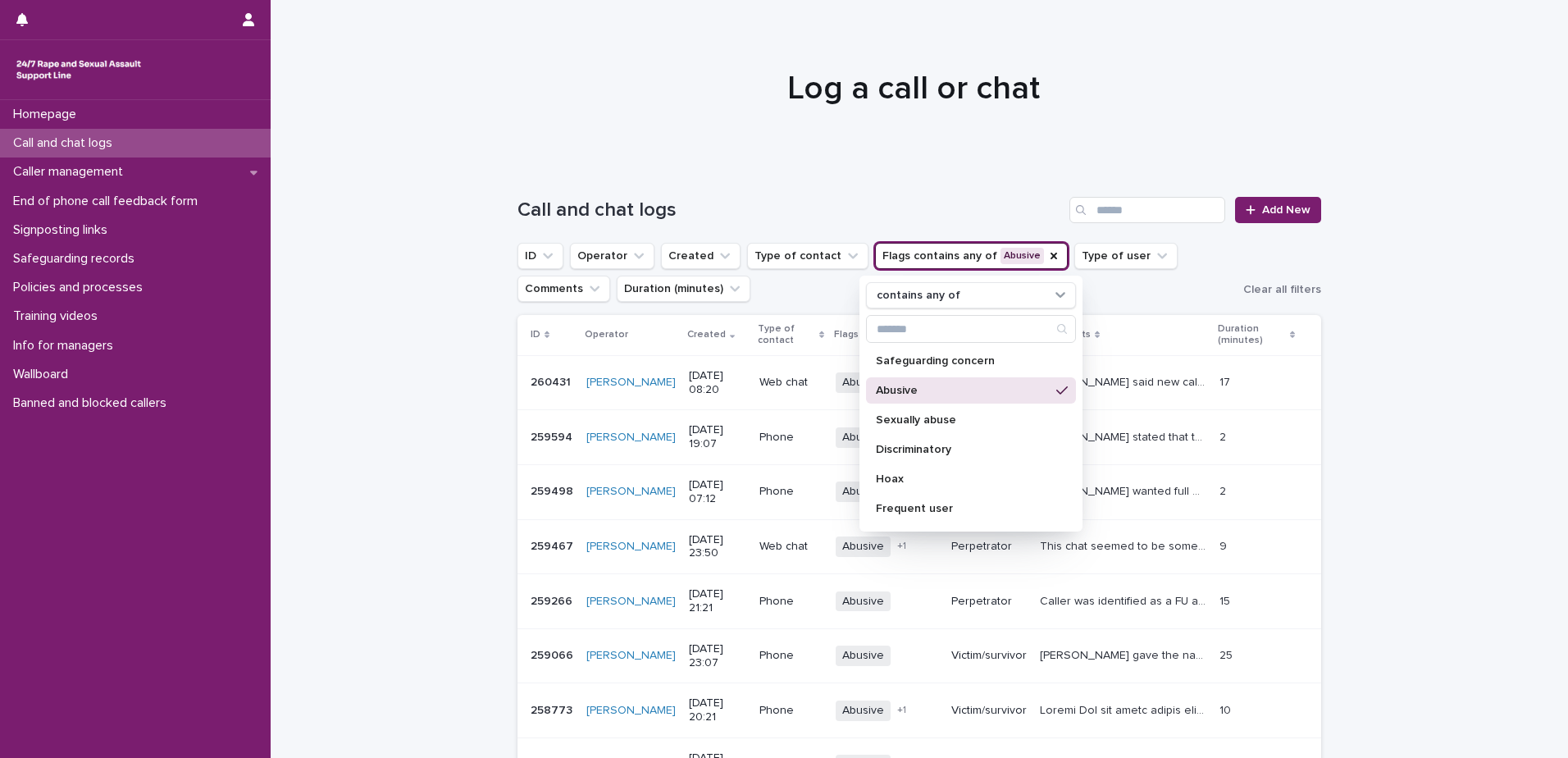
click at [1433, 298] on div "Loading... Saving… Loading... Saving… Call and chat logs Add New ID Operator Cr…" at bounding box center [919, 603] width 1298 height 878
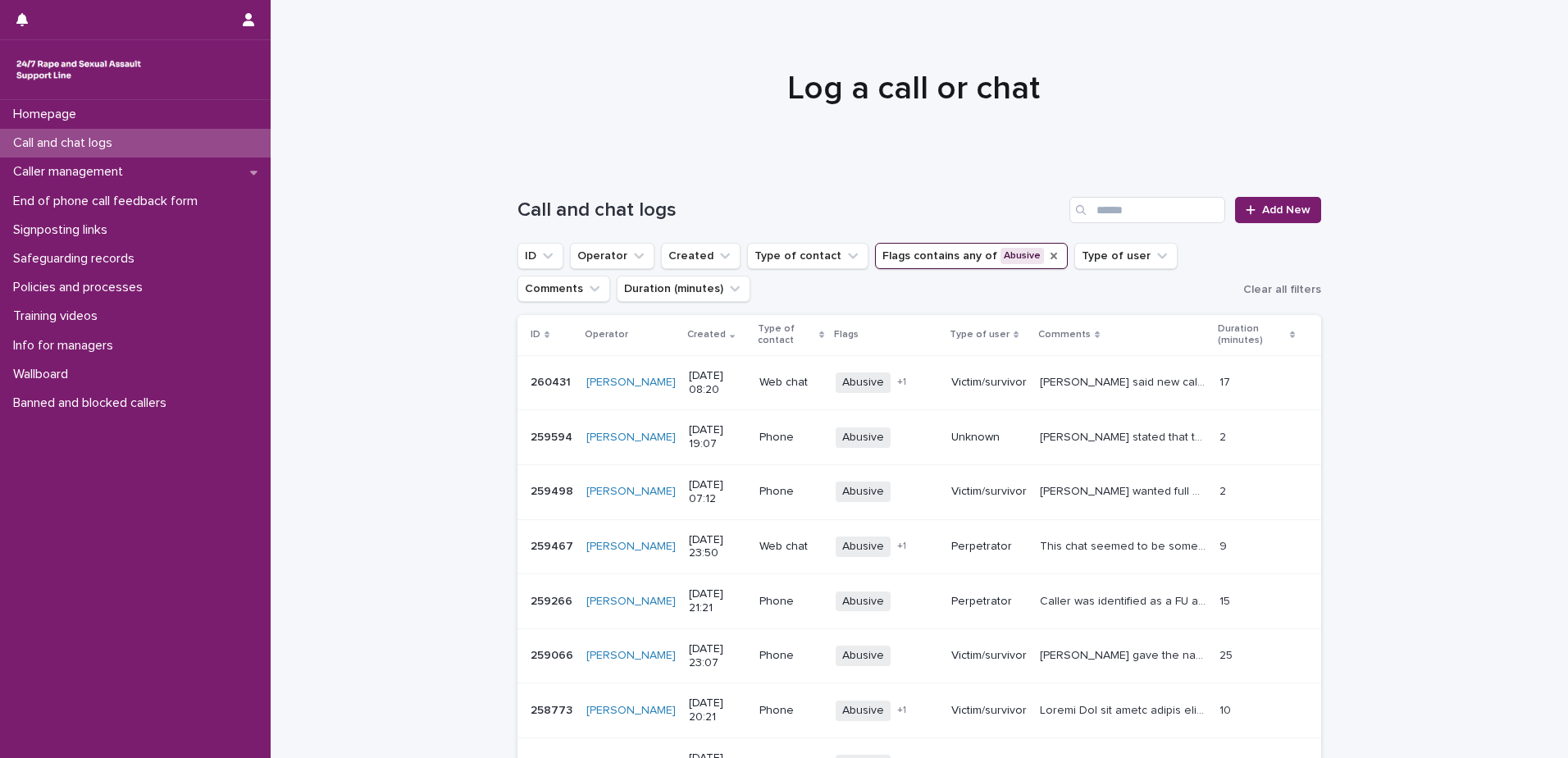
click at [1050, 257] on icon "Flags" at bounding box center [1053, 255] width 6 height 6
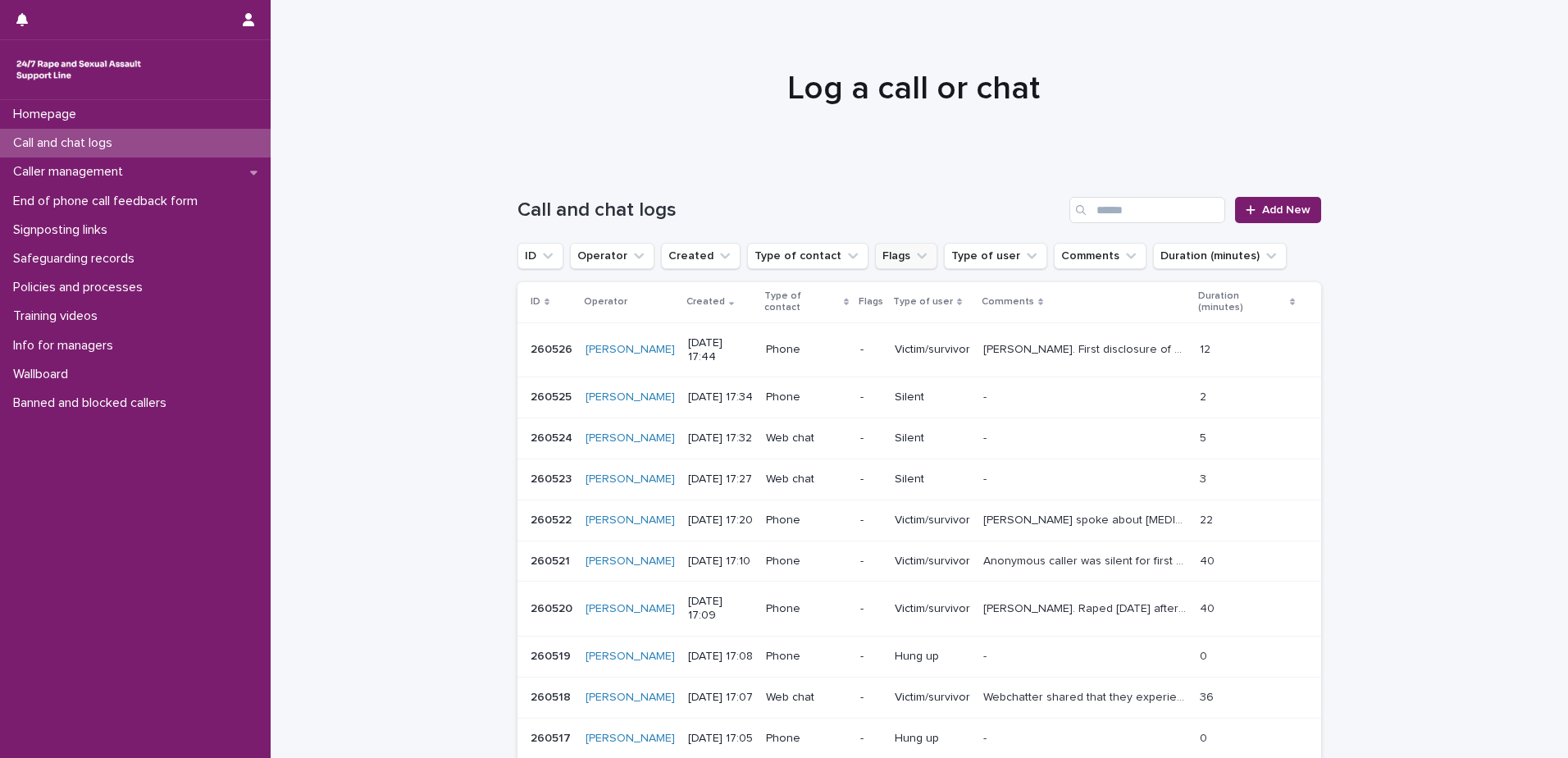
click at [914, 254] on icon "Flags" at bounding box center [922, 255] width 16 height 16
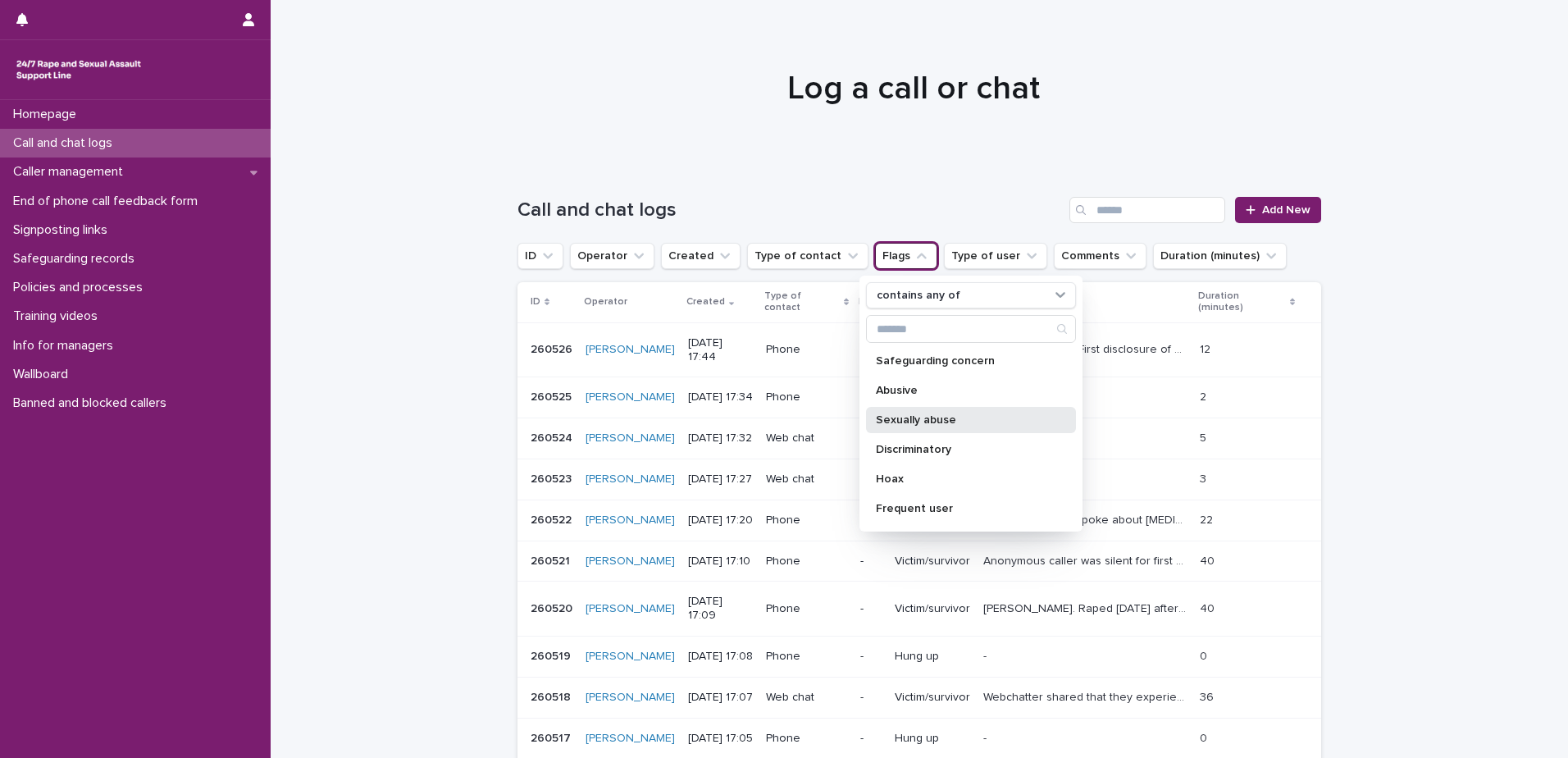
click at [931, 420] on p "Sexually abuse" at bounding box center [962, 420] width 174 height 12
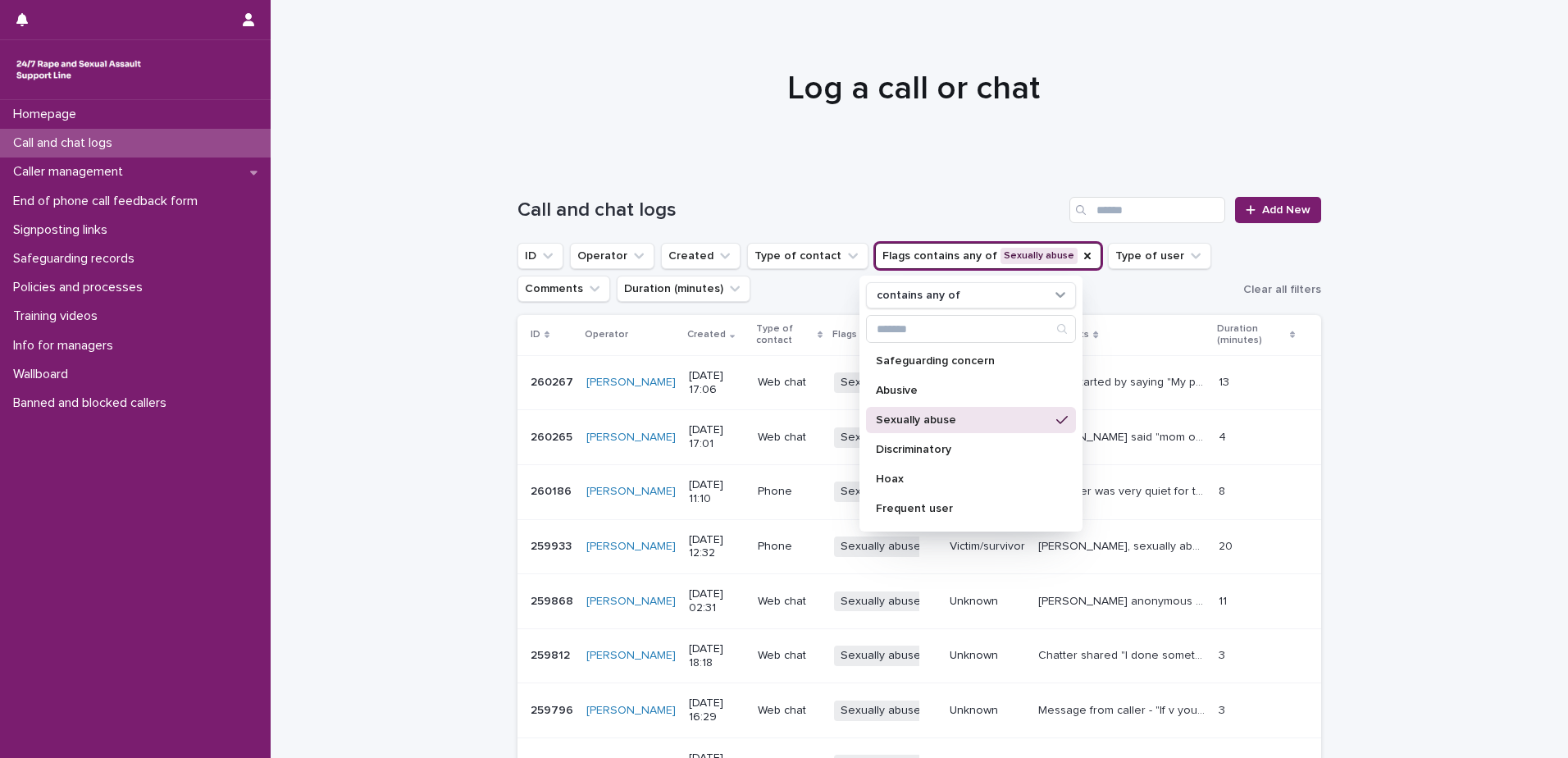
click at [1420, 378] on div "Loading... Saving… Loading... Saving… Call and chat logs Add New ID Operator Cr…" at bounding box center [919, 603] width 1298 height 878
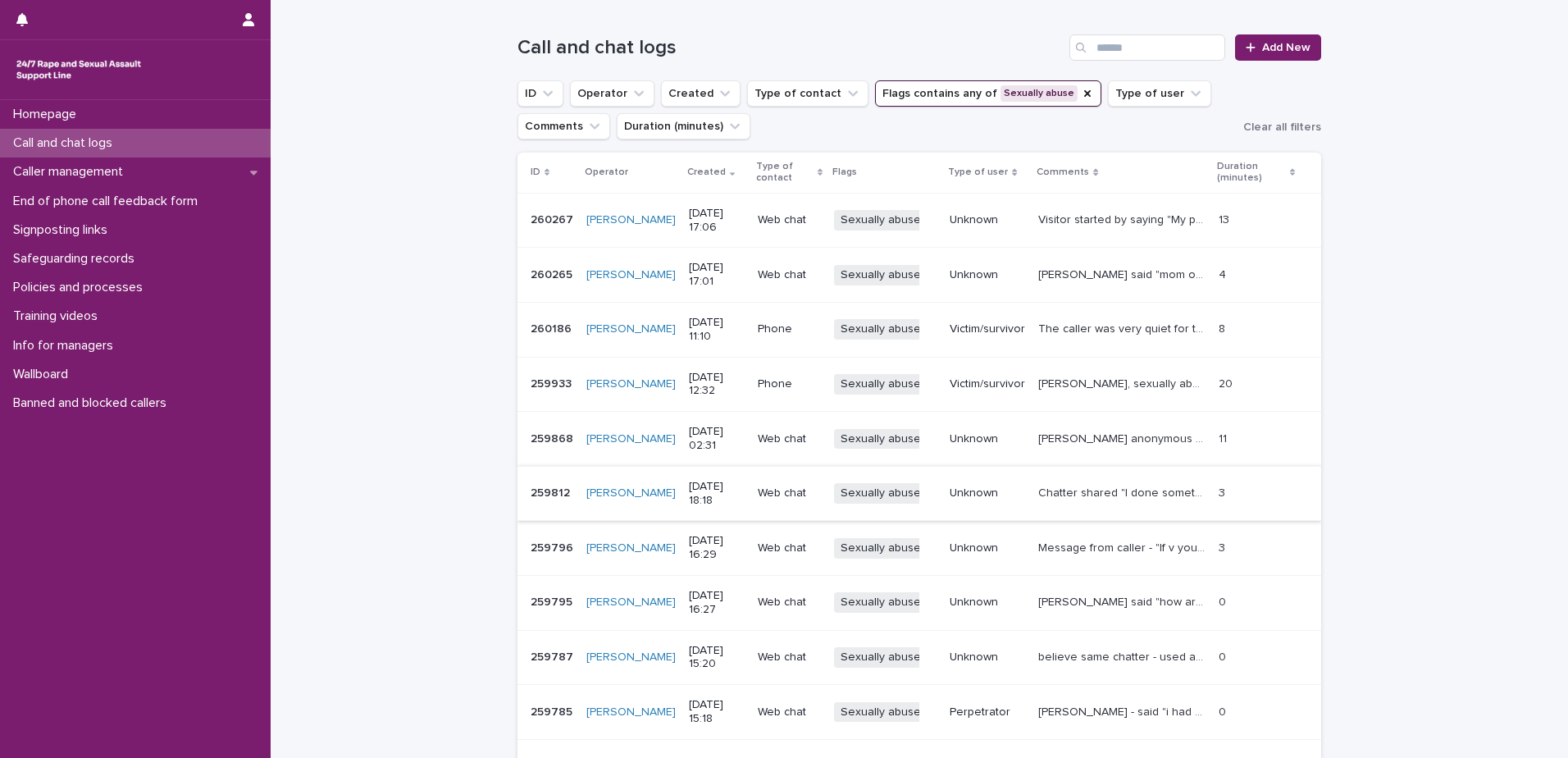
scroll to position [164, 0]
